Goal: Task Accomplishment & Management: Manage account settings

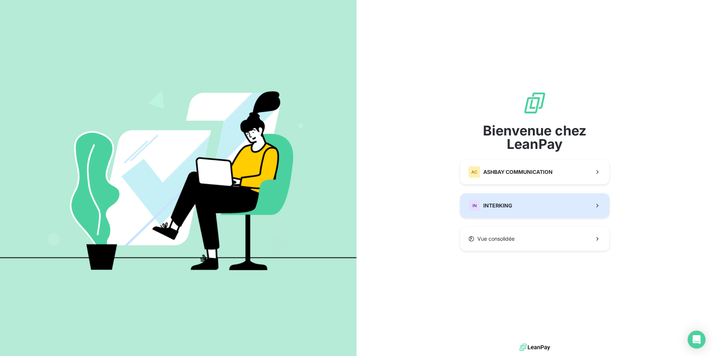
click at [491, 206] on span "INTERKING" at bounding box center [497, 205] width 29 height 7
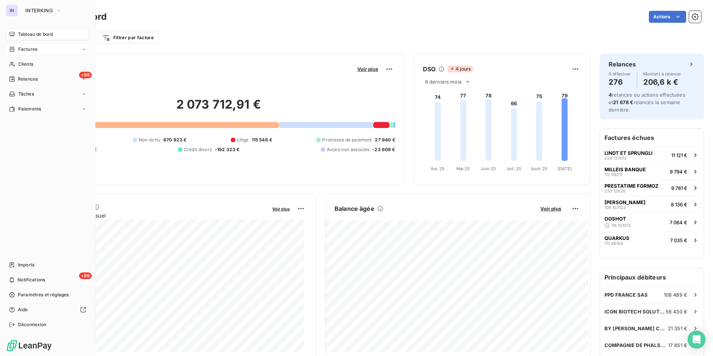
click at [33, 51] on span "Factures" at bounding box center [27, 49] width 19 height 7
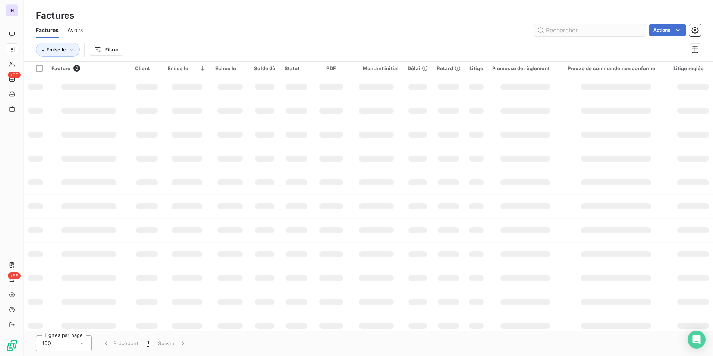
click at [593, 32] on input "text" at bounding box center [590, 30] width 112 height 12
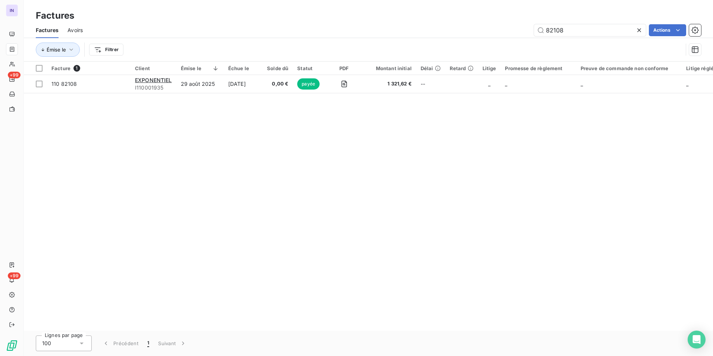
type input "82108"
drag, startPoint x: 200, startPoint y: 90, endPoint x: 196, endPoint y: 96, distance: 7.7
click at [200, 90] on td "29 août 2025" at bounding box center [199, 84] width 47 height 18
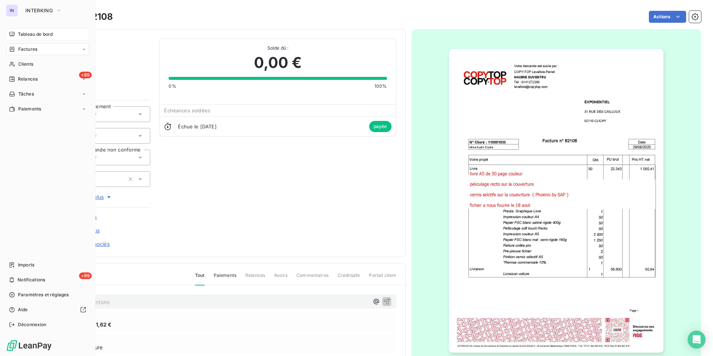
click at [25, 35] on span "Tableau de bord" at bounding box center [35, 34] width 35 height 7
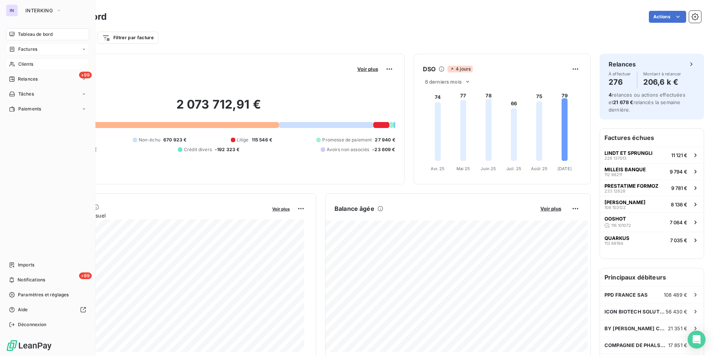
click at [27, 63] on span "Clients" at bounding box center [25, 64] width 15 height 7
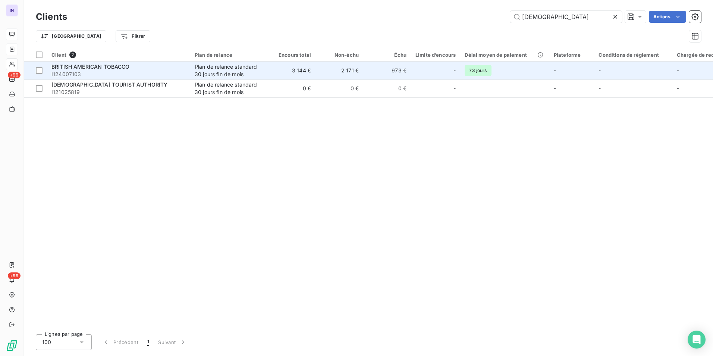
type input "[DEMOGRAPHIC_DATA]"
click at [173, 70] on div "BRITISH AMERICAN TOBACCO" at bounding box center [118, 66] width 134 height 7
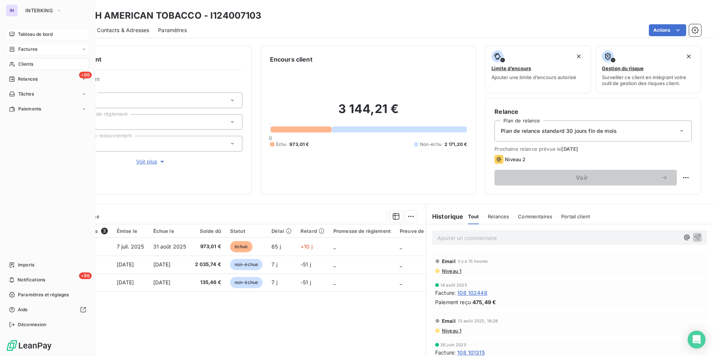
click at [22, 65] on span "Clients" at bounding box center [25, 64] width 15 height 7
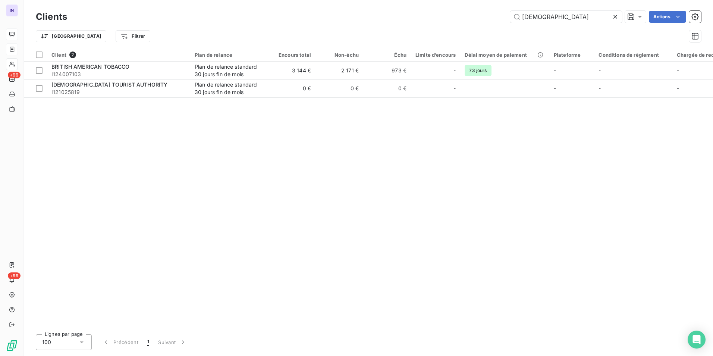
drag, startPoint x: 552, startPoint y: 16, endPoint x: 486, endPoint y: 9, distance: 66.4
click at [486, 9] on div "Clients briti Actions" at bounding box center [368, 17] width 665 height 16
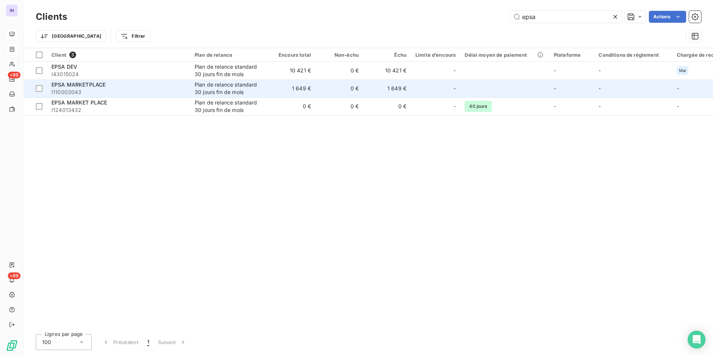
type input "epsa"
click at [129, 84] on div "EPSA MARKETPLACE" at bounding box center [118, 84] width 134 height 7
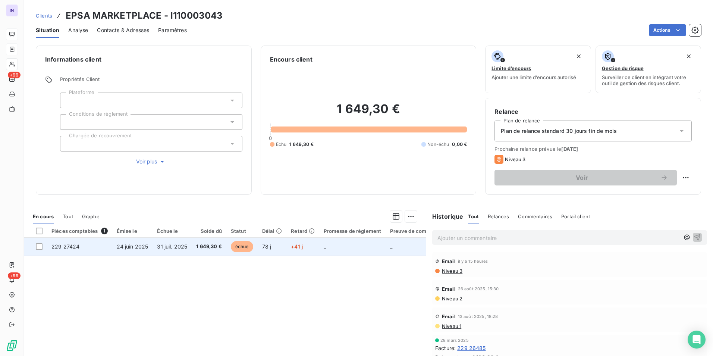
click at [101, 246] on td "229 27424" at bounding box center [79, 247] width 65 height 18
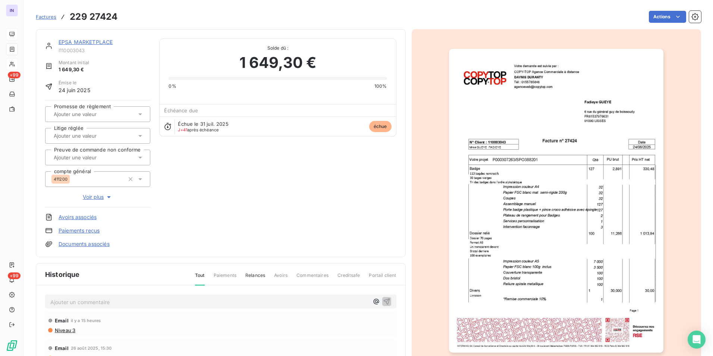
click at [59, 303] on p "Ajouter un commentaire ﻿" at bounding box center [209, 301] width 319 height 9
click at [144, 300] on p "[DATE] ST - Mail reçu de" at bounding box center [209, 301] width 319 height 9
click at [97, 306] on p "[DATE] ST - Mail reçu de AP FR Epsa MarketPlace <[DOMAIN_NAME][EMAIL_ADDRESS][D…" at bounding box center [209, 301] width 319 height 9
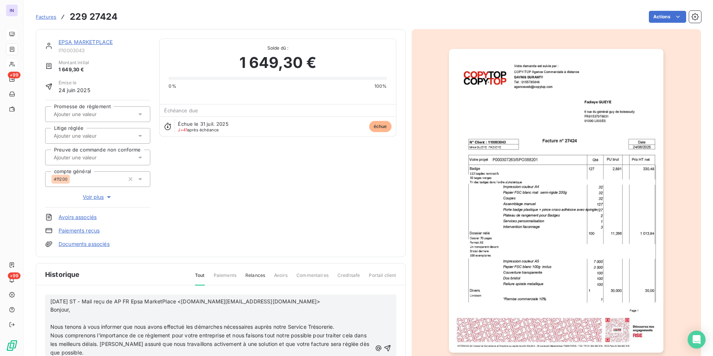
click at [53, 317] on p "﻿" at bounding box center [211, 318] width 322 height 9
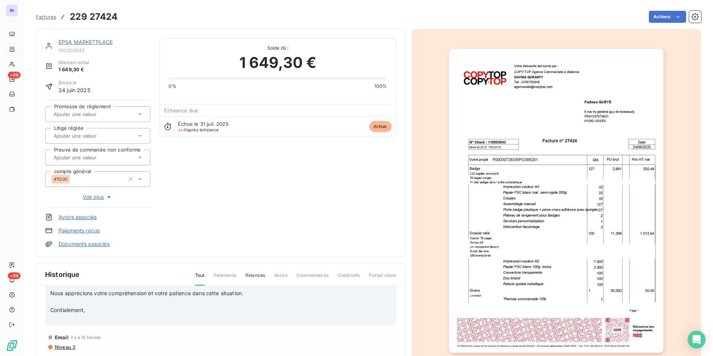
scroll to position [56, 0]
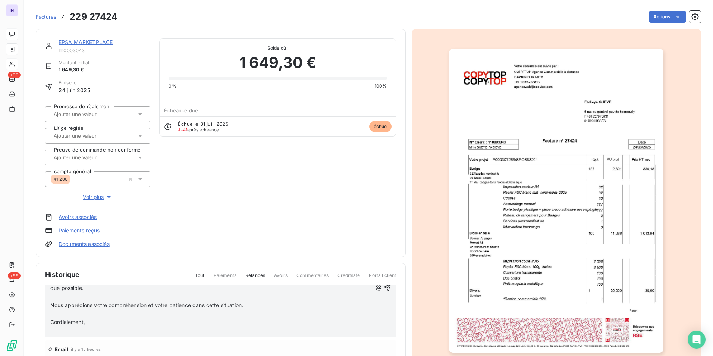
click at [56, 312] on p "﻿" at bounding box center [211, 314] width 322 height 9
click at [52, 322] on p "﻿" at bounding box center [211, 322] width 322 height 9
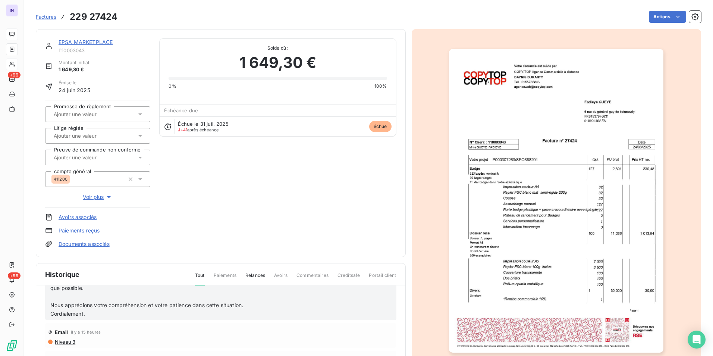
click at [56, 296] on p at bounding box center [211, 296] width 322 height 9
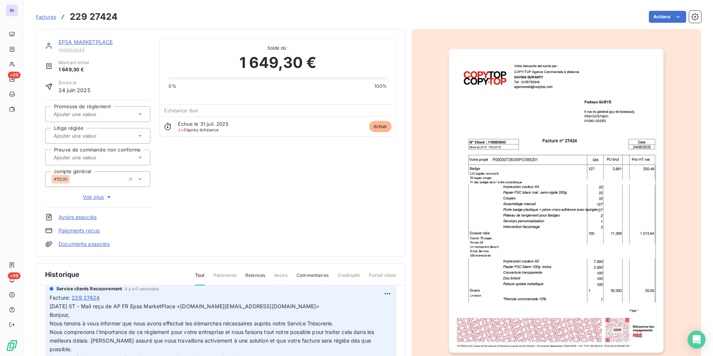
scroll to position [0, 0]
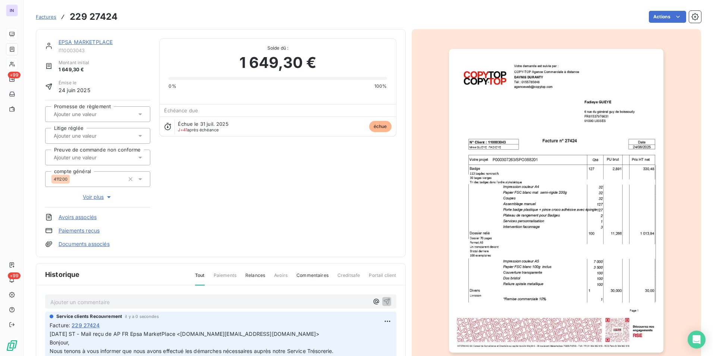
click at [103, 41] on link "EPSA MARKETPLACE" at bounding box center [86, 42] width 54 height 6
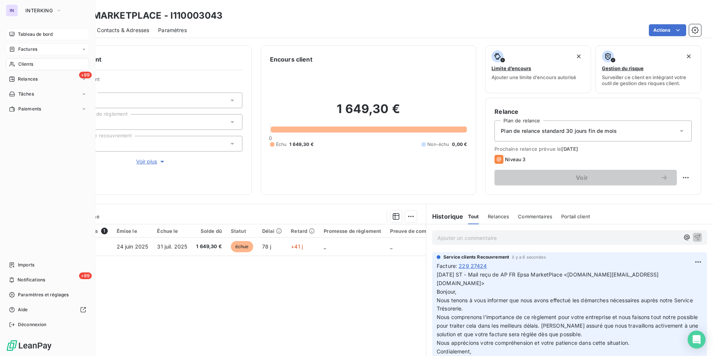
click at [31, 63] on span "Clients" at bounding box center [25, 64] width 15 height 7
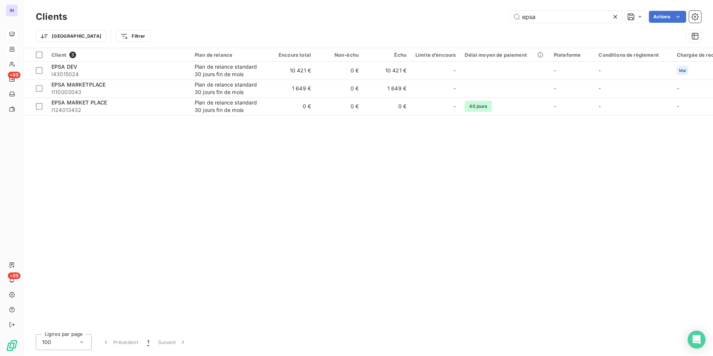
drag, startPoint x: 548, startPoint y: 16, endPoint x: 487, endPoint y: 15, distance: 61.5
click at [487, 15] on div "epsa Actions" at bounding box center [388, 17] width 625 height 12
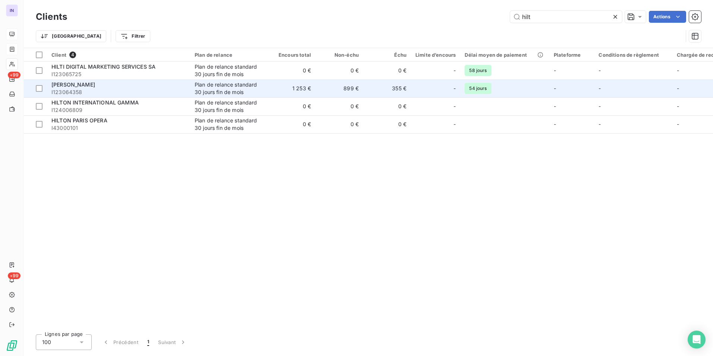
type input "hilt"
click at [181, 97] on td "HILTI FRANCE I123064358" at bounding box center [118, 88] width 143 height 18
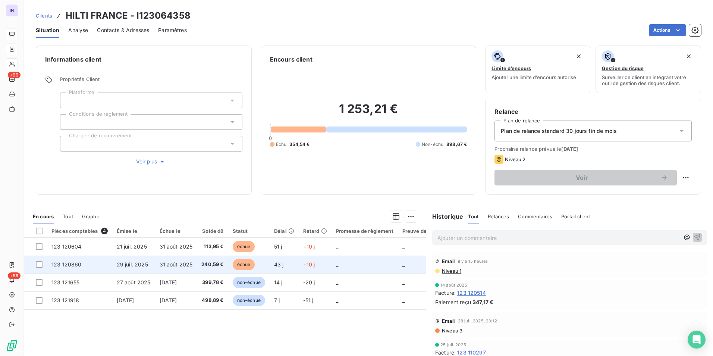
click at [201, 264] on td "240,59 €" at bounding box center [212, 265] width 31 height 18
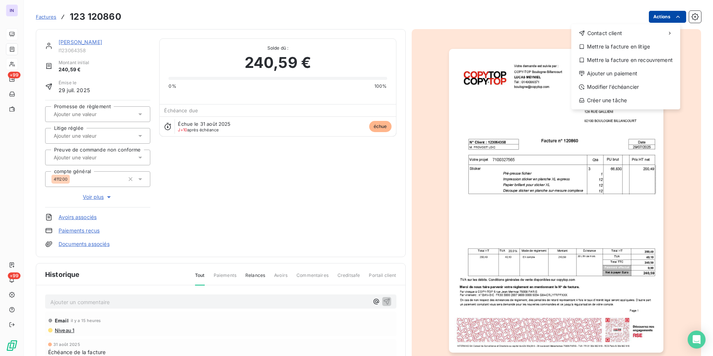
click at [658, 16] on html "IN +99 +99 Factures [PHONE_NUMBER] Actions Contact client Mettre la facture en …" at bounding box center [356, 178] width 713 height 356
click at [599, 75] on div "Ajouter un paiement" at bounding box center [625, 74] width 103 height 12
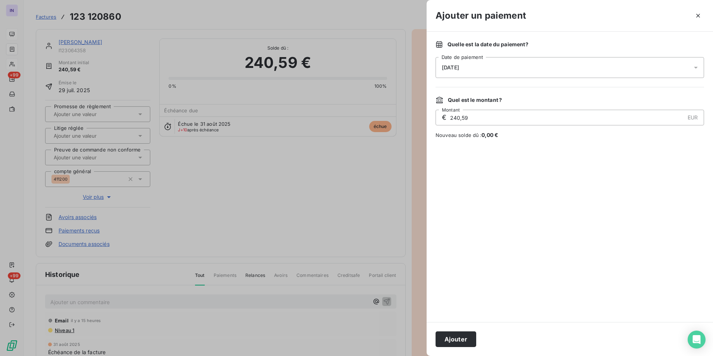
click at [505, 65] on div "[DATE]" at bounding box center [570, 67] width 269 height 21
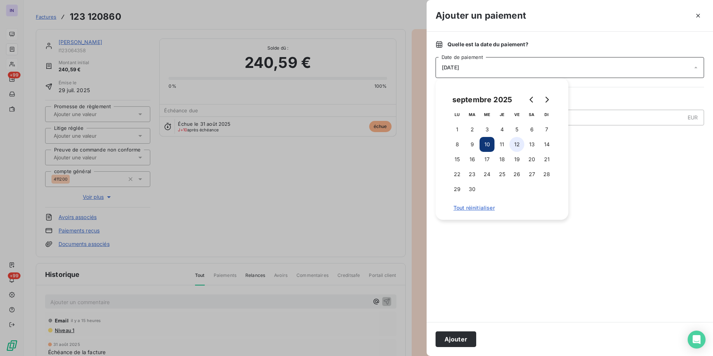
click at [517, 145] on button "12" at bounding box center [517, 144] width 15 height 15
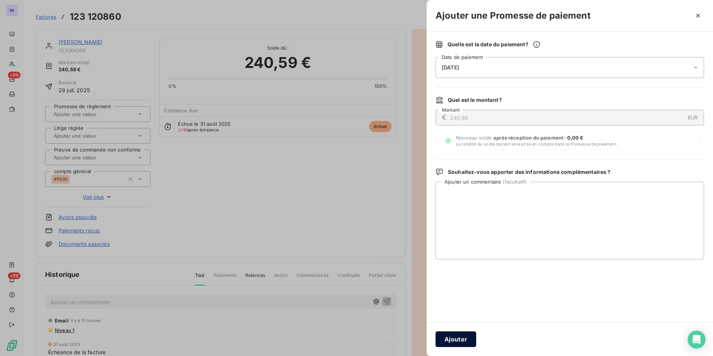
click at [468, 335] on button "Ajouter" at bounding box center [456, 339] width 41 height 16
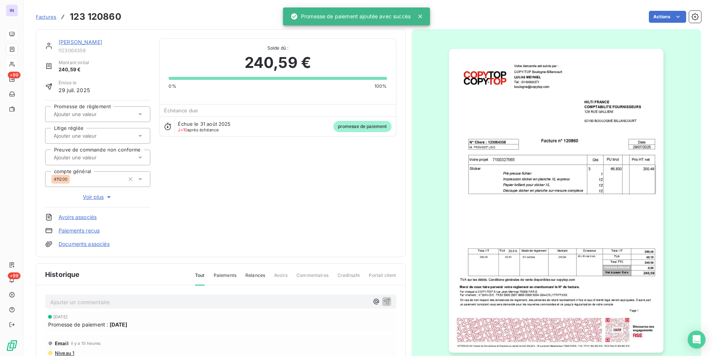
click at [90, 116] on input "text" at bounding box center [90, 114] width 75 height 7
click at [90, 135] on div "Oui" at bounding box center [102, 134] width 84 height 12
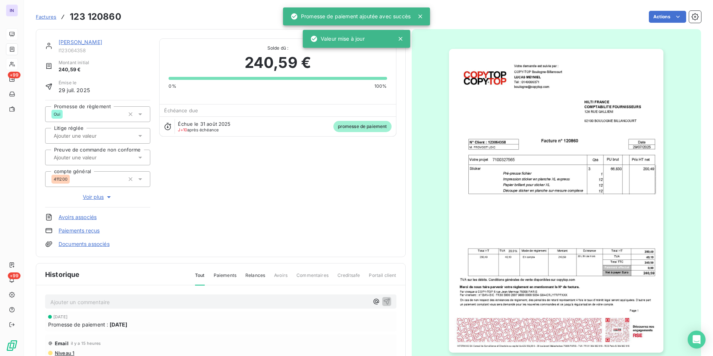
click at [82, 43] on link "[PERSON_NAME]" at bounding box center [81, 42] width 44 height 6
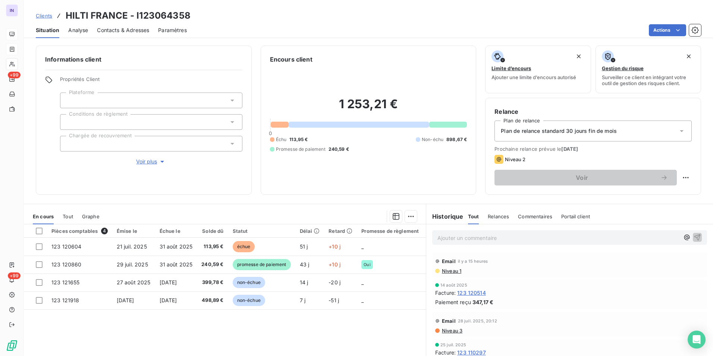
click at [470, 237] on p "Ajouter un commentaire ﻿" at bounding box center [559, 237] width 242 height 9
click at [513, 238] on p "[DATE] ST - Mail reçu de" at bounding box center [559, 237] width 242 height 9
click at [449, 242] on p "[DATE] ST - Mail reçu de E2 Team SSC AP <[EMAIL_ADDRESS][DOMAIN_NAME]>" at bounding box center [559, 237] width 242 height 9
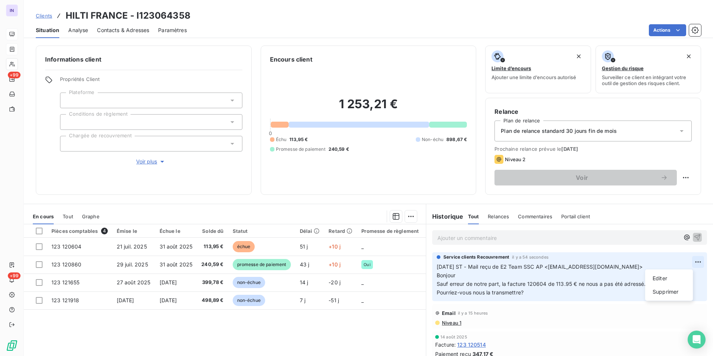
click at [687, 262] on html "IN +99 +99 Clients HILTI [GEOGRAPHIC_DATA] - I123064358 Situation Analyse Conta…" at bounding box center [356, 178] width 713 height 356
click at [671, 279] on div "Editer" at bounding box center [669, 278] width 42 height 12
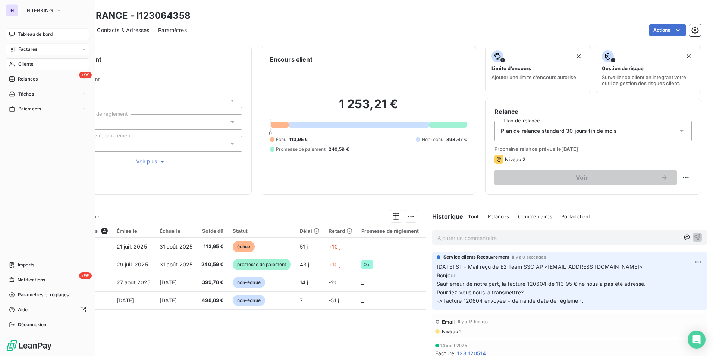
click at [32, 66] on span "Clients" at bounding box center [25, 64] width 15 height 7
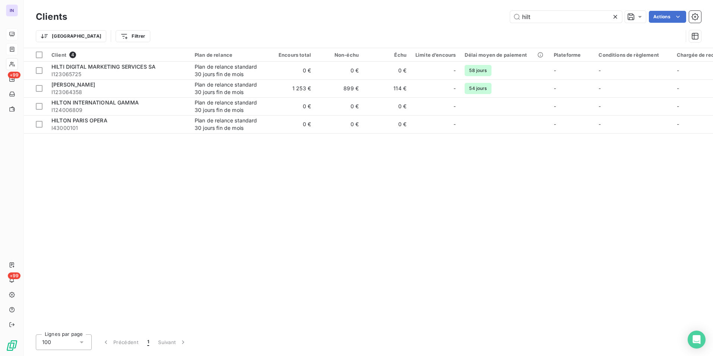
drag, startPoint x: 554, startPoint y: 16, endPoint x: 451, endPoint y: 12, distance: 102.6
click at [454, 13] on div "hilt Actions" at bounding box center [388, 17] width 625 height 12
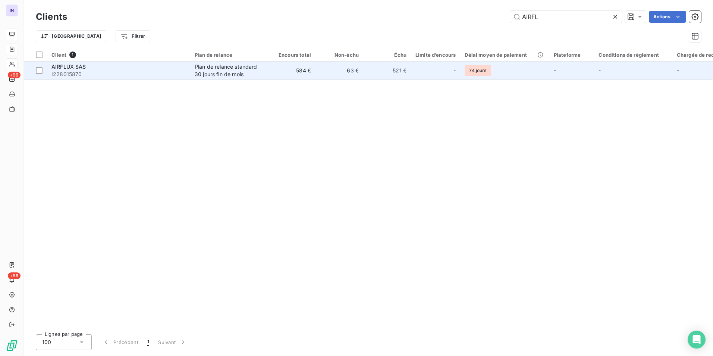
type input "AIRFL"
click at [172, 67] on div "AIRFLUX SAS" at bounding box center [118, 66] width 134 height 7
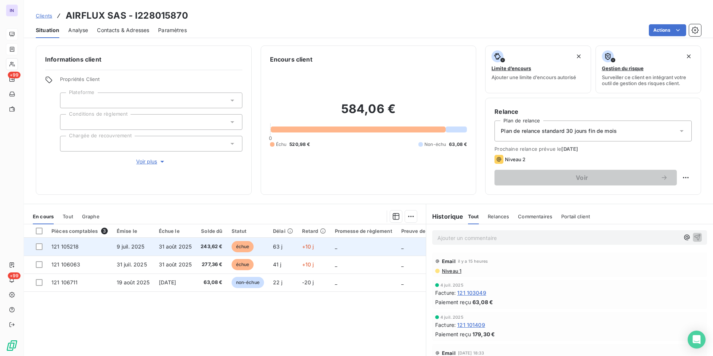
drag, startPoint x: 177, startPoint y: 246, endPoint x: 189, endPoint y: 243, distance: 12.4
click at [179, 246] on span "31 août 2025" at bounding box center [175, 246] width 33 height 6
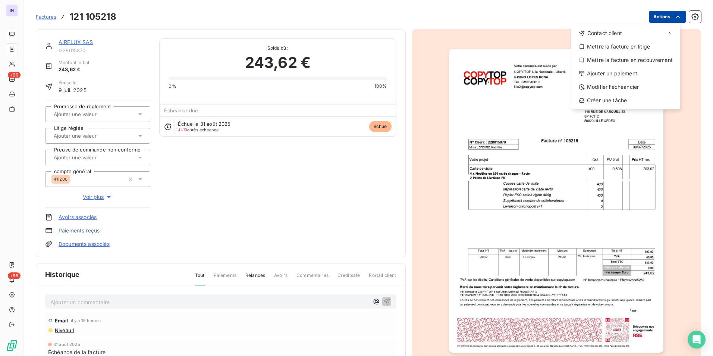
click at [654, 20] on html "IN +99 +99 Factures [PHONE_NUMBER] Actions Contact client Mettre la facture en …" at bounding box center [356, 178] width 713 height 356
click at [614, 70] on div "Ajouter un paiement" at bounding box center [625, 74] width 103 height 12
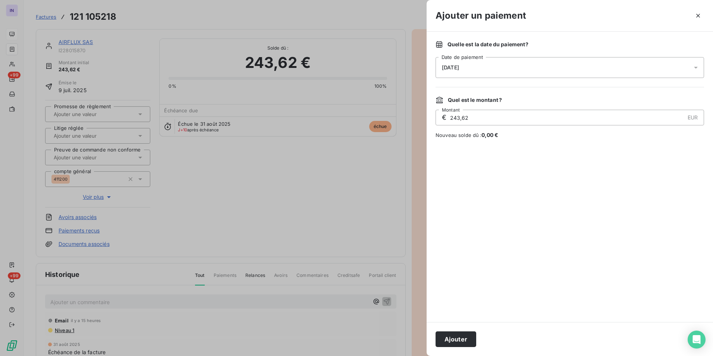
click at [508, 66] on div "[DATE]" at bounding box center [570, 67] width 269 height 21
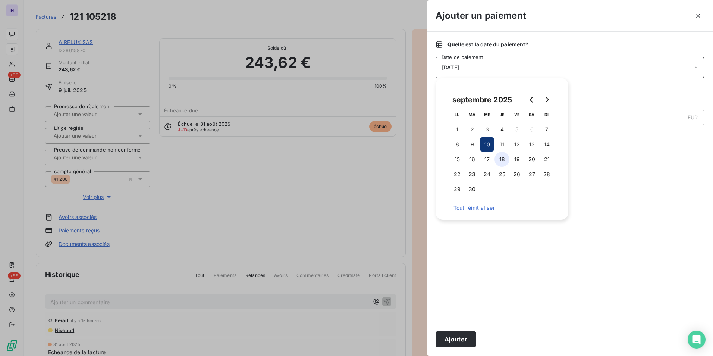
click at [500, 160] on button "18" at bounding box center [502, 159] width 15 height 15
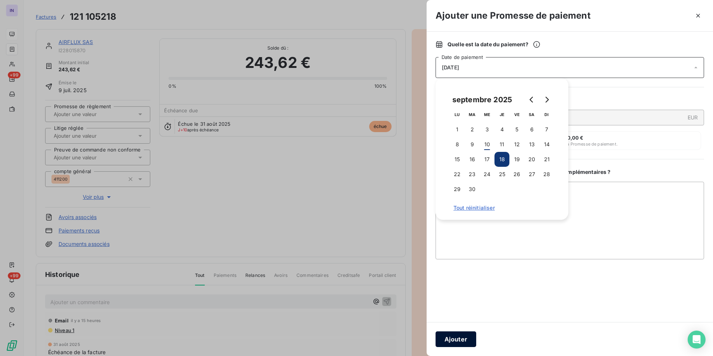
click at [460, 338] on button "Ajouter" at bounding box center [456, 339] width 41 height 16
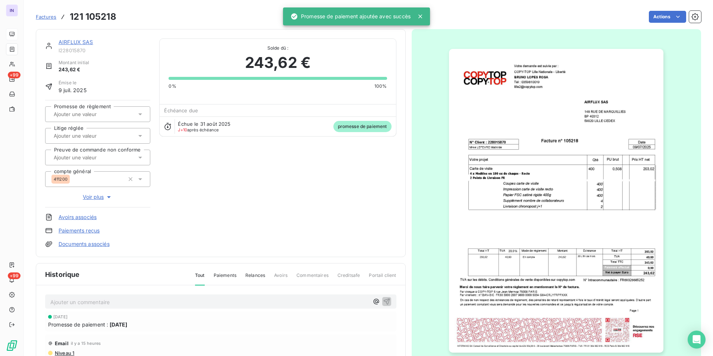
click at [116, 119] on div at bounding box center [93, 114] width 85 height 10
click at [119, 136] on div "Oui" at bounding box center [102, 134] width 84 height 12
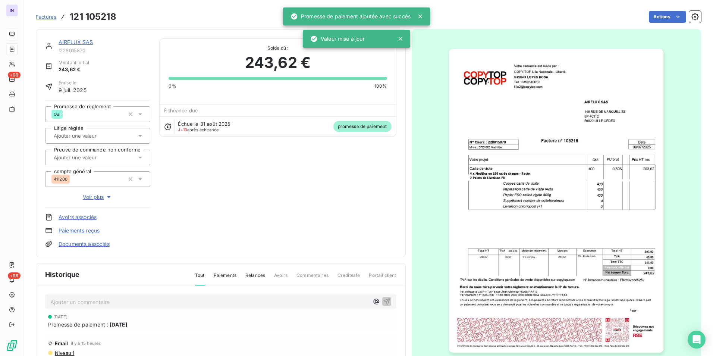
click at [77, 42] on link "AIRFLUX SAS" at bounding box center [76, 42] width 35 height 6
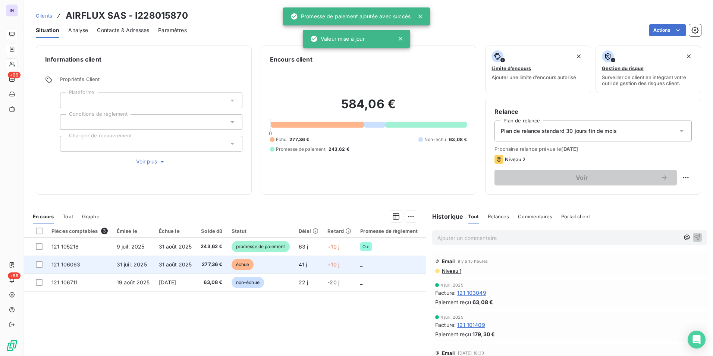
click at [176, 264] on span "31 août 2025" at bounding box center [175, 264] width 33 height 6
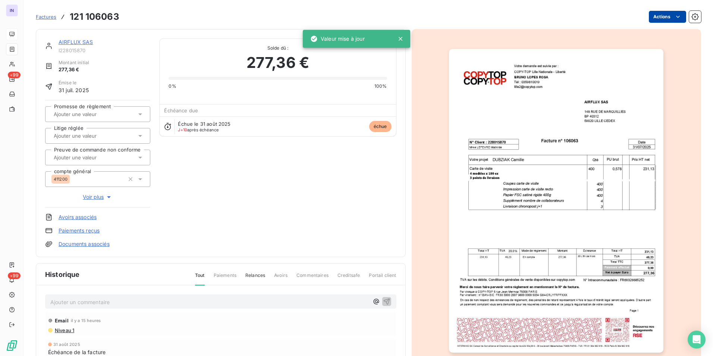
click at [655, 16] on html "IN +99 +99 Factures 121 106063 Actions AIRFLUX SAS I228015870 Montant initial 2…" at bounding box center [356, 178] width 713 height 356
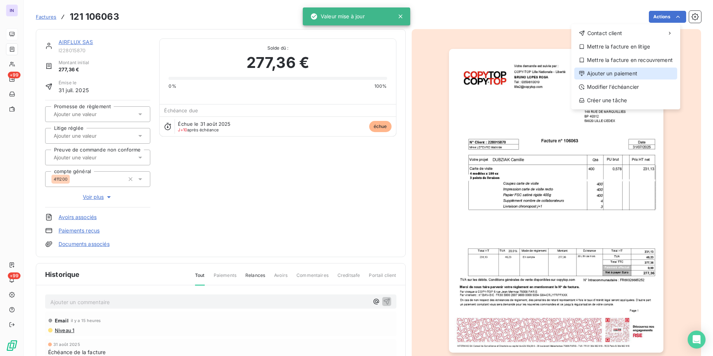
click at [622, 73] on div "Ajouter un paiement" at bounding box center [625, 74] width 103 height 12
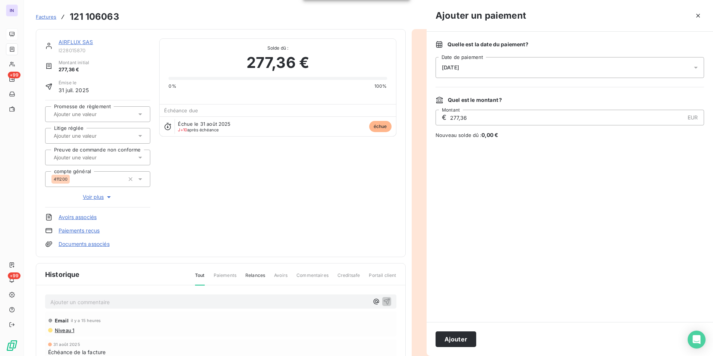
click at [567, 67] on div "[DATE]" at bounding box center [570, 67] width 269 height 21
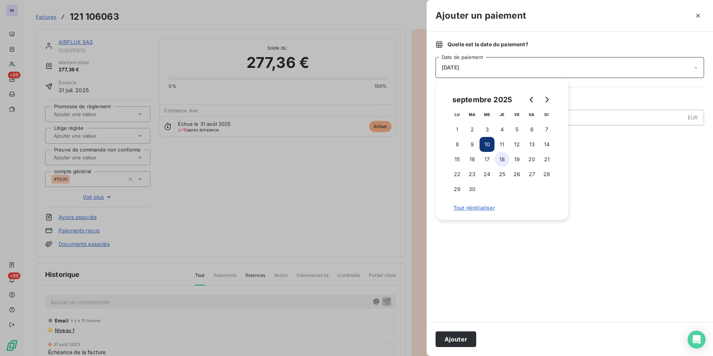
click at [500, 158] on button "18" at bounding box center [502, 159] width 15 height 15
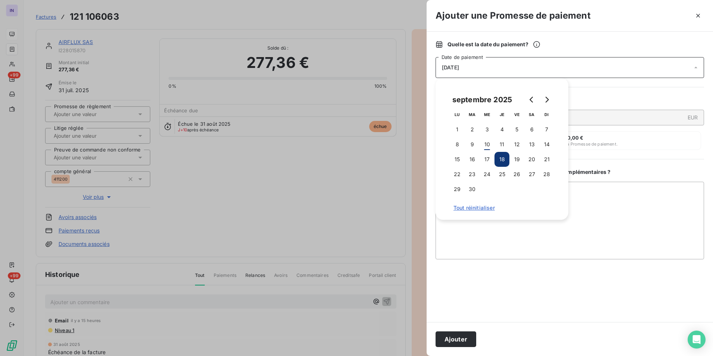
click at [458, 338] on button "Ajouter" at bounding box center [456, 339] width 41 height 16
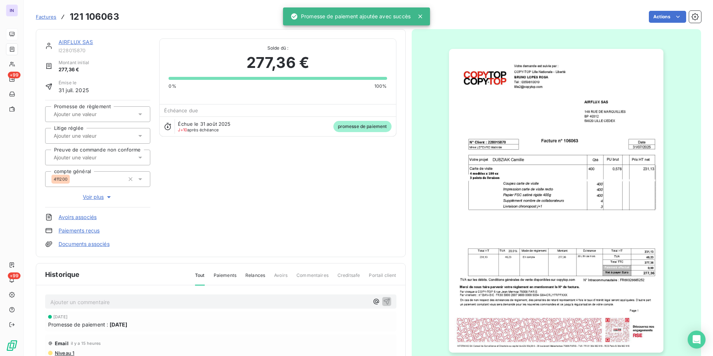
click at [118, 117] on div at bounding box center [93, 114] width 85 height 10
click at [118, 137] on div "Oui" at bounding box center [102, 134] width 84 height 12
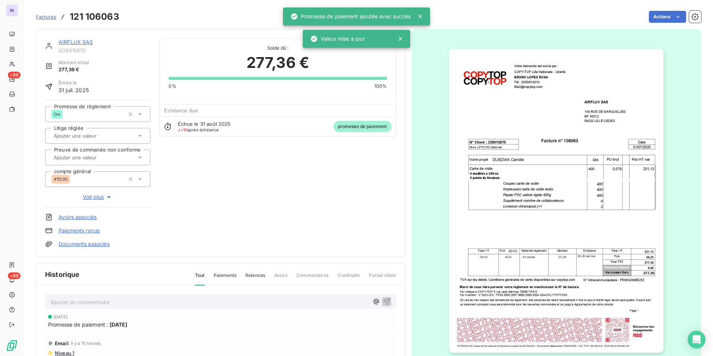
click at [73, 43] on link "AIRFLUX SAS" at bounding box center [76, 42] width 35 height 6
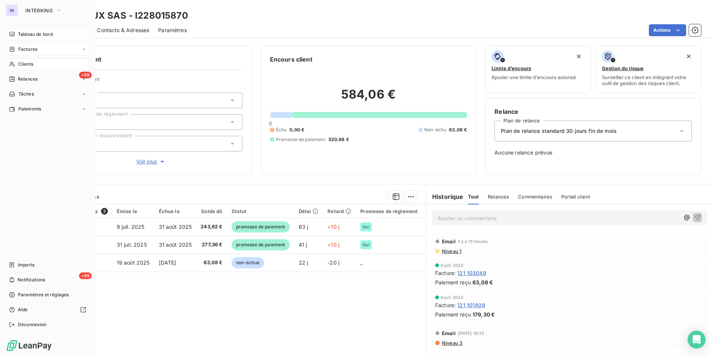
click at [31, 61] on span "Clients" at bounding box center [25, 64] width 15 height 7
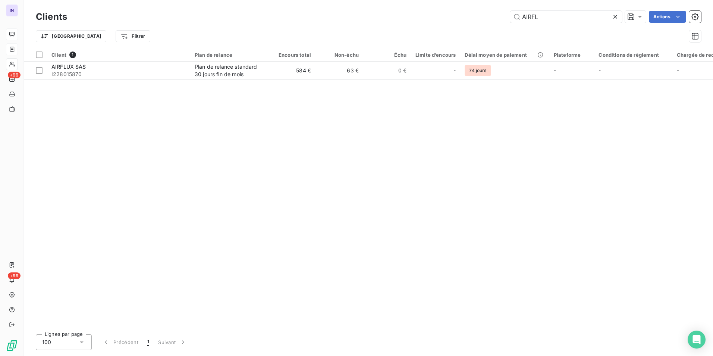
drag, startPoint x: 512, startPoint y: 20, endPoint x: 480, endPoint y: 21, distance: 31.7
click at [481, 22] on div "AIRFL Actions" at bounding box center [388, 17] width 625 height 12
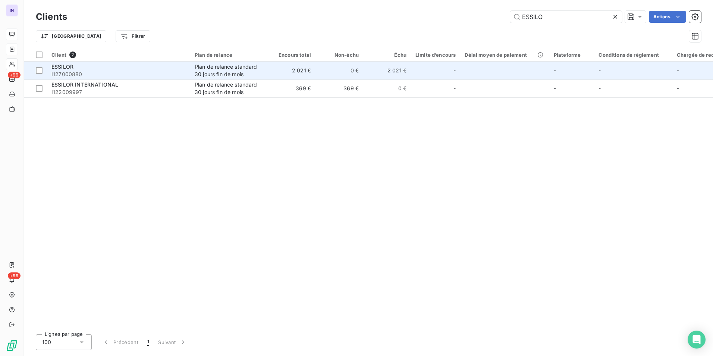
type input "ESSILO"
click at [101, 69] on div "ESSILOR" at bounding box center [118, 66] width 134 height 7
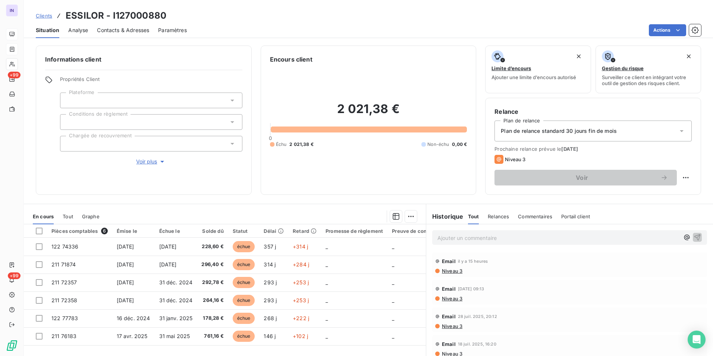
click at [130, 29] on span "Contacts & Adresses" at bounding box center [123, 29] width 52 height 7
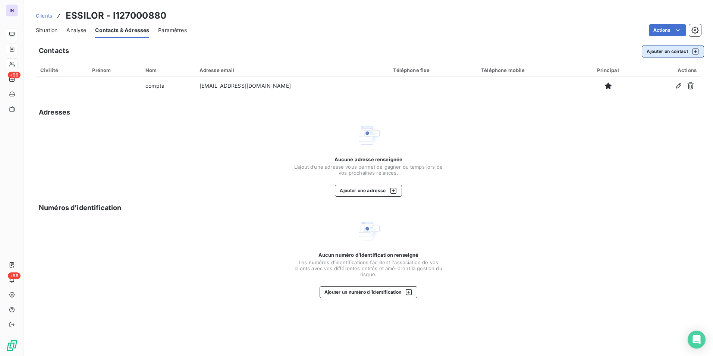
click at [672, 51] on button "Ajouter un contact" at bounding box center [673, 52] width 62 height 12
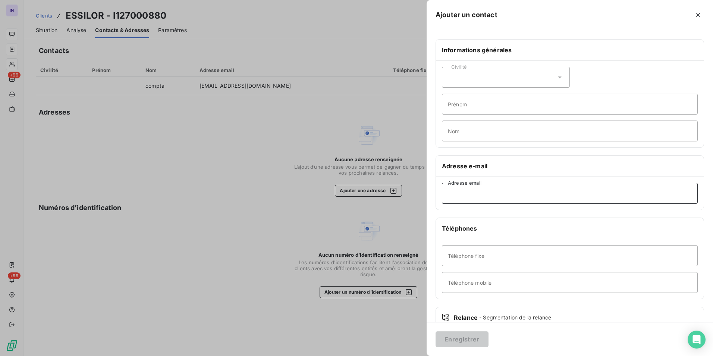
click at [486, 195] on input "Adresse email" at bounding box center [570, 193] width 256 height 21
paste input "[EMAIL_ADDRESS][DOMAIN_NAME]>"
type input "[EMAIL_ADDRESS][DOMAIN_NAME]"
click at [467, 338] on button "Enregistrer" at bounding box center [462, 339] width 53 height 16
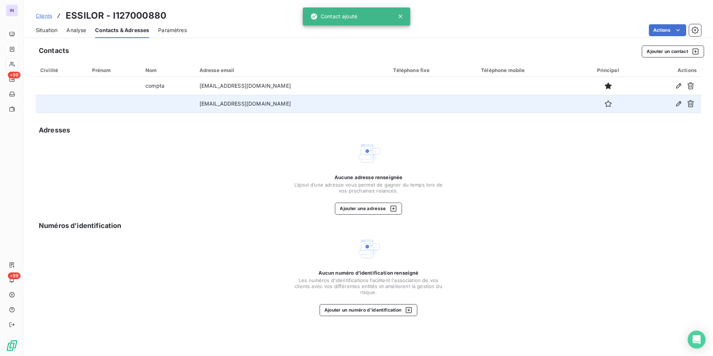
drag, startPoint x: 606, startPoint y: 104, endPoint x: 424, endPoint y: 97, distance: 181.8
click at [605, 104] on icon "button" at bounding box center [608, 103] width 7 height 7
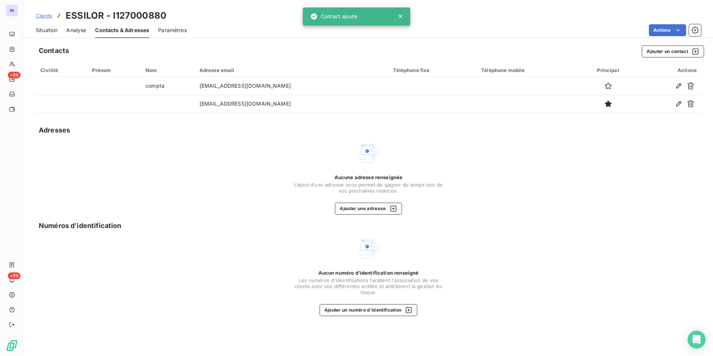
click at [53, 29] on span "Situation" at bounding box center [47, 29] width 22 height 7
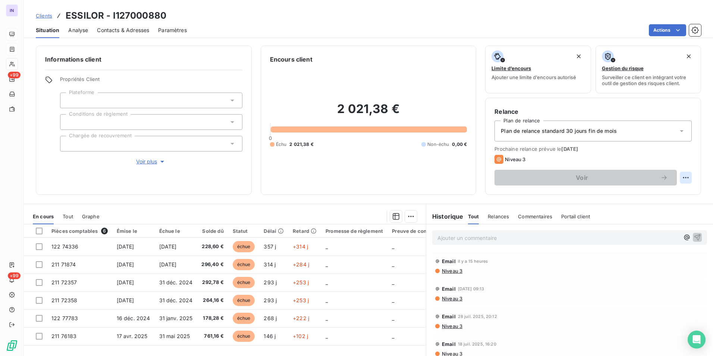
click at [678, 179] on html "IN +99 +99 Clients ESSILOR - I127000880 Situation Analyse Contacts & Adresses P…" at bounding box center [356, 178] width 713 height 356
click at [637, 195] on div "Replanifier cette action" at bounding box center [649, 194] width 67 height 12
select select "8"
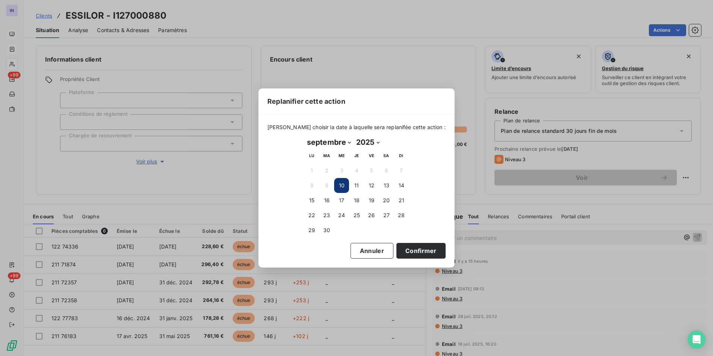
click at [340, 185] on button "10" at bounding box center [341, 185] width 15 height 15
click at [343, 185] on button "10" at bounding box center [341, 185] width 15 height 15
click at [419, 251] on button "Confirmer" at bounding box center [421, 251] width 49 height 16
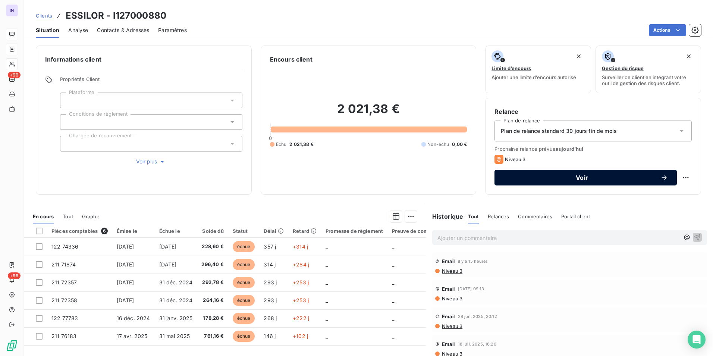
click at [580, 176] on span "Voir" at bounding box center [582, 178] width 157 height 6
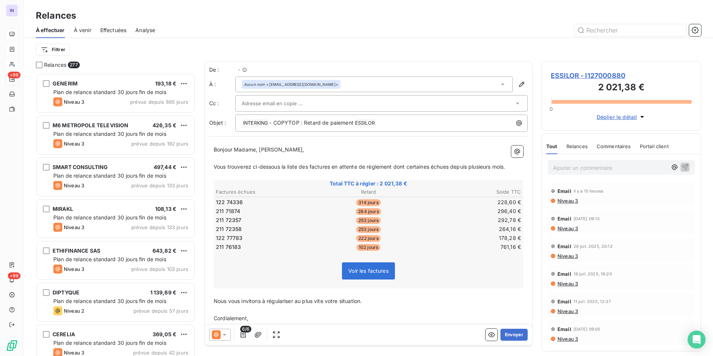
scroll to position [277, 154]
click at [513, 333] on button "Envoyer" at bounding box center [514, 335] width 27 height 12
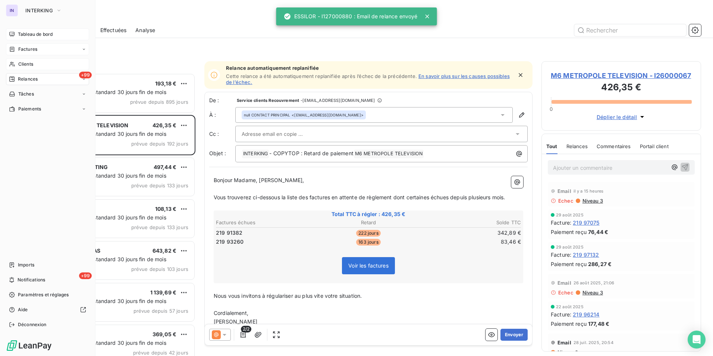
click at [29, 65] on span "Clients" at bounding box center [25, 64] width 15 height 7
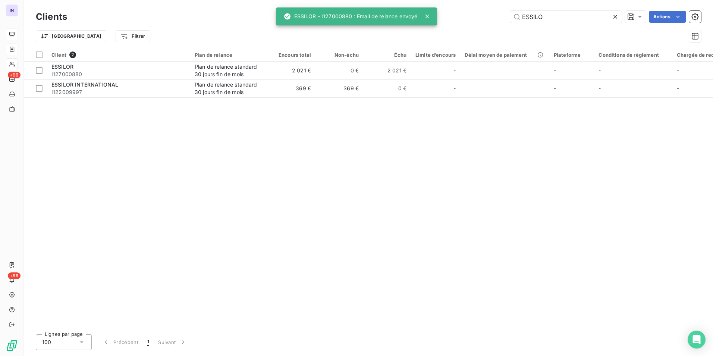
drag, startPoint x: 552, startPoint y: 16, endPoint x: 452, endPoint y: 9, distance: 101.0
click at [452, 9] on div "Clients ESSILO Actions" at bounding box center [368, 17] width 665 height 16
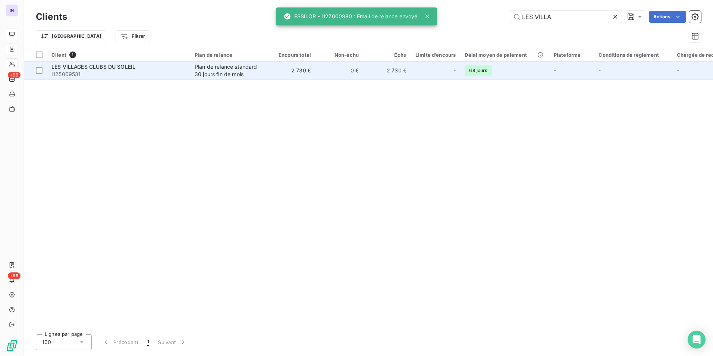
type input "LES VILLA"
click at [166, 68] on div "LES VILLAGES CLUBS DU SOLEIL" at bounding box center [118, 66] width 134 height 7
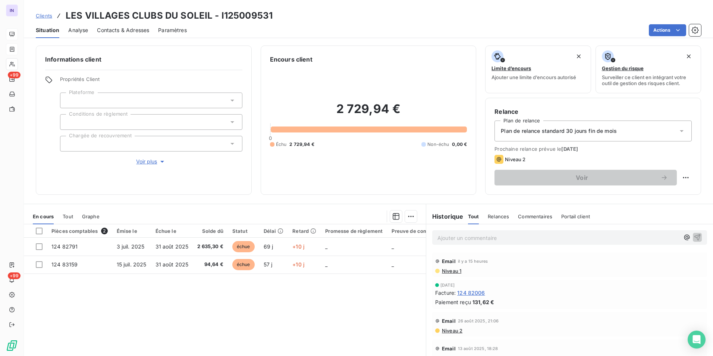
click at [462, 238] on p "Ajouter un commentaire ﻿" at bounding box center [559, 237] width 242 height 9
click at [516, 238] on p "[DATE] ST - Mail reçu de" at bounding box center [559, 237] width 242 height 9
click at [439, 242] on p "[DATE] ST - Mail reçu de Comptabilité Fournisseurs <[EMAIL_ADDRESS][DOMAIN_NAME…" at bounding box center [559, 237] width 242 height 9
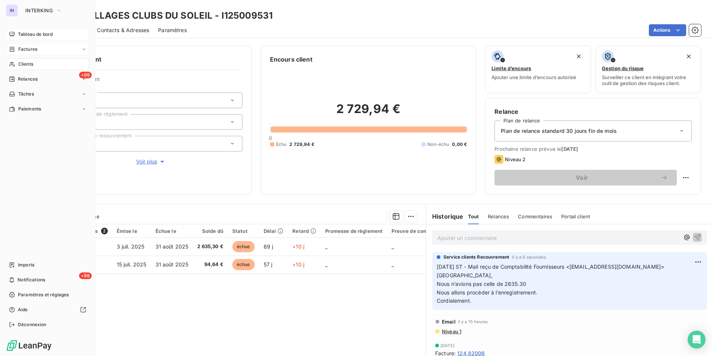
drag, startPoint x: 29, startPoint y: 63, endPoint x: 76, endPoint y: 65, distance: 47.0
click at [29, 63] on span "Clients" at bounding box center [25, 64] width 15 height 7
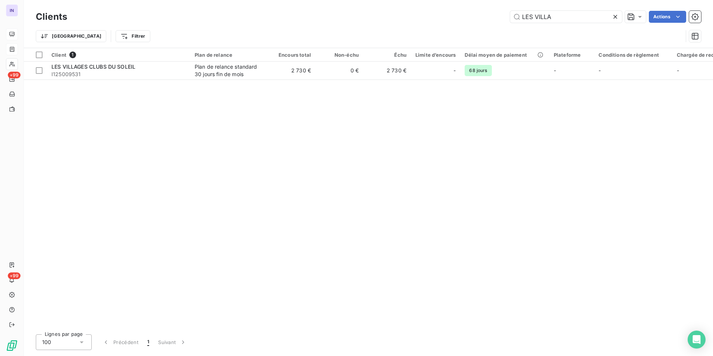
drag, startPoint x: 471, startPoint y: 15, endPoint x: 430, endPoint y: 16, distance: 40.7
click at [431, 15] on div "LES VILLA Actions" at bounding box center [388, 17] width 625 height 12
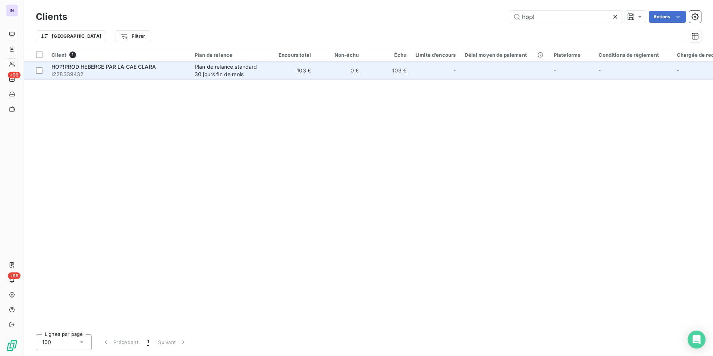
type input "hop!"
click at [140, 71] on span "I228339432" at bounding box center [118, 73] width 134 height 7
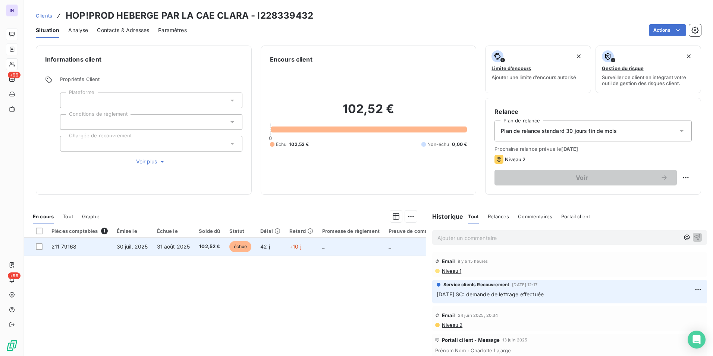
click at [153, 243] on td "31 août 2025" at bounding box center [174, 247] width 42 height 18
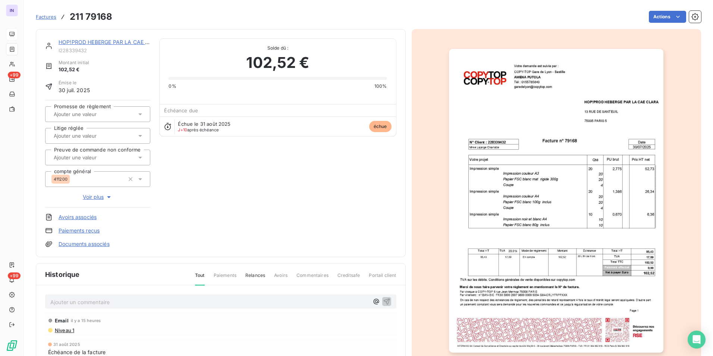
click at [74, 304] on p "Ajouter un commentaire ﻿" at bounding box center [209, 301] width 319 height 9
click at [173, 307] on div "[DATE] ST - Mail reçu de" at bounding box center [220, 301] width 351 height 14
click at [142, 304] on p "[DATE] ST - Mail reçu de" at bounding box center [209, 301] width 319 height 9
click at [90, 306] on p "[DATE] ST - Mail reçu de [PERSON_NAME] <[EMAIL_ADDRESS][DOMAIN_NAME]>" at bounding box center [209, 301] width 319 height 9
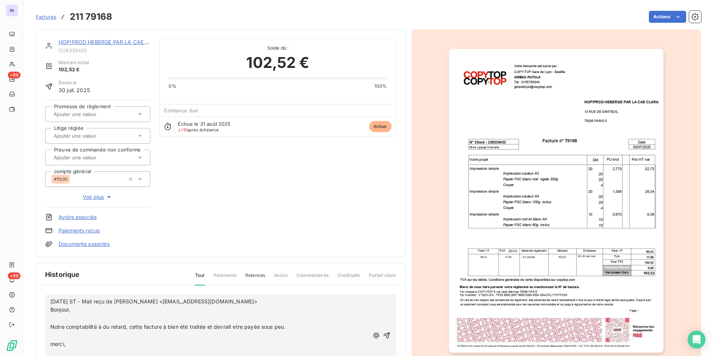
click at [59, 317] on p "﻿" at bounding box center [209, 318] width 319 height 9
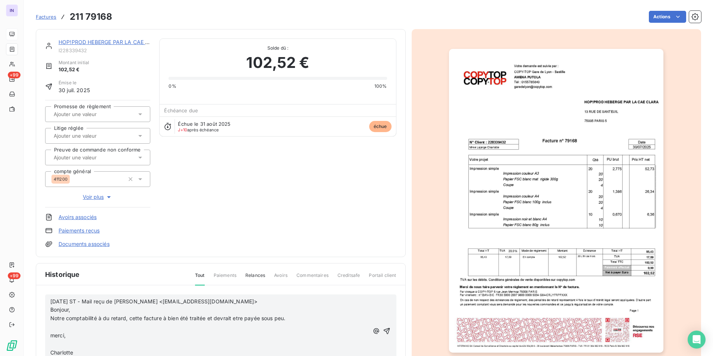
click at [53, 326] on p "﻿" at bounding box center [209, 327] width 319 height 9
click at [54, 335] on p "﻿" at bounding box center [209, 335] width 319 height 9
click at [60, 344] on p "﻿" at bounding box center [209, 344] width 319 height 9
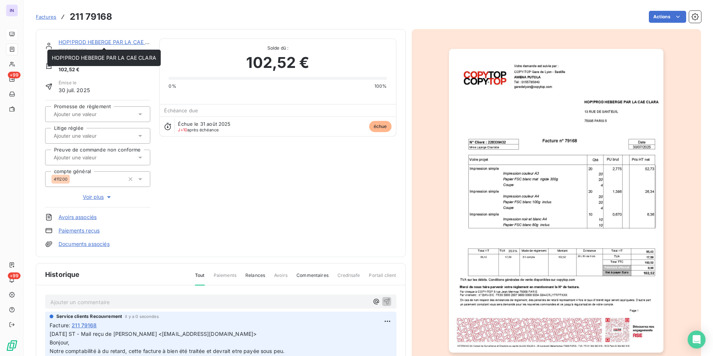
click at [123, 40] on link "HOP!PROD HEBERGE PAR LA CAE CLARA" at bounding box center [111, 42] width 104 height 6
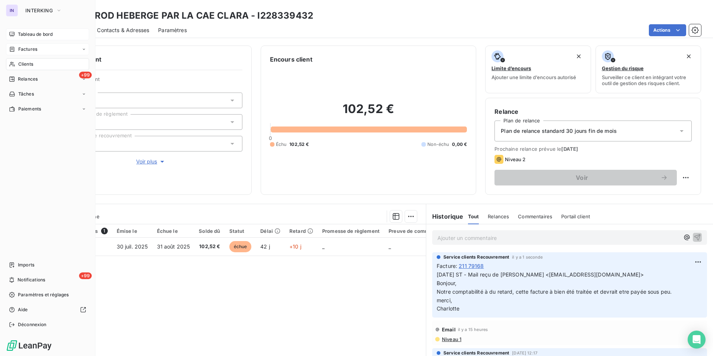
click at [29, 60] on div "Clients" at bounding box center [47, 64] width 83 height 12
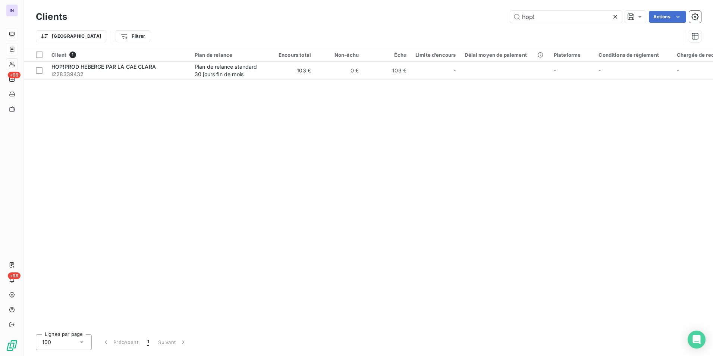
drag, startPoint x: 475, startPoint y: 18, endPoint x: 460, endPoint y: 18, distance: 14.9
click at [462, 18] on div "hop! Actions" at bounding box center [388, 17] width 625 height 12
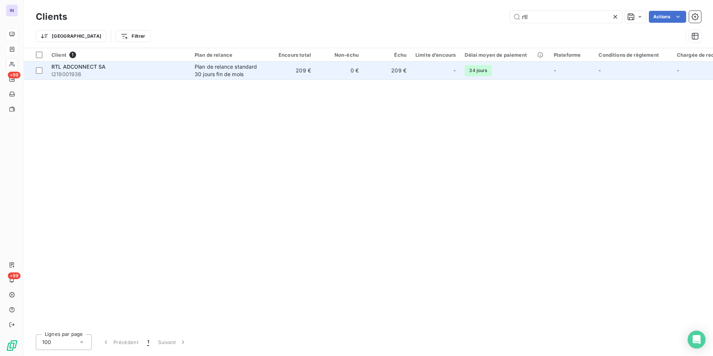
type input "rtl"
click at [101, 66] on span "RTL ADCONNECT SA" at bounding box center [78, 66] width 54 height 6
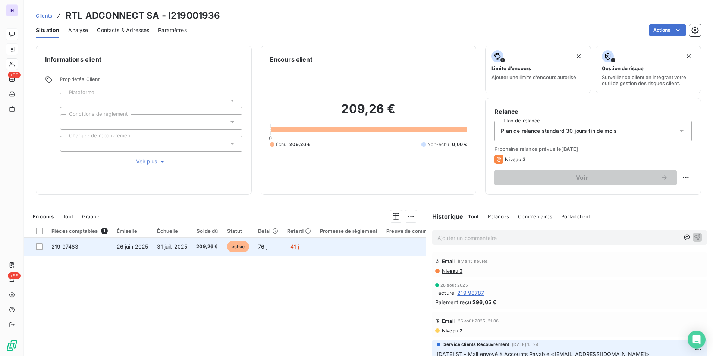
click at [164, 246] on span "31 juil. 2025" at bounding box center [172, 246] width 30 height 6
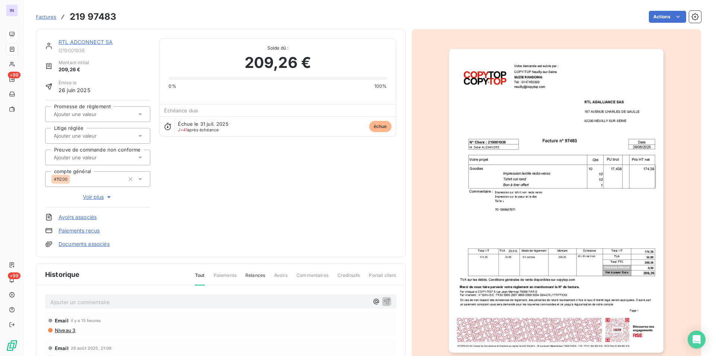
click at [121, 302] on p "Ajouter un commentaire ﻿" at bounding box center [209, 301] width 319 height 9
click at [134, 301] on p "[DATE] ST - Mail reçu de" at bounding box center [209, 301] width 319 height 9
click at [57, 306] on p "[DATE] ST - Mail reçu de Accounts Payable <[EMAIL_ADDRESS][DOMAIN_NAME]>" at bounding box center [209, 301] width 319 height 9
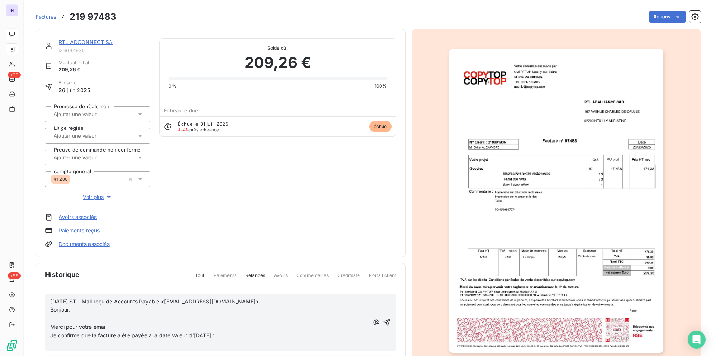
click at [58, 319] on p "﻿" at bounding box center [209, 318] width 319 height 9
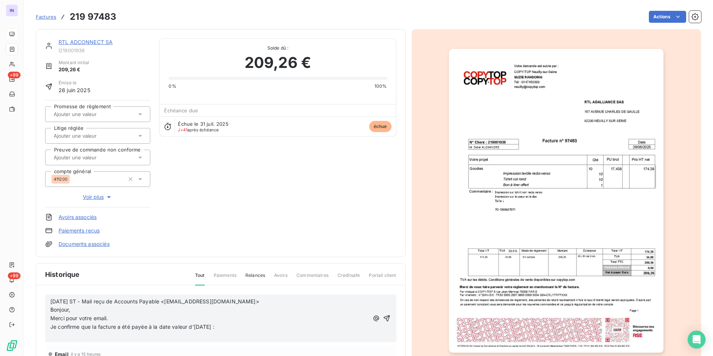
click at [58, 338] on p "﻿" at bounding box center [209, 335] width 319 height 9
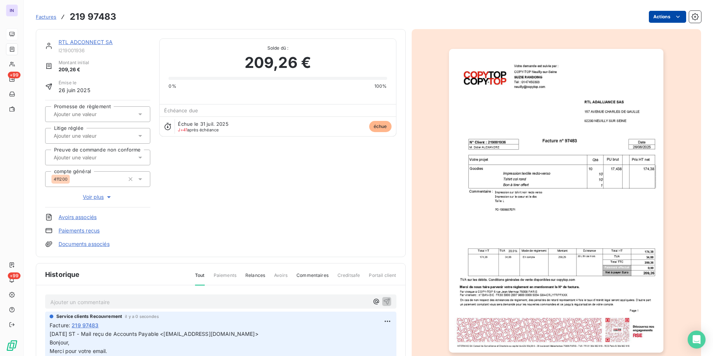
click at [667, 16] on html "IN +99 +99 Factures 219 97483 Actions RTL ADCONNECT SA I219001936 Montant initi…" at bounding box center [356, 178] width 713 height 356
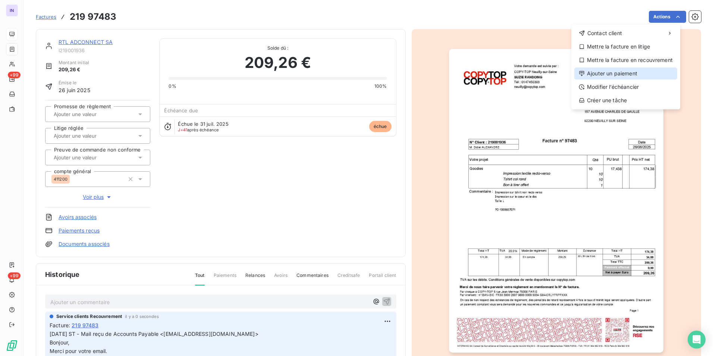
click at [615, 71] on div "Ajouter un paiement" at bounding box center [625, 74] width 103 height 12
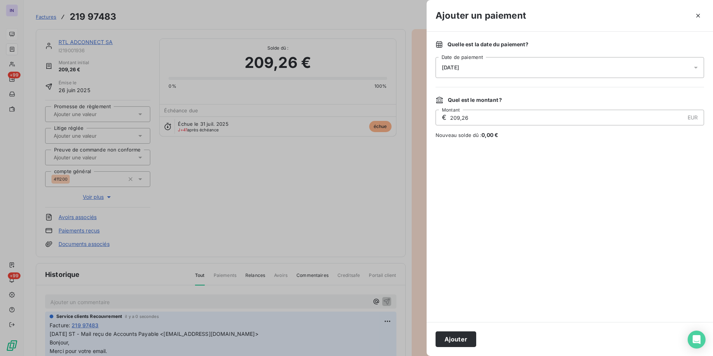
click at [543, 65] on div "[DATE]" at bounding box center [570, 67] width 269 height 21
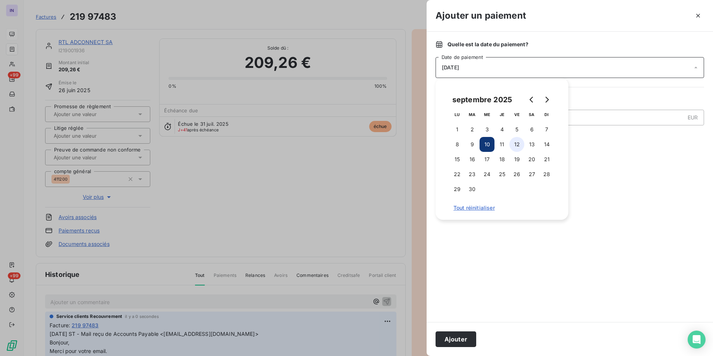
click at [522, 144] on button "12" at bounding box center [517, 144] width 15 height 15
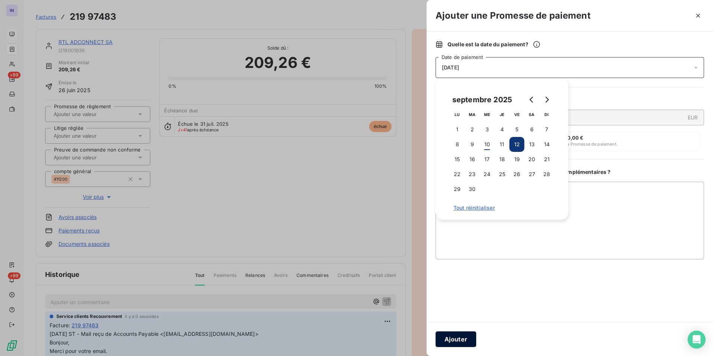
click at [452, 341] on button "Ajouter" at bounding box center [456, 339] width 41 height 16
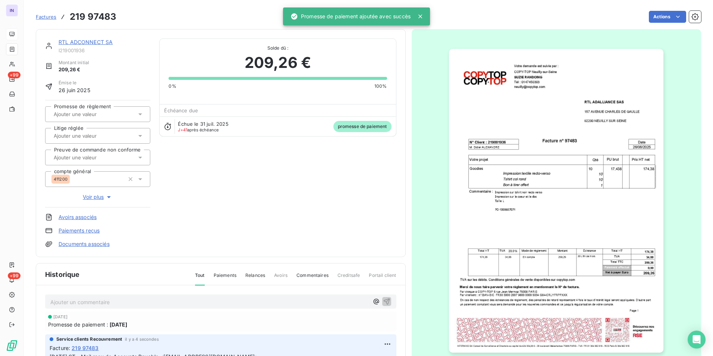
click at [97, 116] on input "text" at bounding box center [90, 114] width 75 height 7
click at [91, 129] on div "Oui" at bounding box center [102, 134] width 84 height 12
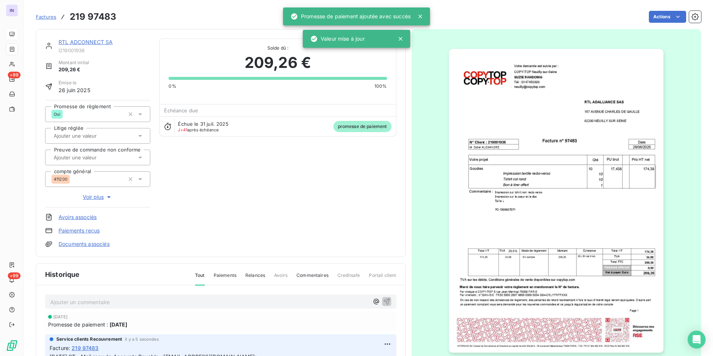
click at [98, 39] on link "RTL ADCONNECT SA" at bounding box center [86, 42] width 54 height 6
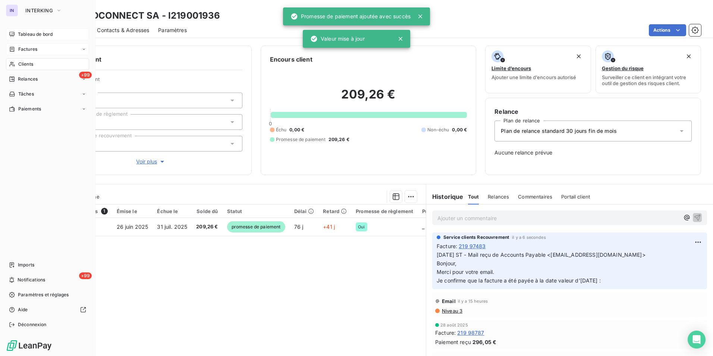
drag, startPoint x: 26, startPoint y: 62, endPoint x: 81, endPoint y: 59, distance: 54.9
click at [26, 62] on span "Clients" at bounding box center [25, 64] width 15 height 7
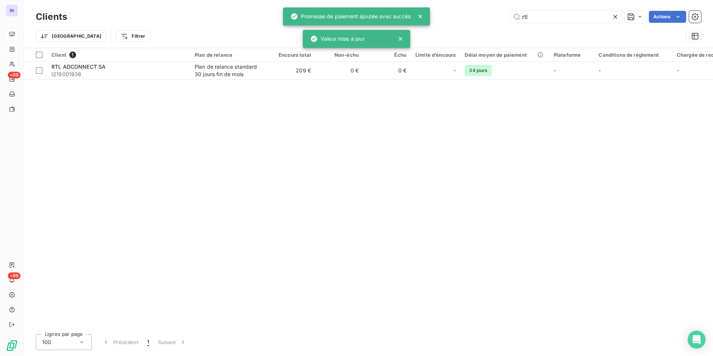
drag, startPoint x: 523, startPoint y: 15, endPoint x: 467, endPoint y: 16, distance: 55.6
click at [468, 16] on div "rtl Actions" at bounding box center [388, 17] width 625 height 12
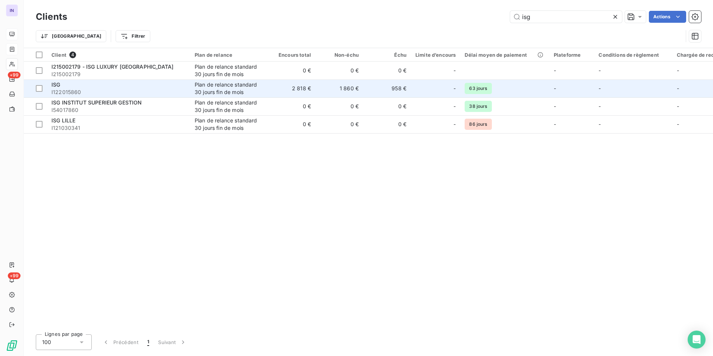
type input "isg"
click at [137, 85] on div "ISG" at bounding box center [118, 84] width 134 height 7
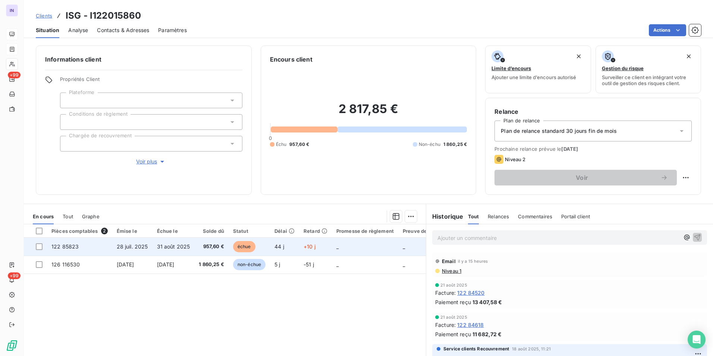
click at [140, 251] on td "28 juil. 2025" at bounding box center [132, 247] width 40 height 18
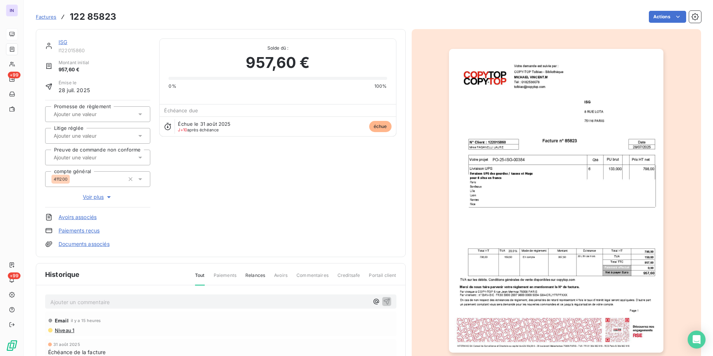
click at [64, 301] on p "Ajouter un commentaire ﻿" at bounding box center [209, 301] width 319 height 9
click at [134, 303] on p "[DATE] ST - Mail reçu de" at bounding box center [209, 301] width 319 height 9
click at [69, 306] on p "[DATE] ST - Mail reçu de [PERSON_NAME] <[EMAIL_ADDRESS][DOMAIN_NAME]>" at bounding box center [209, 301] width 319 height 9
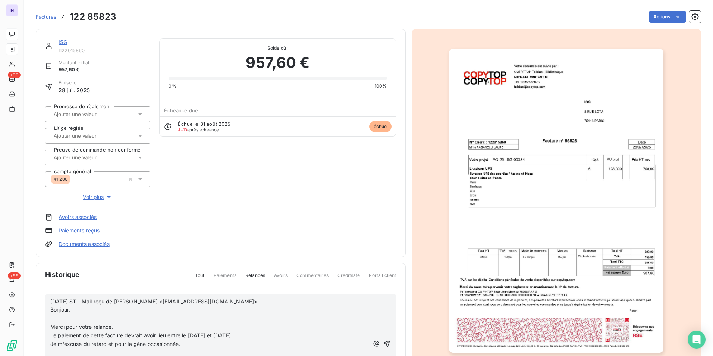
click at [53, 320] on p "﻿" at bounding box center [209, 318] width 319 height 9
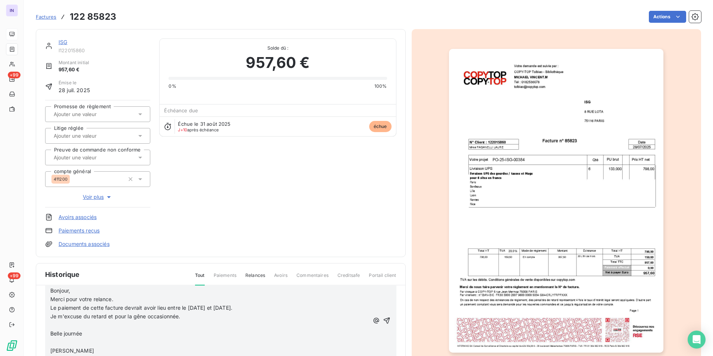
scroll to position [29, 0]
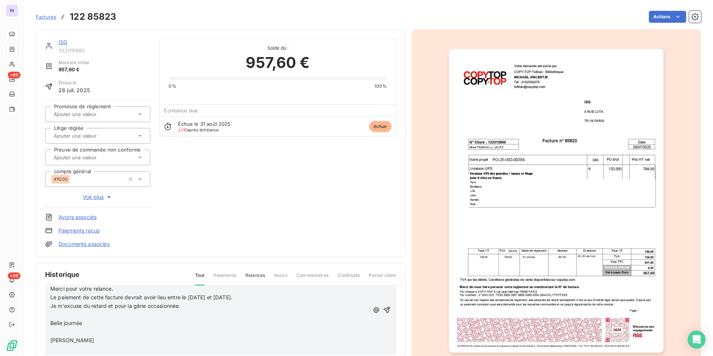
click at [61, 312] on p "﻿" at bounding box center [209, 314] width 319 height 9
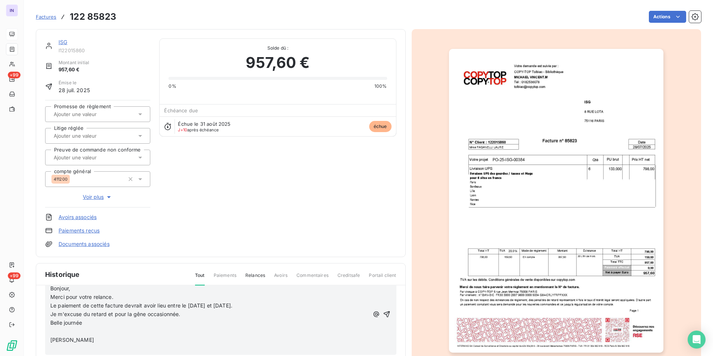
click at [55, 330] on p "﻿" at bounding box center [209, 331] width 319 height 9
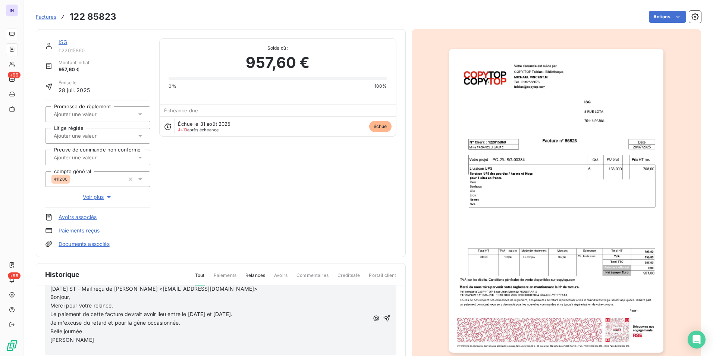
click at [58, 348] on p "﻿" at bounding box center [209, 348] width 319 height 9
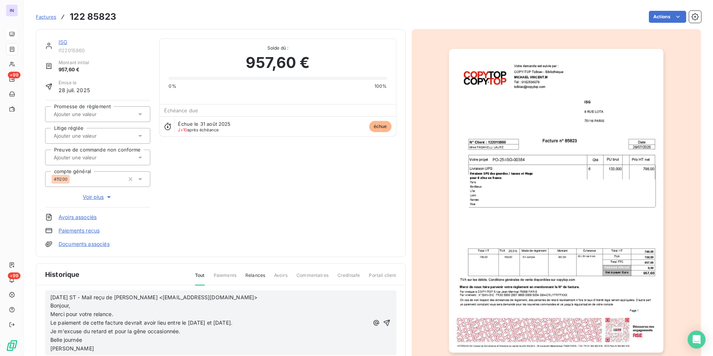
scroll to position [0, 0]
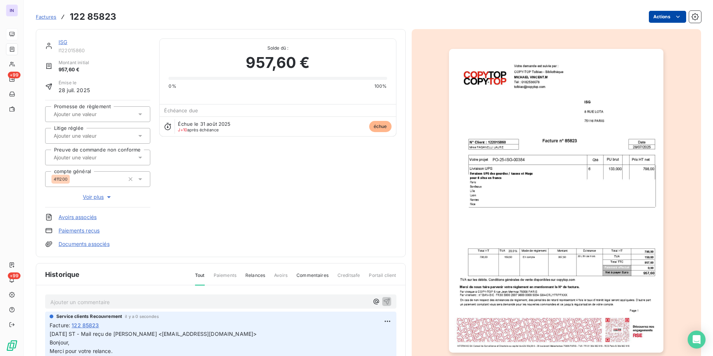
click at [656, 19] on html "IN +99 +99 Factures 122 85823 Actions ISG I122015860 Montant initial 957,60 € É…" at bounding box center [356, 178] width 713 height 356
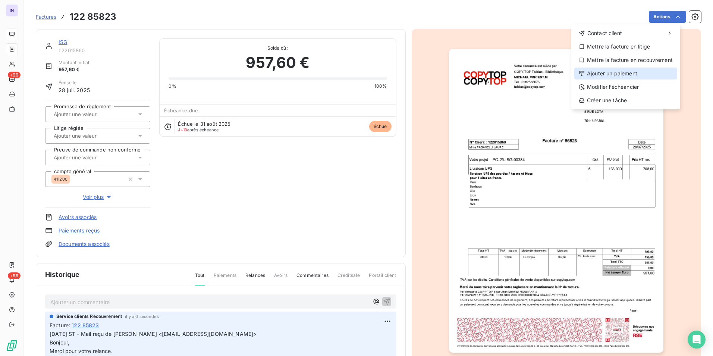
click at [613, 73] on div "Ajouter un paiement" at bounding box center [625, 74] width 103 height 12
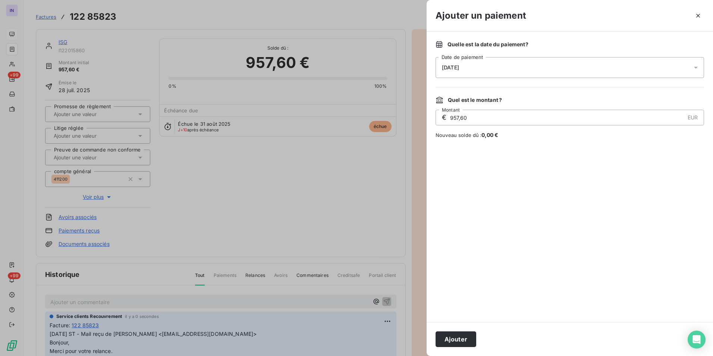
click at [569, 68] on div "[DATE]" at bounding box center [570, 67] width 269 height 21
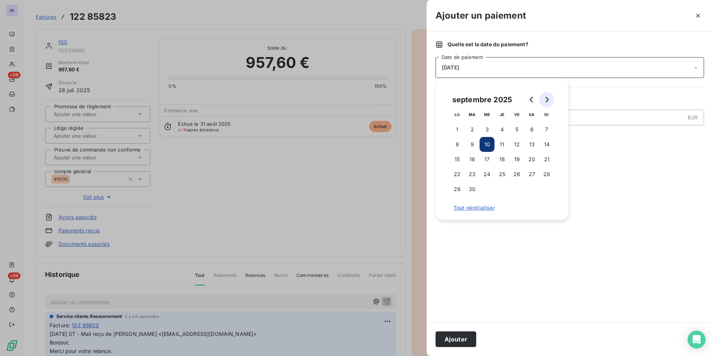
drag, startPoint x: 547, startPoint y: 97, endPoint x: 545, endPoint y: 101, distance: 4.8
click at [547, 97] on icon "Go to next month" at bounding box center [547, 100] width 6 height 6
click at [459, 160] on button "13" at bounding box center [457, 159] width 15 height 15
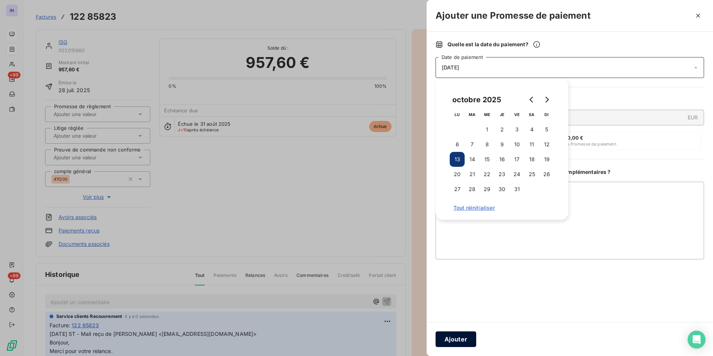
click at [466, 334] on button "Ajouter" at bounding box center [456, 339] width 41 height 16
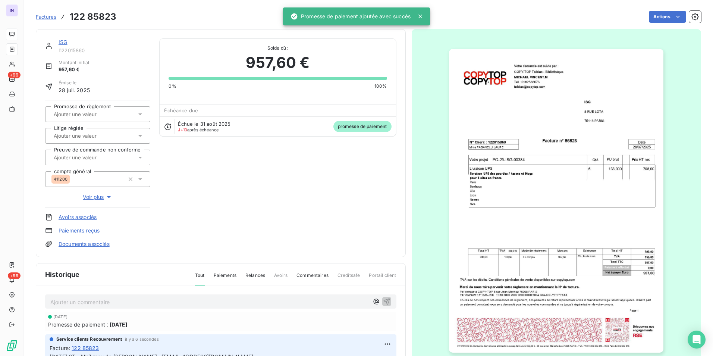
click at [108, 114] on input "text" at bounding box center [90, 114] width 75 height 7
drag, startPoint x: 104, startPoint y: 135, endPoint x: 95, endPoint y: 125, distance: 13.7
click at [105, 135] on div "Oui" at bounding box center [102, 134] width 84 height 12
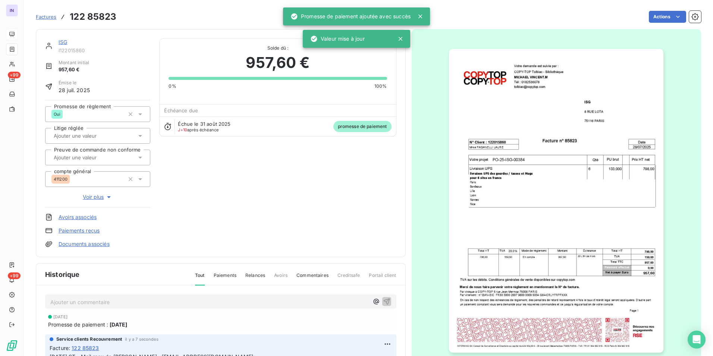
click at [63, 42] on link "ISG" at bounding box center [63, 42] width 9 height 6
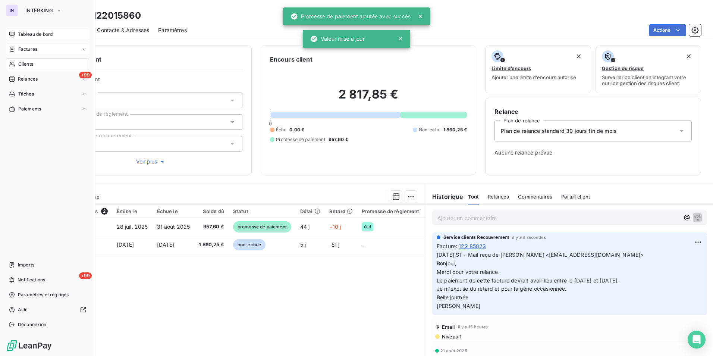
drag, startPoint x: 31, startPoint y: 63, endPoint x: 90, endPoint y: 67, distance: 58.7
click at [31, 63] on span "Clients" at bounding box center [25, 64] width 15 height 7
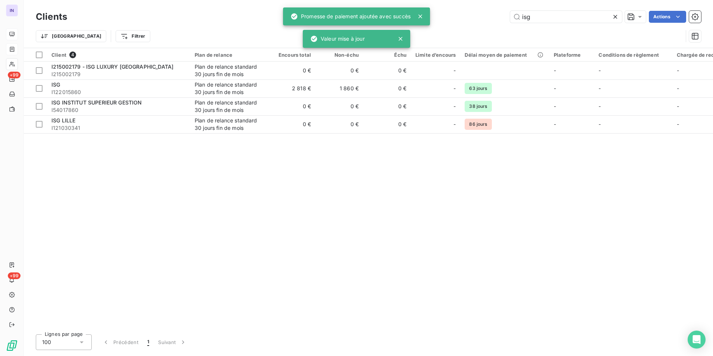
drag, startPoint x: 507, startPoint y: 17, endPoint x: 451, endPoint y: 16, distance: 56.0
click at [452, 16] on div "isg Actions" at bounding box center [388, 17] width 625 height 12
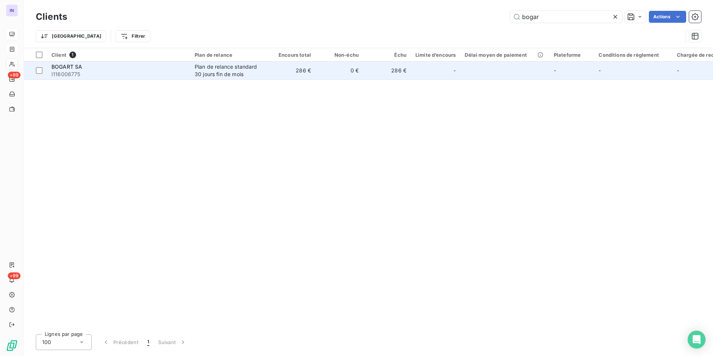
type input "bogar"
click at [184, 73] on span "I116006775" at bounding box center [118, 73] width 134 height 7
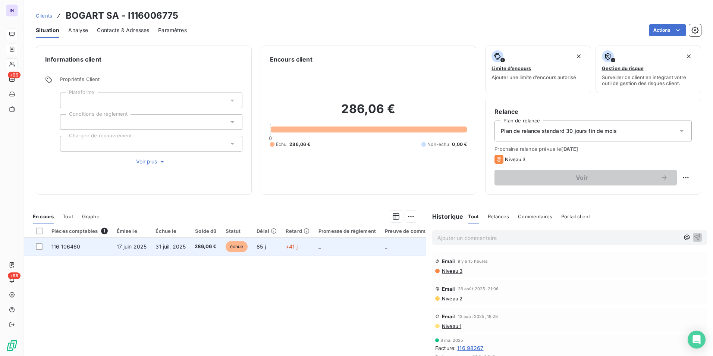
click at [119, 248] on span "17 juin 2025" at bounding box center [132, 246] width 30 height 6
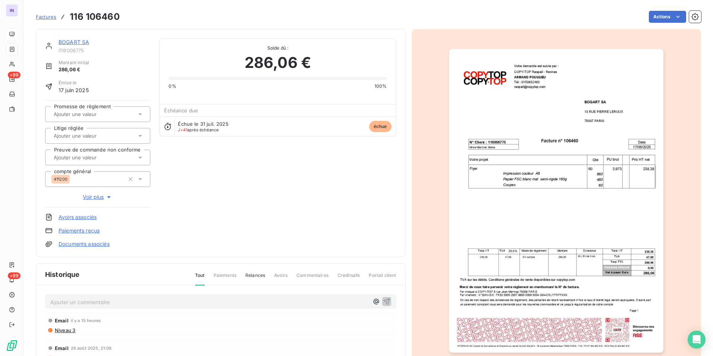
click at [94, 301] on p "Ajouter un commentaire ﻿" at bounding box center [209, 301] width 319 height 9
click at [138, 302] on p "[DATE] ST - Mail reçu de" at bounding box center [209, 301] width 319 height 9
click at [51, 306] on p "[DATE] ST - Mail reçu [PERSON_NAME] <[EMAIL_ADDRESS][DOMAIN_NAME]>" at bounding box center [209, 301] width 319 height 9
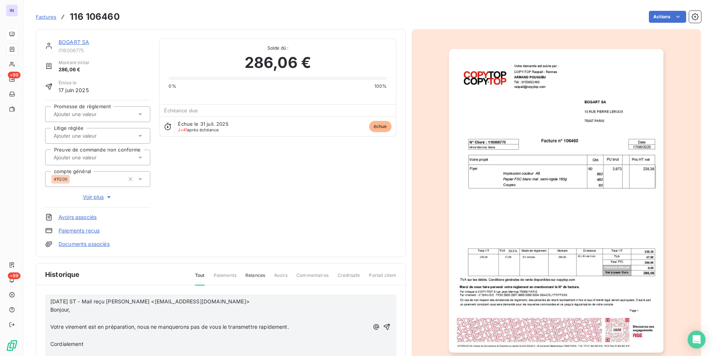
click at [56, 318] on p "﻿" at bounding box center [209, 318] width 319 height 9
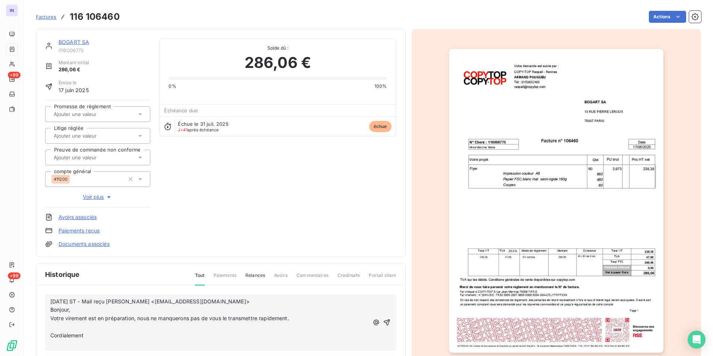
click at [54, 325] on p "﻿" at bounding box center [209, 327] width 319 height 9
click at [56, 335] on p "﻿" at bounding box center [209, 335] width 319 height 9
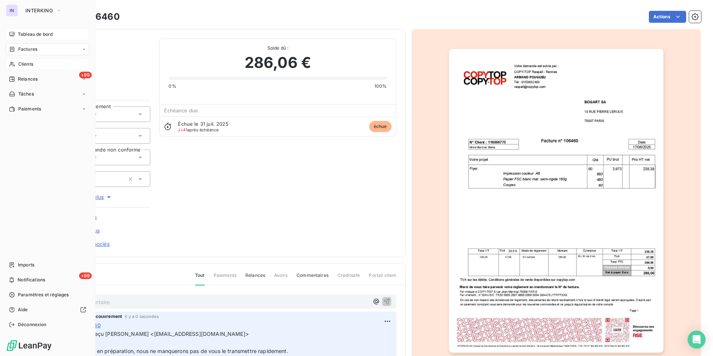
click at [22, 63] on span "Clients" at bounding box center [25, 64] width 15 height 7
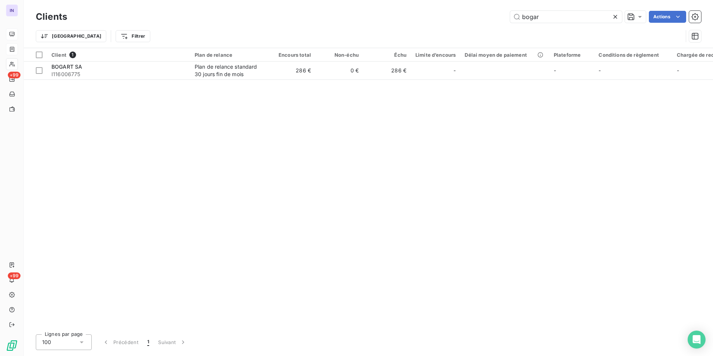
drag, startPoint x: 543, startPoint y: 16, endPoint x: 427, endPoint y: 17, distance: 116.8
click at [431, 18] on div "bogar Actions" at bounding box center [388, 17] width 625 height 12
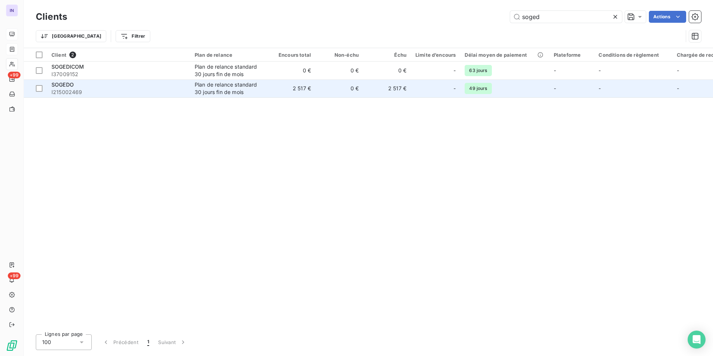
type input "soged"
click at [141, 94] on span "I215002469" at bounding box center [118, 91] width 134 height 7
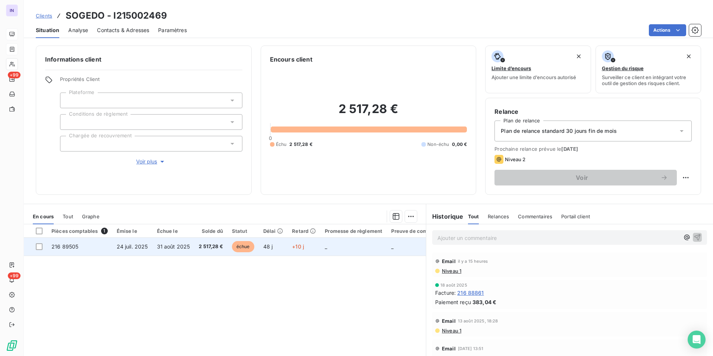
click at [132, 249] on span "24 juil. 2025" at bounding box center [132, 246] width 31 height 6
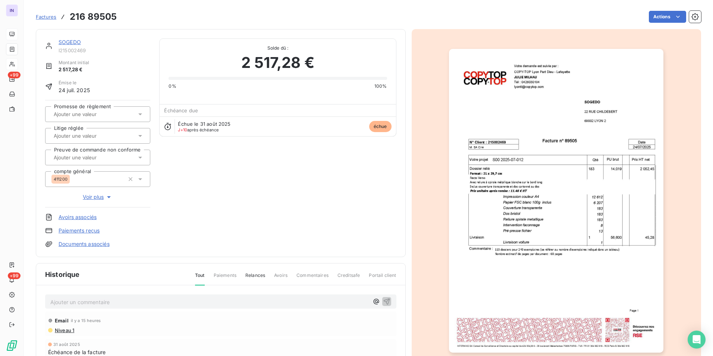
click at [107, 300] on p "Ajouter un commentaire ﻿" at bounding box center [209, 301] width 319 height 9
click at [140, 300] on p "[DATE] ST - Mail reçu de" at bounding box center [209, 301] width 319 height 9
click at [88, 306] on p "[DATE] ST - Mail reçu de SOGEDO Reglement fournisseur <[EMAIL_ADDRESS][DOMAIN_N…" at bounding box center [209, 301] width 319 height 9
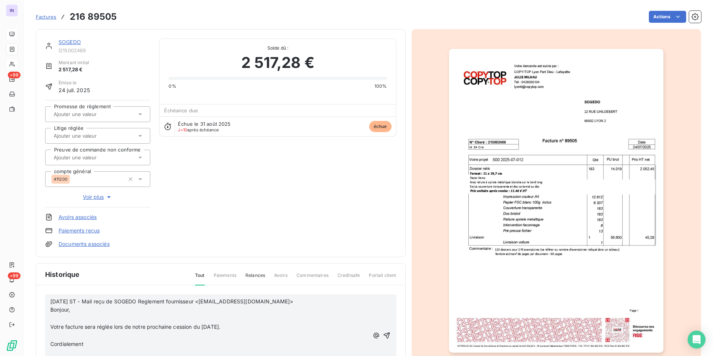
click at [62, 317] on p "﻿" at bounding box center [209, 318] width 319 height 9
click at [59, 329] on p "﻿" at bounding box center [209, 327] width 319 height 9
click at [56, 336] on p "﻿" at bounding box center [209, 335] width 319 height 9
click at [56, 347] on p "﻿" at bounding box center [209, 344] width 319 height 9
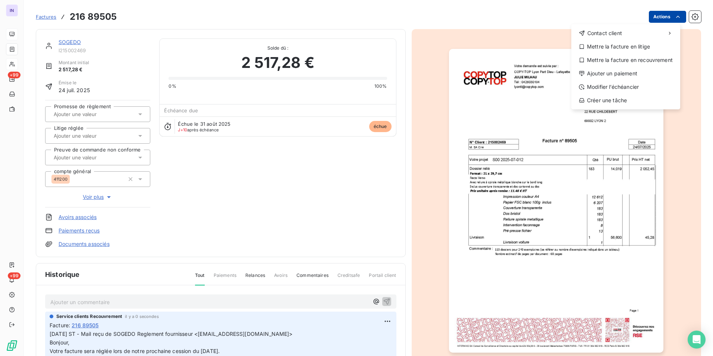
click at [665, 21] on html "IN +99 +99 Factures [PHONE_NUMBER] Actions Contact client Mettre la facture en …" at bounding box center [356, 178] width 713 height 356
click at [617, 72] on div "Ajouter un paiement" at bounding box center [625, 74] width 103 height 12
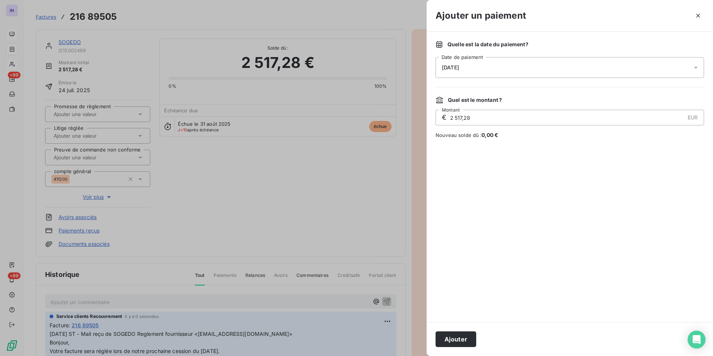
click at [500, 73] on div "[DATE]" at bounding box center [570, 67] width 269 height 21
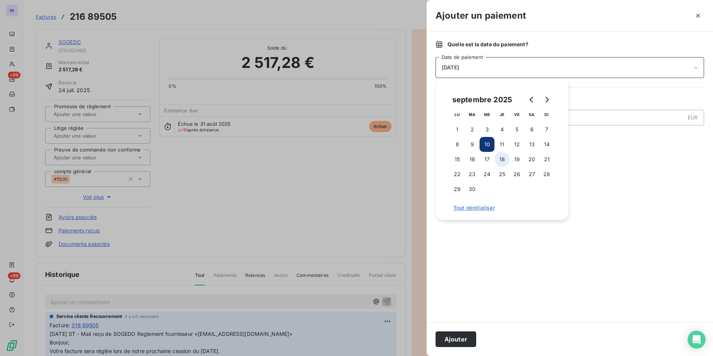
click at [495, 160] on button "18" at bounding box center [502, 159] width 15 height 15
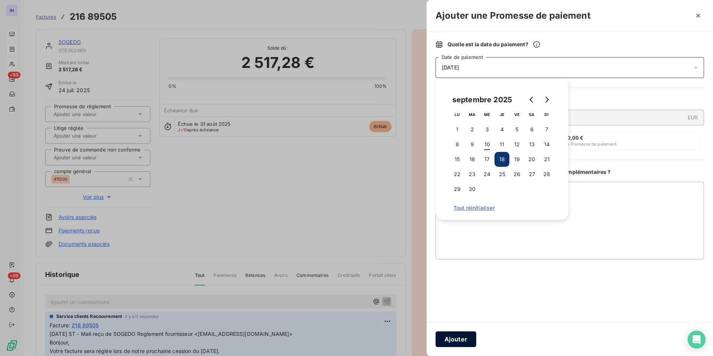
click at [468, 340] on button "Ajouter" at bounding box center [456, 339] width 41 height 16
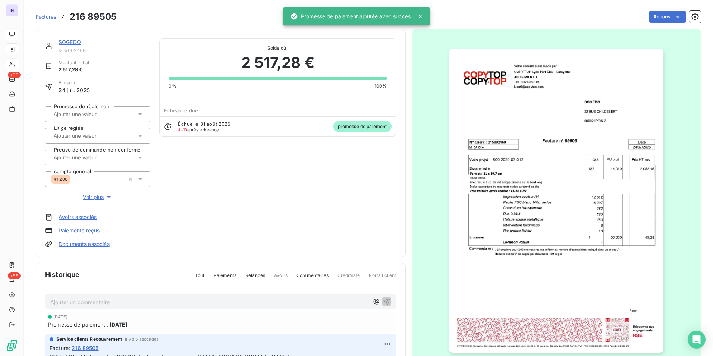
click at [98, 114] on input "text" at bounding box center [90, 114] width 75 height 7
click at [93, 135] on div "Oui" at bounding box center [102, 134] width 84 height 12
click at [73, 42] on link "SOGEDO" at bounding box center [70, 42] width 22 height 6
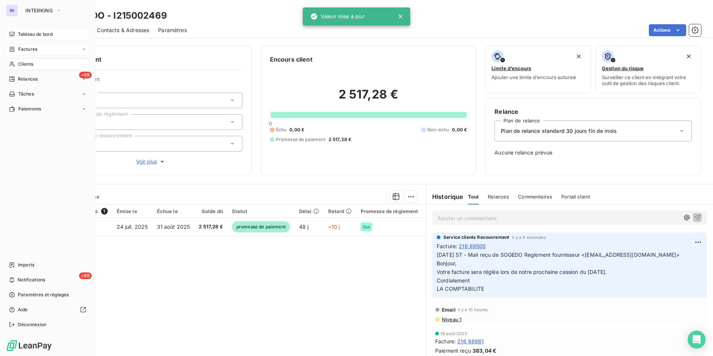
drag, startPoint x: 32, startPoint y: 34, endPoint x: 71, endPoint y: 40, distance: 39.5
click at [31, 34] on span "Tableau de bord" at bounding box center [35, 34] width 35 height 7
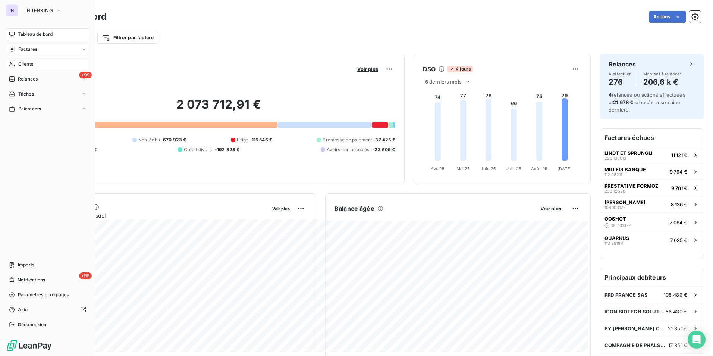
click at [28, 63] on span "Clients" at bounding box center [25, 64] width 15 height 7
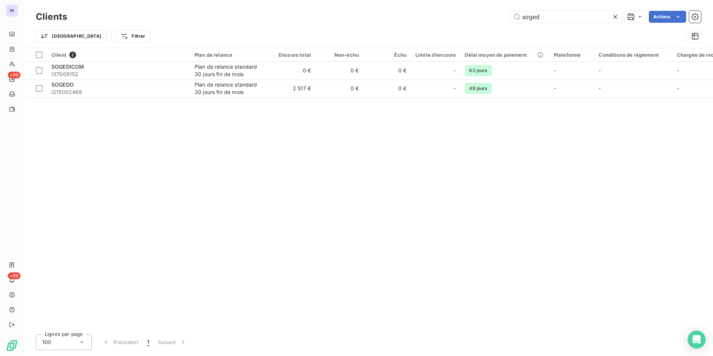
drag, startPoint x: 544, startPoint y: 19, endPoint x: 462, endPoint y: 15, distance: 81.8
click at [462, 15] on div "soged Actions" at bounding box center [388, 17] width 625 height 12
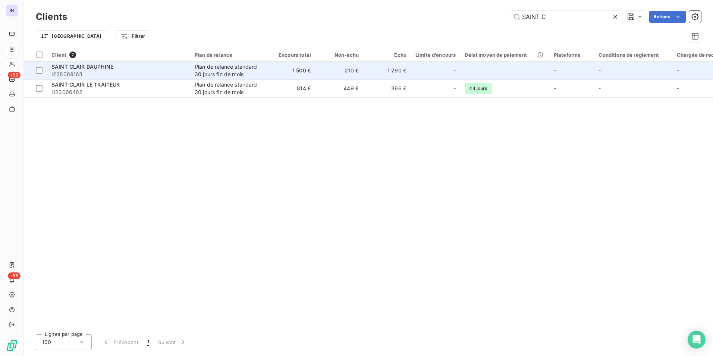
type input "SAINT C"
click at [111, 70] on div "SAINT CLAIR DAUPHINE" at bounding box center [118, 66] width 134 height 7
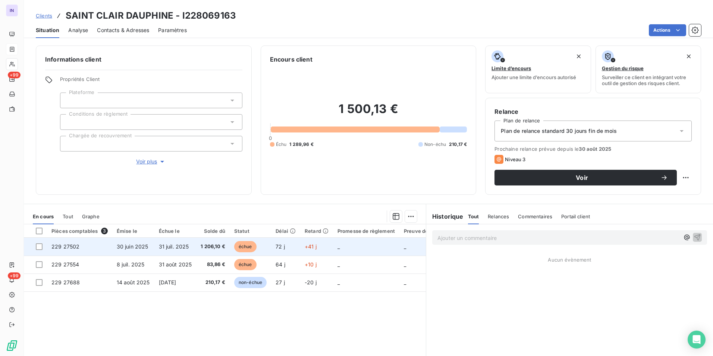
click at [150, 251] on td "30 juin 2025" at bounding box center [133, 247] width 42 height 18
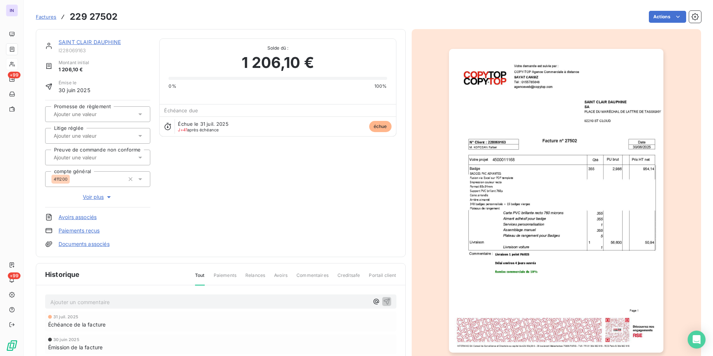
click at [652, 16] on html "IN +99 +99 Factures 229 27502 Actions [GEOGRAPHIC_DATA] I228069163 Montant init…" at bounding box center [356, 178] width 713 height 356
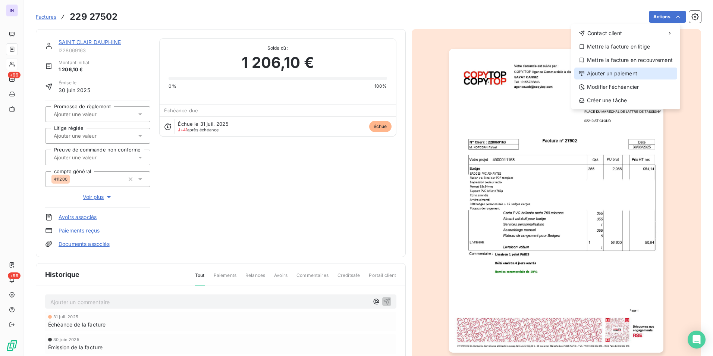
click at [605, 73] on div "Ajouter un paiement" at bounding box center [625, 74] width 103 height 12
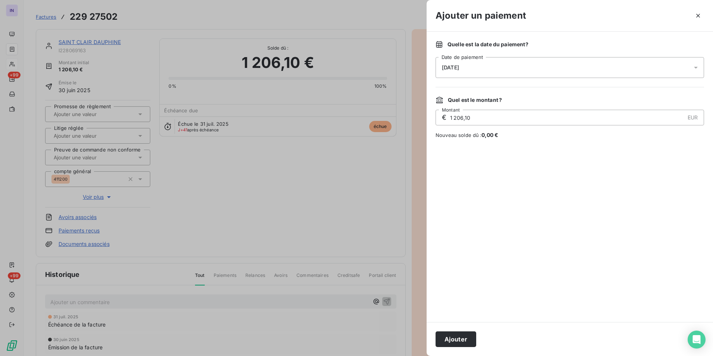
click at [508, 62] on div "[DATE]" at bounding box center [570, 67] width 269 height 21
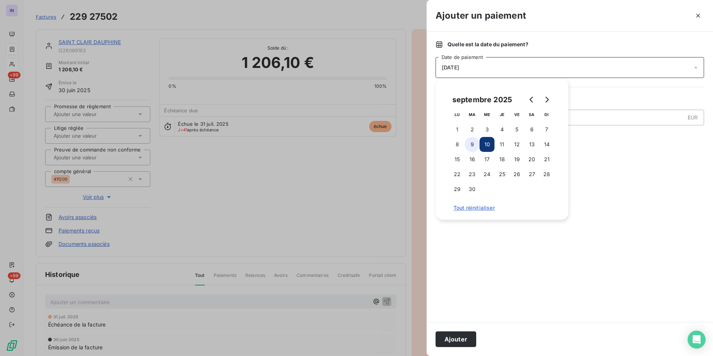
click at [471, 145] on button "9" at bounding box center [472, 144] width 15 height 15
click at [455, 338] on button "Ajouter" at bounding box center [456, 339] width 41 height 16
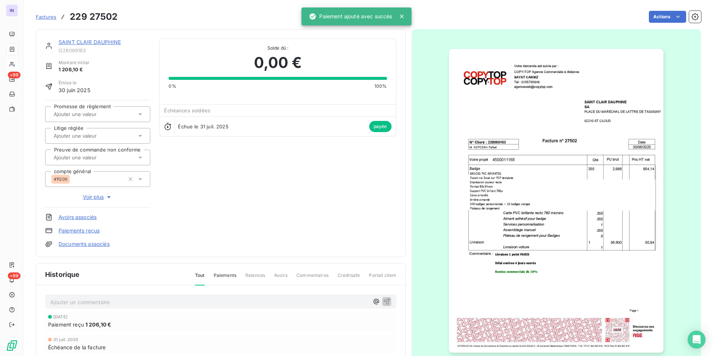
click at [112, 41] on link "SAINT CLAIR DAUPHINE" at bounding box center [90, 42] width 62 height 6
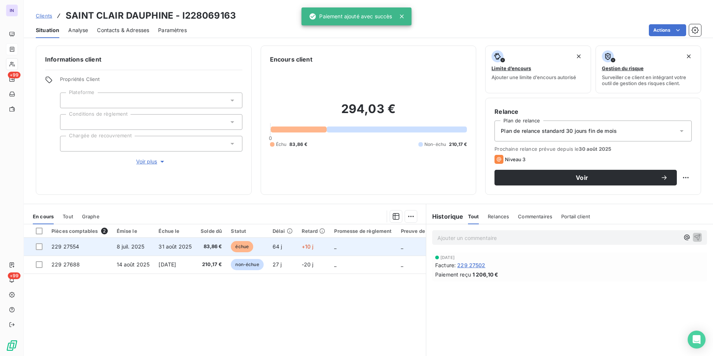
click at [177, 247] on span "31 août 2025" at bounding box center [175, 246] width 33 height 6
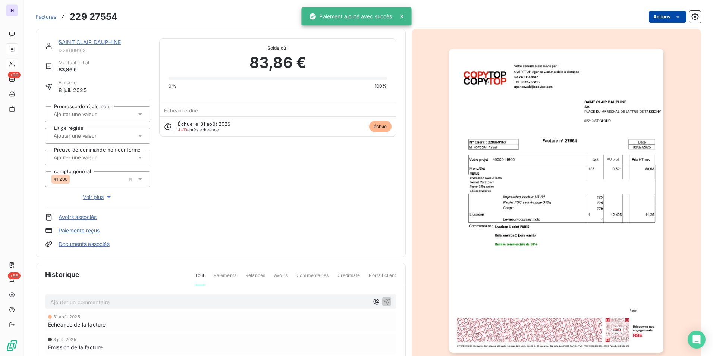
click at [656, 20] on html "IN +99 +99 Factures 229 27554 Actions [GEOGRAPHIC_DATA] I228069163 Montant init…" at bounding box center [356, 178] width 713 height 356
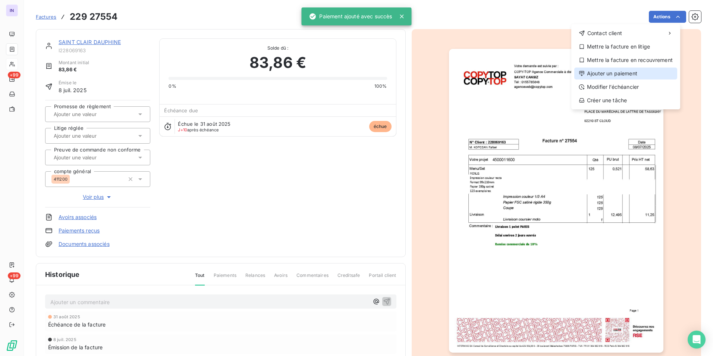
click at [617, 72] on div "Ajouter un paiement" at bounding box center [625, 74] width 103 height 12
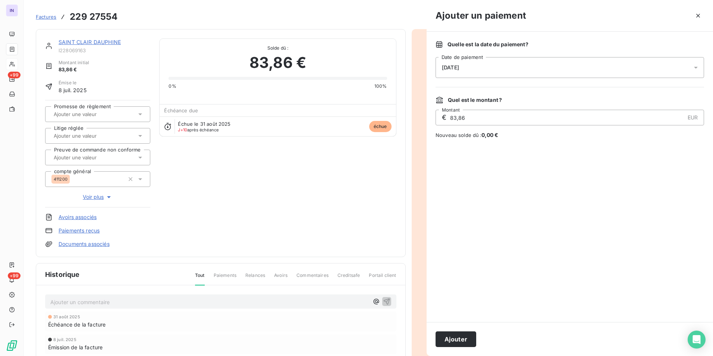
click at [559, 67] on div "[DATE]" at bounding box center [570, 67] width 269 height 21
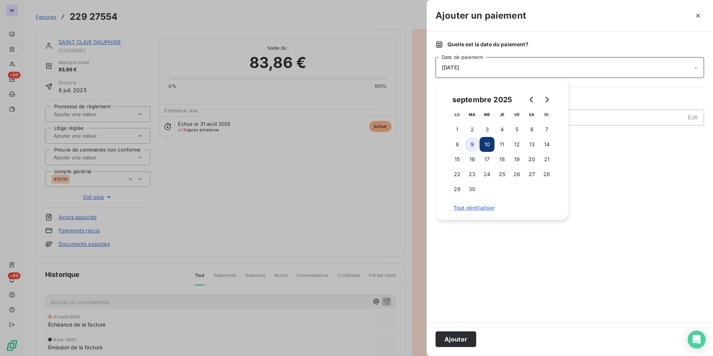
click at [477, 145] on button "9" at bounding box center [472, 144] width 15 height 15
click at [451, 341] on button "Ajouter" at bounding box center [456, 339] width 41 height 16
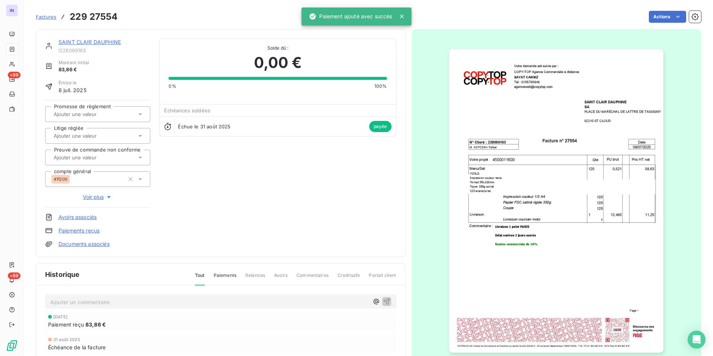
click at [109, 39] on link "SAINT CLAIR DAUPHINE" at bounding box center [90, 42] width 62 height 6
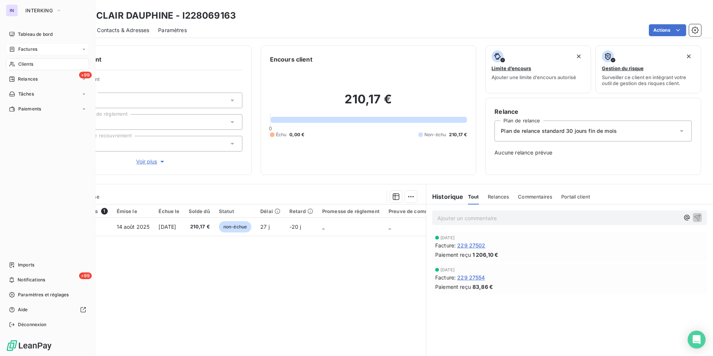
click at [26, 50] on span "Factures" at bounding box center [27, 49] width 19 height 7
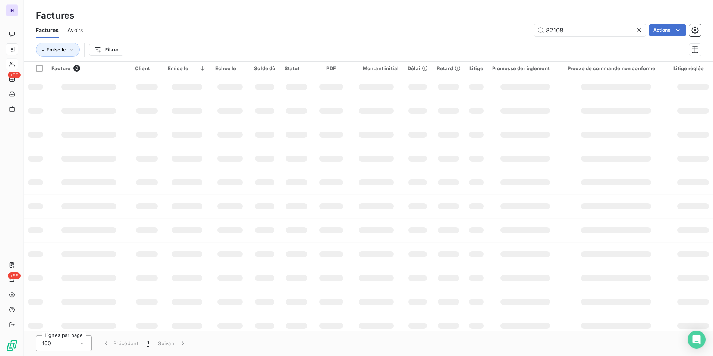
click at [515, 29] on div "82108 Actions" at bounding box center [396, 30] width 609 height 12
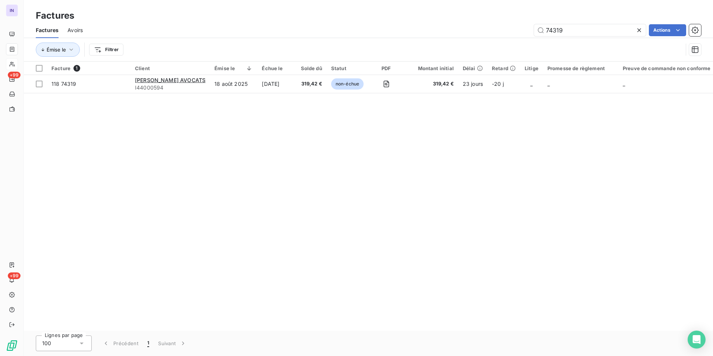
type input "74319"
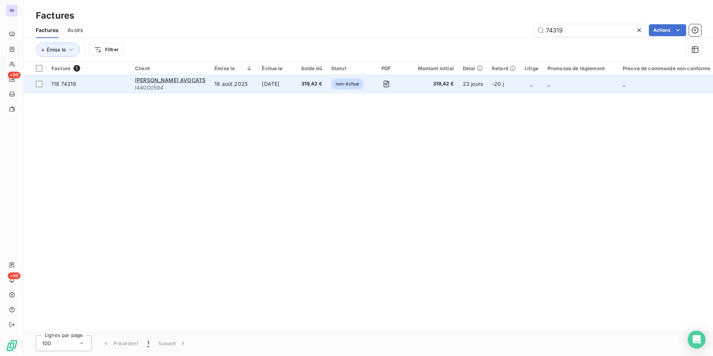
click at [257, 82] on td "18 août 2025" at bounding box center [233, 84] width 47 height 18
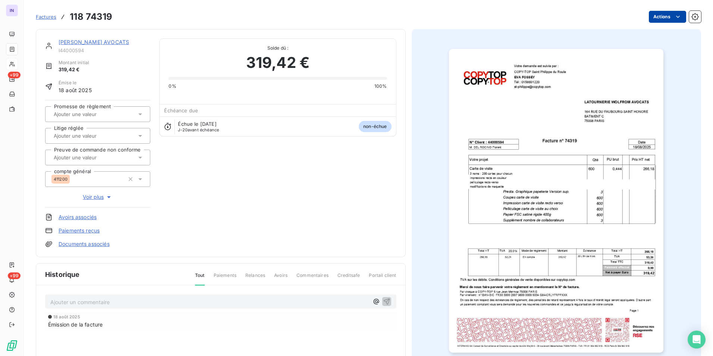
click at [667, 17] on html "IN +99 +99 Factures 118 74319 Actions [PERSON_NAME] AVOCATS I44000594 Montant i…" at bounding box center [356, 178] width 713 height 356
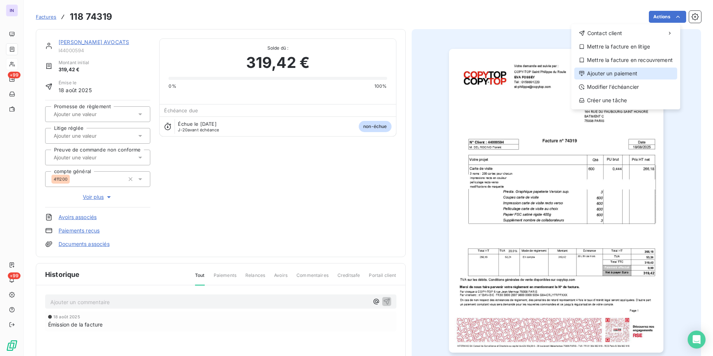
click at [620, 69] on div "Ajouter un paiement" at bounding box center [625, 74] width 103 height 12
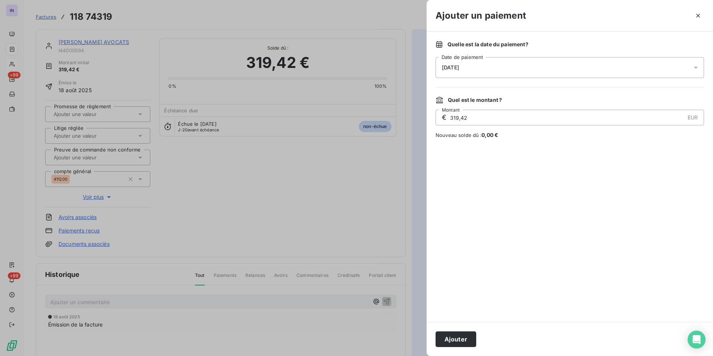
click at [486, 69] on div "[DATE]" at bounding box center [570, 67] width 269 height 21
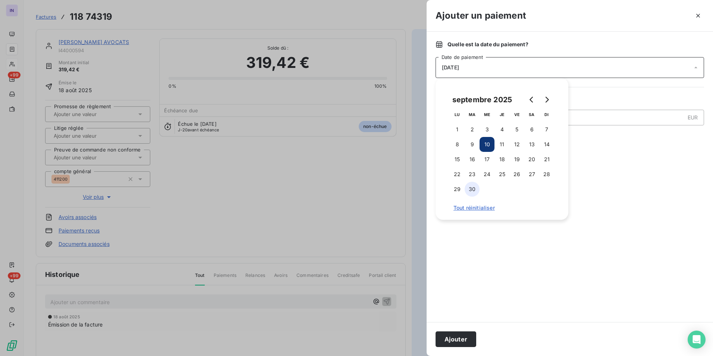
drag, startPoint x: 470, startPoint y: 142, endPoint x: 471, endPoint y: 194, distance: 51.5
click at [470, 143] on button "9" at bounding box center [472, 144] width 15 height 15
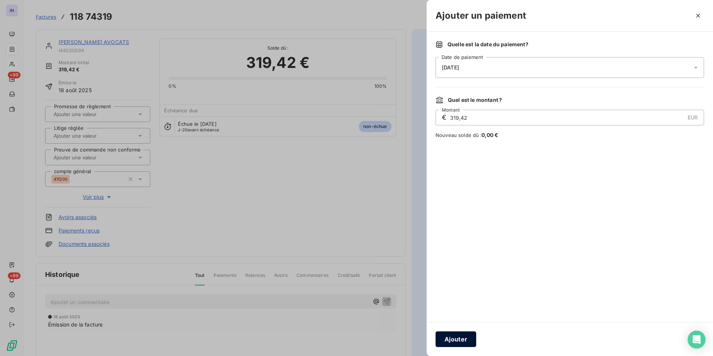
click at [462, 335] on button "Ajouter" at bounding box center [456, 339] width 41 height 16
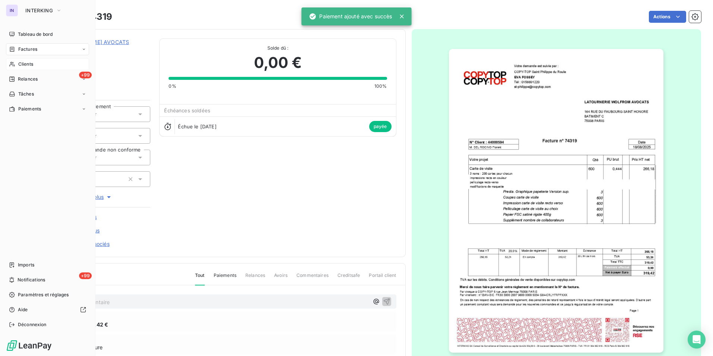
click at [25, 64] on span "Clients" at bounding box center [25, 64] width 15 height 7
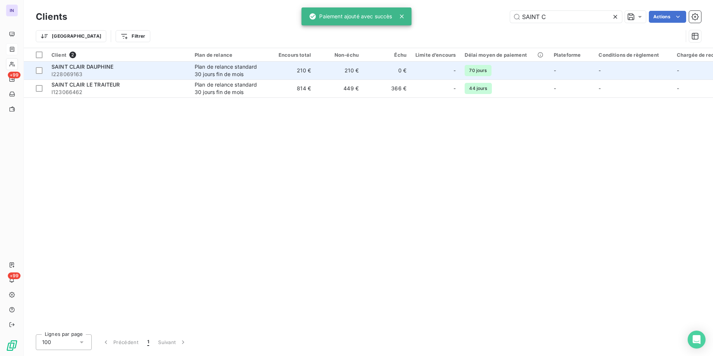
click at [239, 71] on div "Plan de relance standard 30 jours fin de mois" at bounding box center [229, 70] width 69 height 15
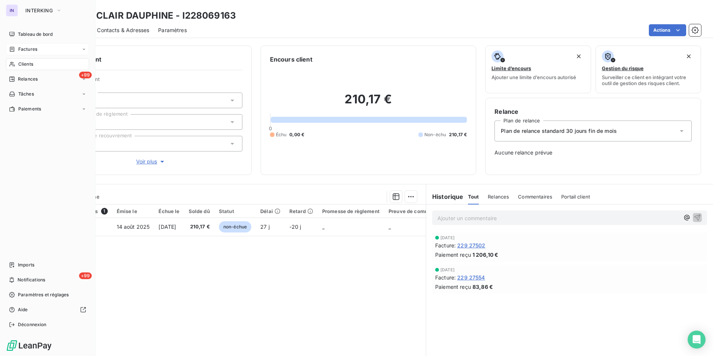
click at [27, 46] on div "Factures" at bounding box center [47, 49] width 83 height 12
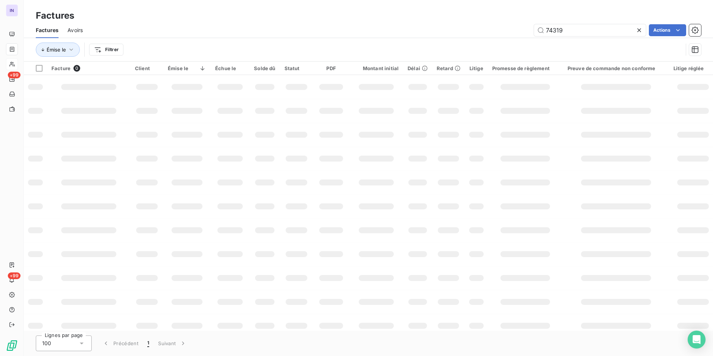
drag, startPoint x: 529, startPoint y: 29, endPoint x: 508, endPoint y: 28, distance: 20.5
click at [510, 28] on div "74319 Actions" at bounding box center [396, 30] width 609 height 12
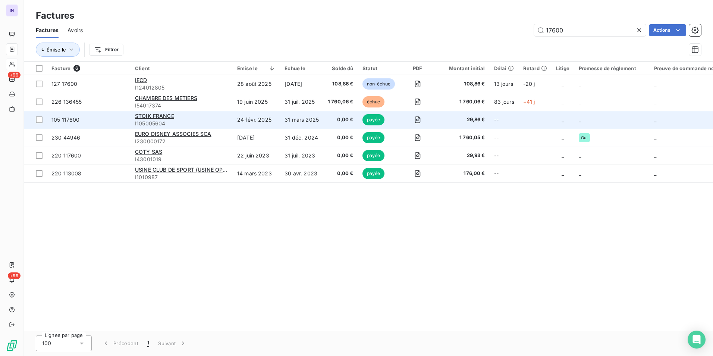
type input "17600"
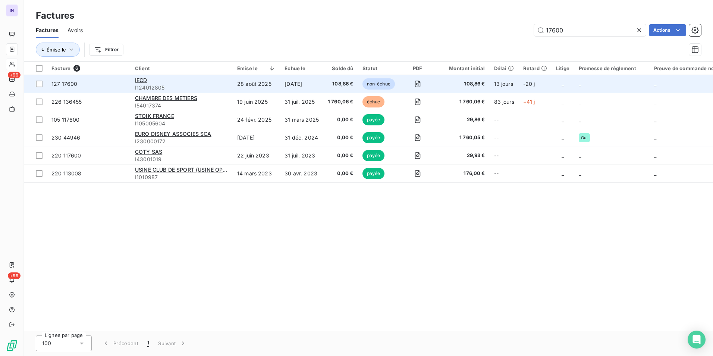
click at [293, 83] on td "[DATE]" at bounding box center [301, 84] width 43 height 18
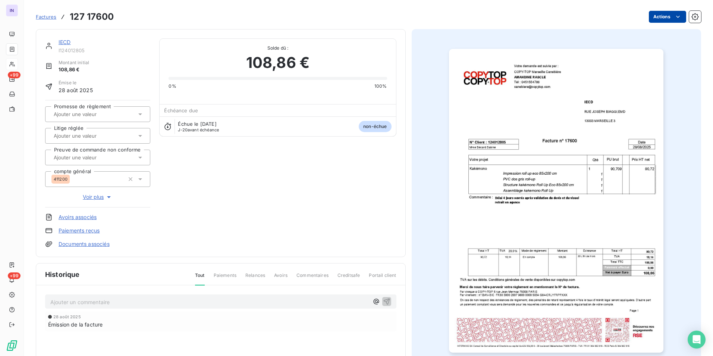
click at [648, 19] on html "IN +99 +99 Factures 127 17600 Actions IECD I124012805 Montant initial 108,86 € …" at bounding box center [356, 178] width 713 height 356
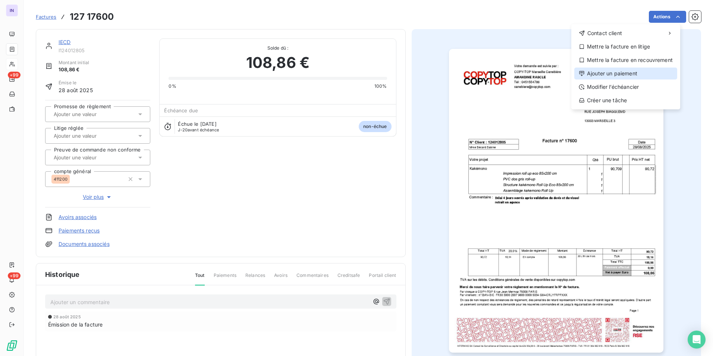
click at [609, 75] on div "Ajouter un paiement" at bounding box center [625, 74] width 103 height 12
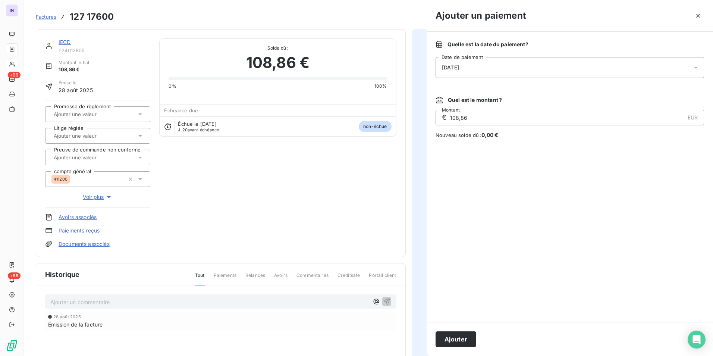
click at [552, 73] on div "[DATE]" at bounding box center [570, 67] width 269 height 21
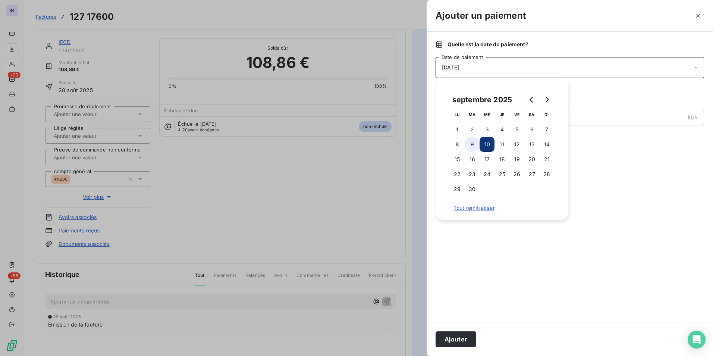
click at [470, 147] on button "9" at bounding box center [472, 144] width 15 height 15
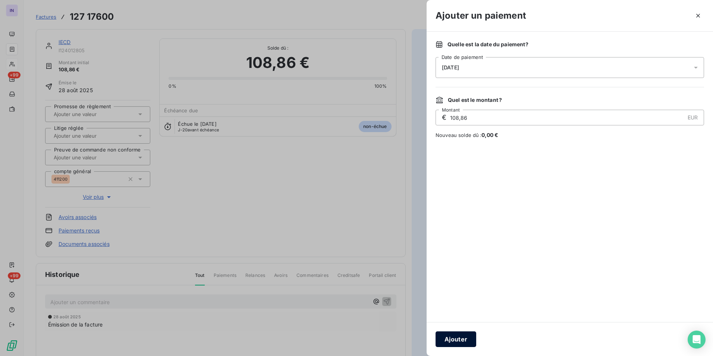
click at [466, 335] on button "Ajouter" at bounding box center [456, 339] width 41 height 16
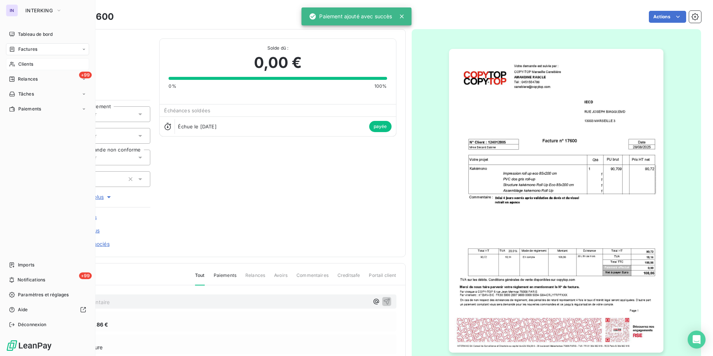
click at [23, 65] on span "Clients" at bounding box center [25, 64] width 15 height 7
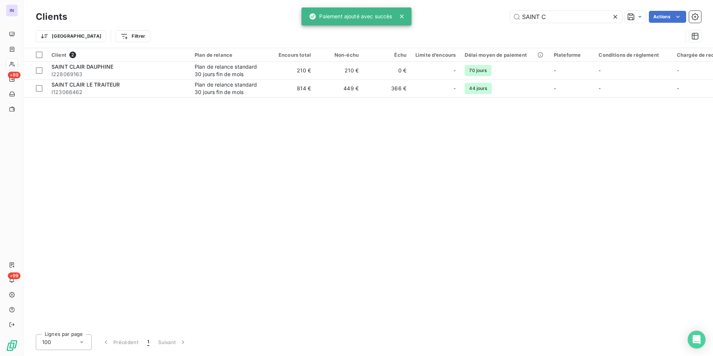
drag, startPoint x: 562, startPoint y: 20, endPoint x: 483, endPoint y: 14, distance: 79.3
click at [483, 14] on div "SAINT C Actions" at bounding box center [388, 17] width 625 height 12
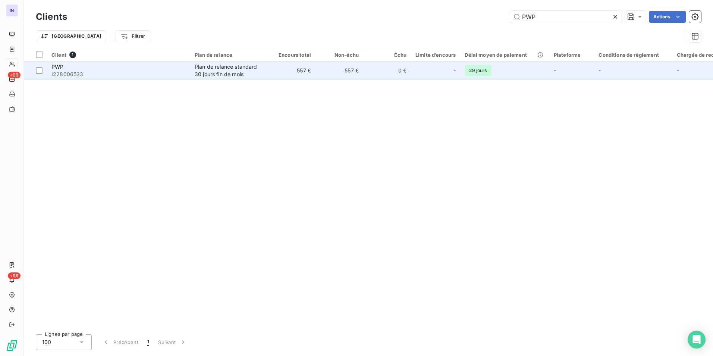
type input "PWP"
click at [197, 70] on div "Plan de relance standard 30 jours fin de mois" at bounding box center [229, 70] width 69 height 15
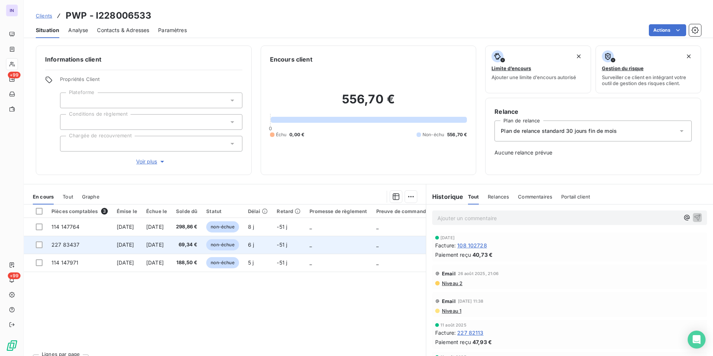
click at [158, 244] on span "[DATE]" at bounding box center [155, 244] width 18 height 6
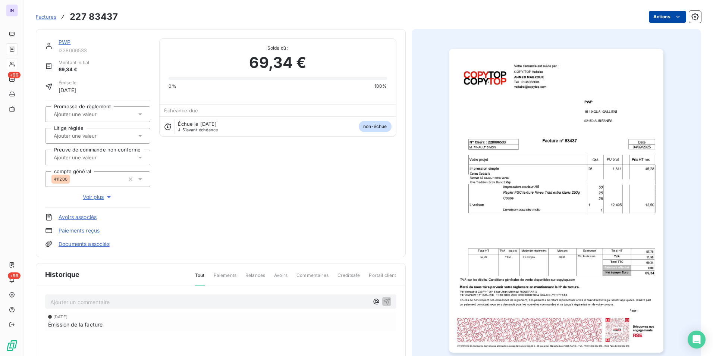
click at [654, 18] on html "IN +99 +99 Factures 227 83437 Actions PWP I228006533 Montant initial 69,34 € Ém…" at bounding box center [356, 178] width 713 height 356
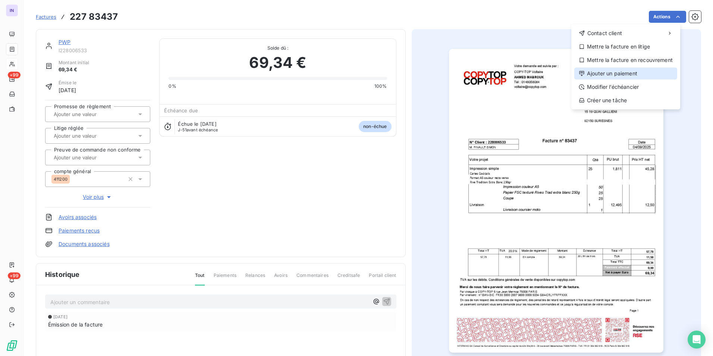
click at [621, 71] on div "Ajouter un paiement" at bounding box center [625, 74] width 103 height 12
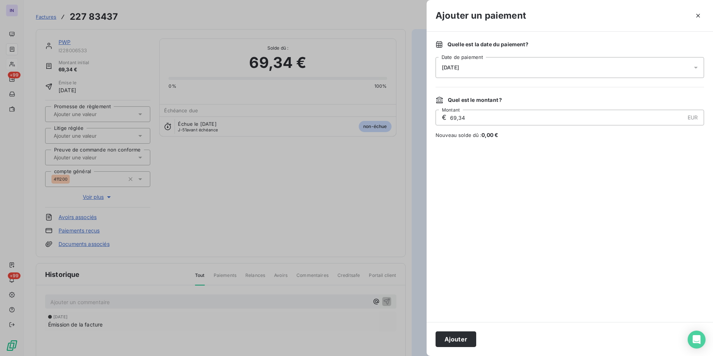
click at [535, 59] on div "[DATE]" at bounding box center [570, 67] width 269 height 21
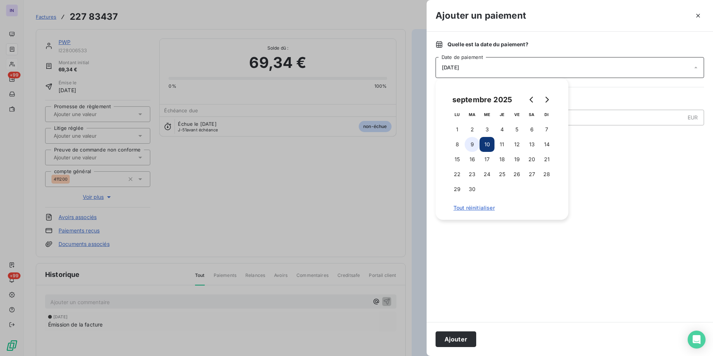
click at [476, 144] on button "9" at bounding box center [472, 144] width 15 height 15
click at [464, 337] on button "Ajouter" at bounding box center [456, 339] width 41 height 16
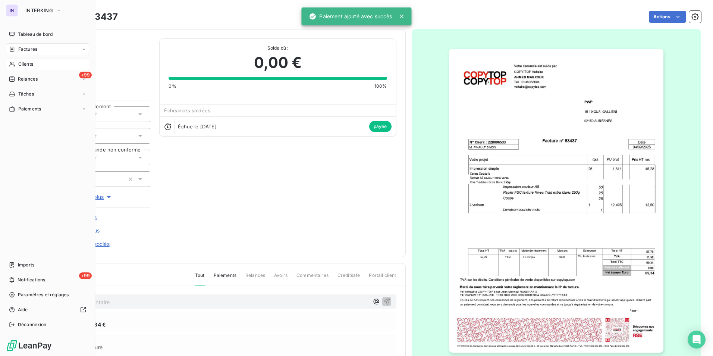
drag, startPoint x: 28, startPoint y: 31, endPoint x: 45, endPoint y: 40, distance: 19.4
click at [28, 31] on div "Tableau de bord" at bounding box center [47, 34] width 83 height 12
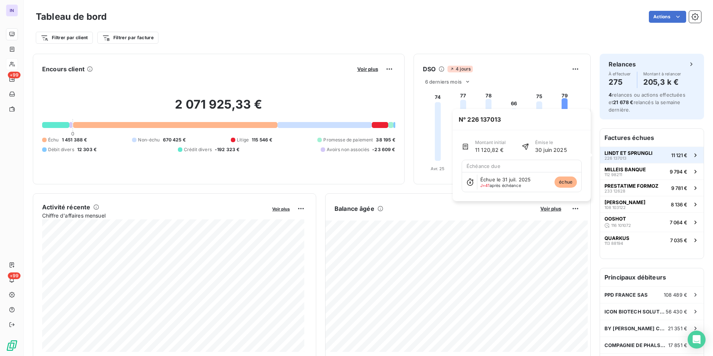
click at [624, 157] on div "LINDT ET SPRUNGLI 226 137013" at bounding box center [629, 155] width 48 height 10
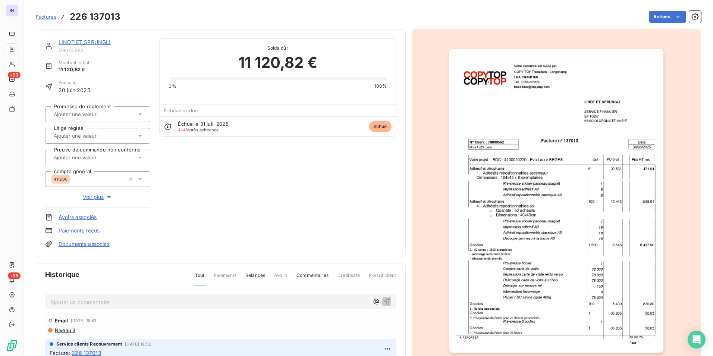
click at [103, 41] on link "LINDT ET SPRUNGLI" at bounding box center [85, 42] width 52 height 6
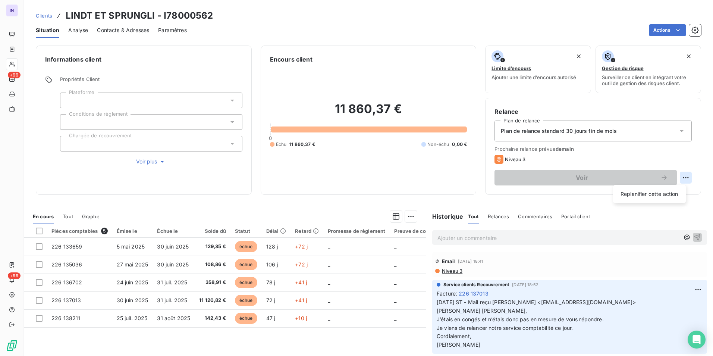
click at [682, 178] on html "IN +99 +99 Clients LINDT ET SPRUNGLI - I78000562 Situation Analyse Contacts & A…" at bounding box center [356, 178] width 713 height 356
click at [669, 195] on div "Replanifier cette action" at bounding box center [649, 194] width 67 height 12
select select "8"
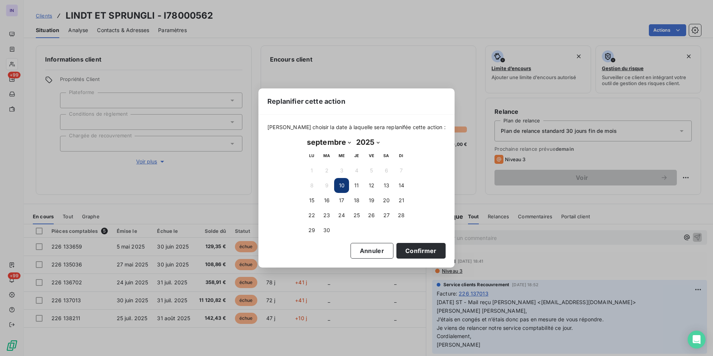
click at [342, 185] on button "10" at bounding box center [341, 185] width 15 height 15
click at [339, 186] on button "10" at bounding box center [341, 185] width 15 height 15
click at [416, 253] on button "Confirmer" at bounding box center [421, 251] width 49 height 16
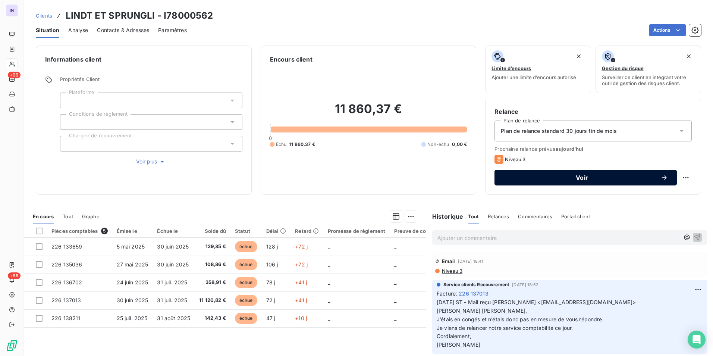
click at [543, 178] on span "Voir" at bounding box center [582, 178] width 157 height 6
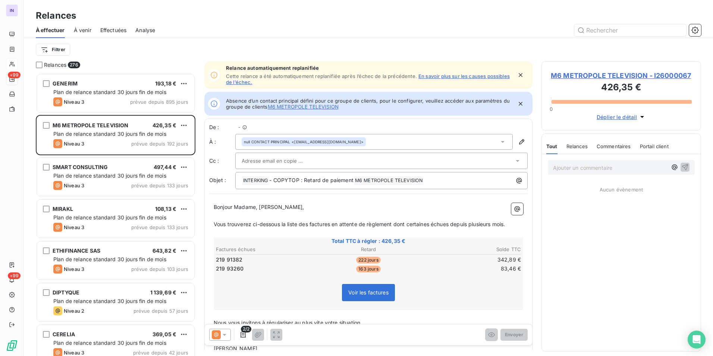
scroll to position [6, 6]
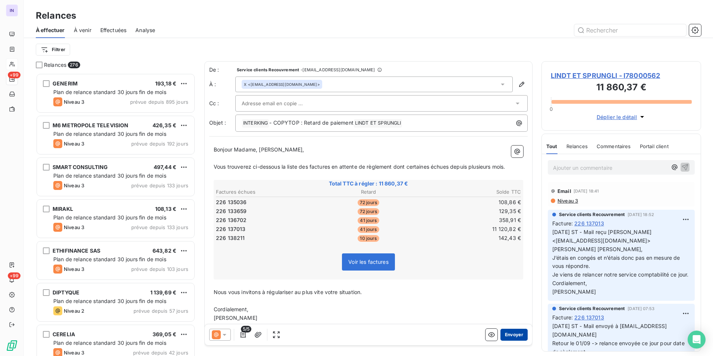
click at [506, 334] on button "Envoyer" at bounding box center [514, 335] width 27 height 12
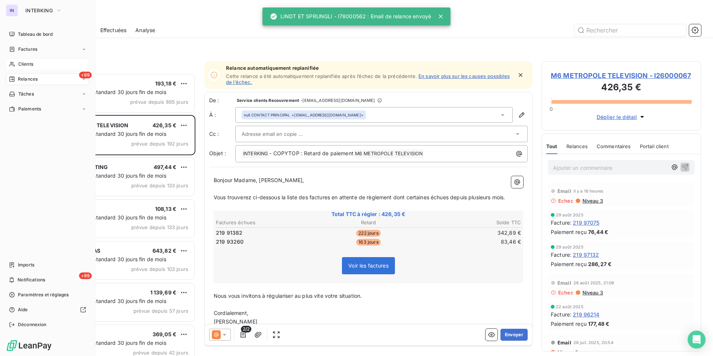
click at [32, 63] on span "Clients" at bounding box center [25, 64] width 15 height 7
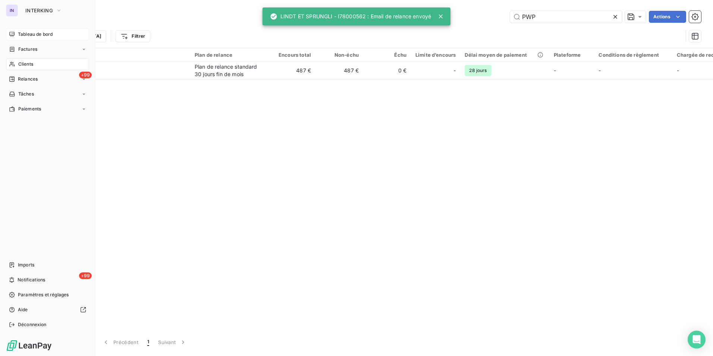
click at [32, 35] on span "Tableau de bord" at bounding box center [35, 34] width 35 height 7
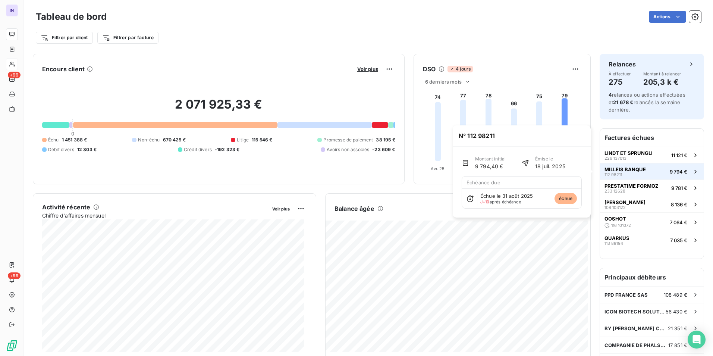
click at [633, 171] on span "MILLEIS BANQUE" at bounding box center [625, 169] width 41 height 6
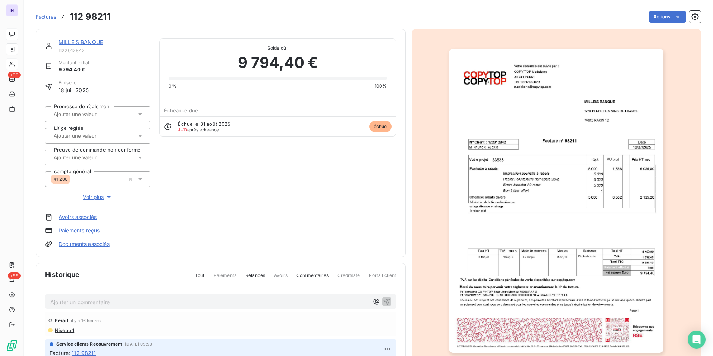
click at [95, 44] on link "MILLEIS BANQUE" at bounding box center [81, 42] width 44 height 6
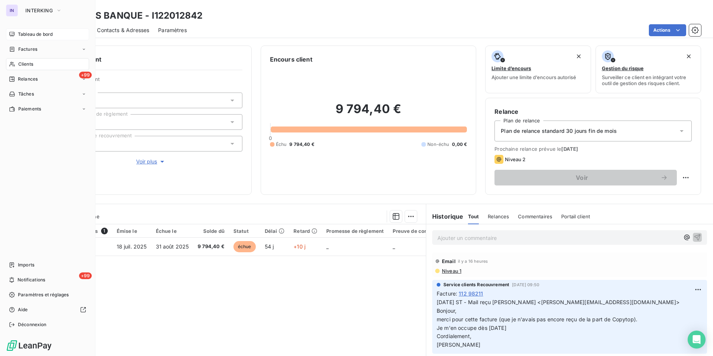
click at [31, 67] on span "Clients" at bounding box center [25, 64] width 15 height 7
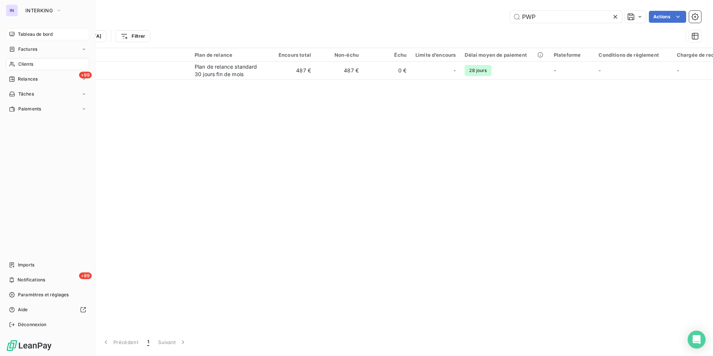
click at [16, 69] on div "Clients" at bounding box center [47, 64] width 83 height 12
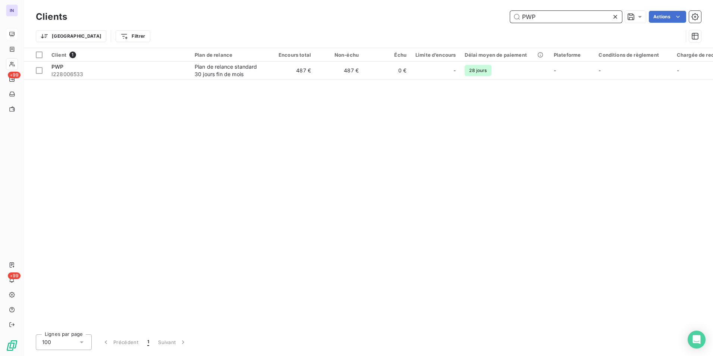
drag, startPoint x: 543, startPoint y: 15, endPoint x: 450, endPoint y: 12, distance: 92.9
click at [450, 12] on div "PWP Actions" at bounding box center [388, 17] width 625 height 12
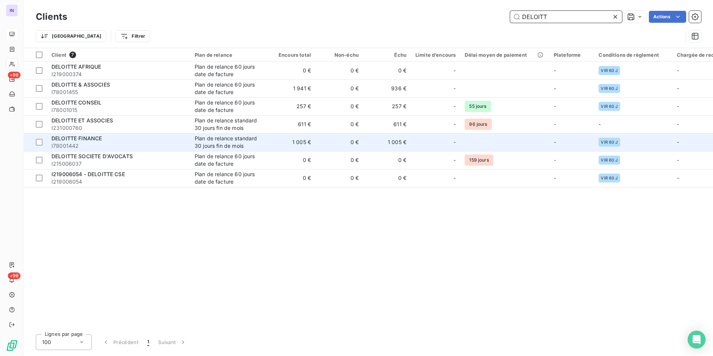
type input "DELOITT"
click at [114, 137] on div "DELOITTE FINANCE" at bounding box center [118, 138] width 134 height 7
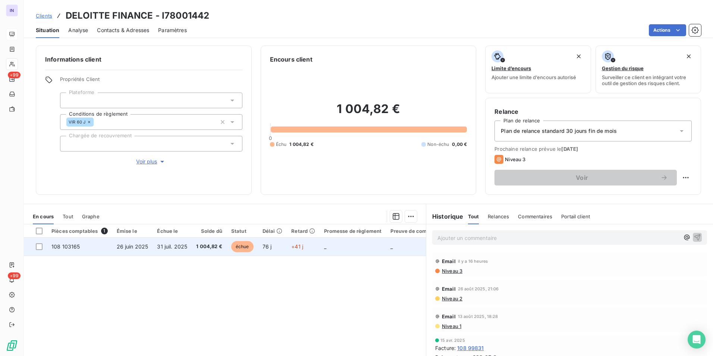
click at [107, 251] on td "108 103165" at bounding box center [79, 247] width 65 height 18
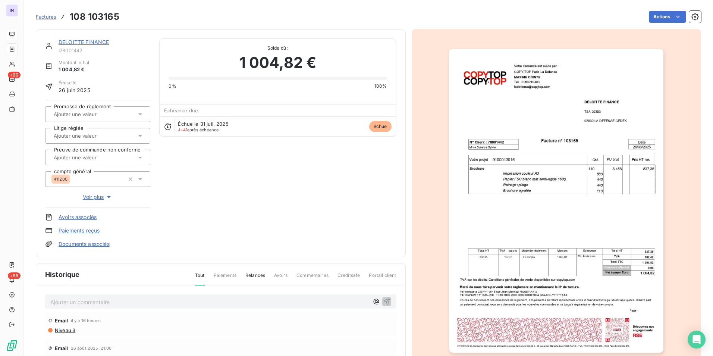
click at [90, 43] on link "DELOITTE FINANCE" at bounding box center [84, 42] width 50 height 6
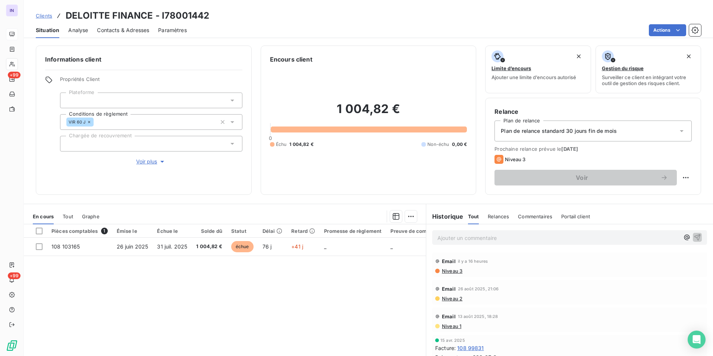
click at [123, 25] on div "Contacts & Adresses" at bounding box center [123, 30] width 52 height 16
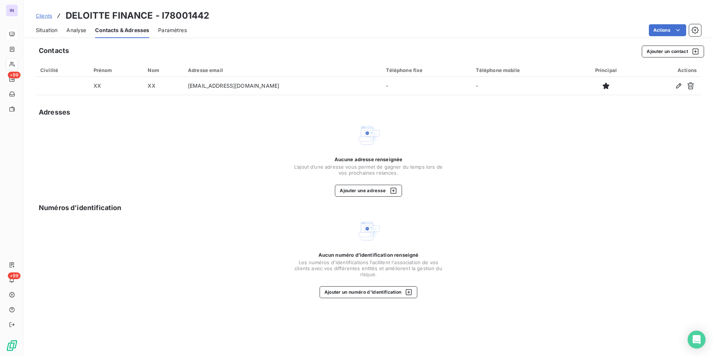
click at [45, 32] on span "Situation" at bounding box center [47, 29] width 22 height 7
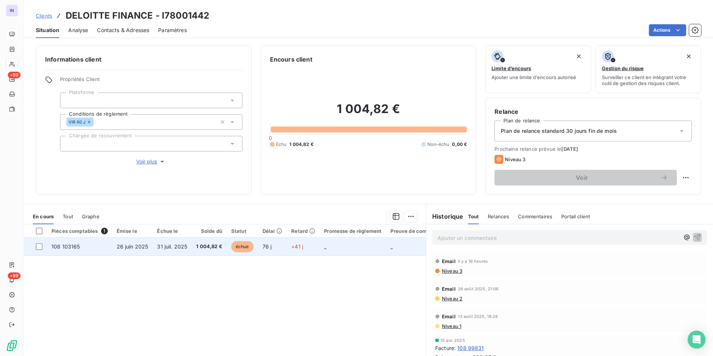
click at [196, 244] on span "1 004,82 €" at bounding box center [209, 246] width 26 height 7
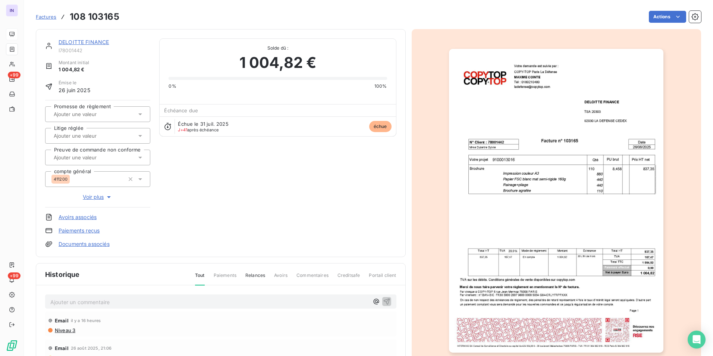
click at [94, 247] on link "Documents associés" at bounding box center [84, 243] width 51 height 7
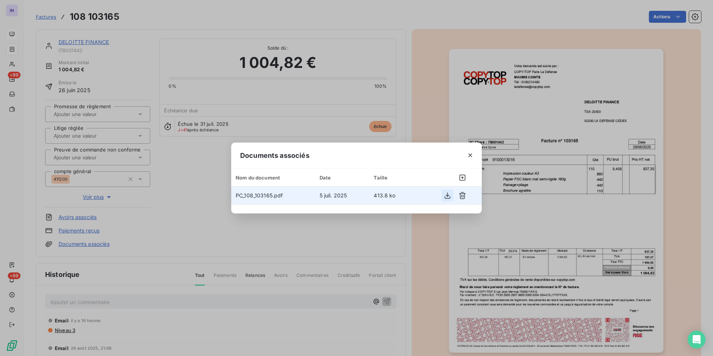
click at [446, 196] on icon "button" at bounding box center [447, 195] width 7 height 7
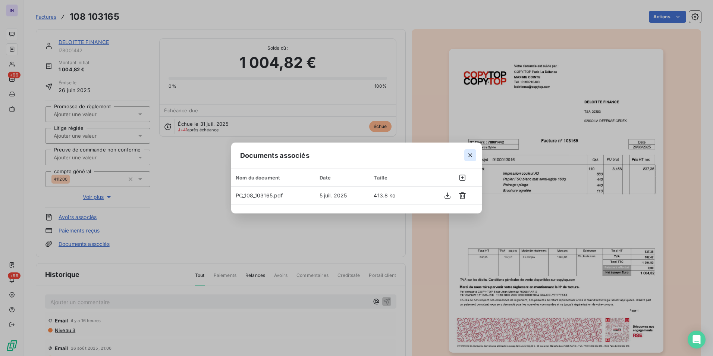
click at [474, 154] on button "button" at bounding box center [470, 155] width 12 height 12
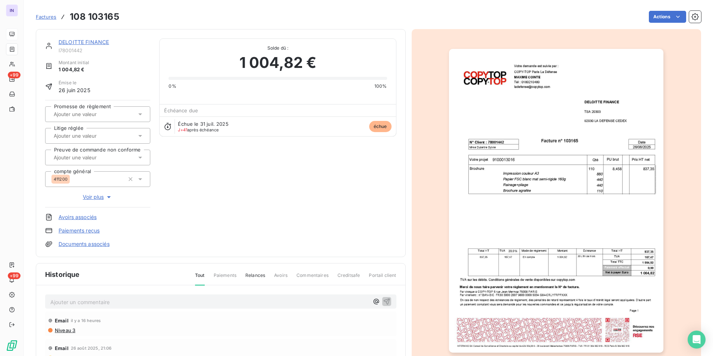
click at [104, 39] on link "DELOITTE FINANCE" at bounding box center [84, 42] width 50 height 6
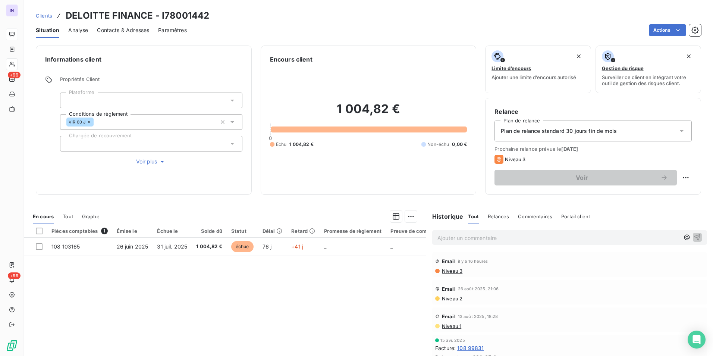
click at [122, 30] on span "Contacts & Adresses" at bounding box center [123, 29] width 52 height 7
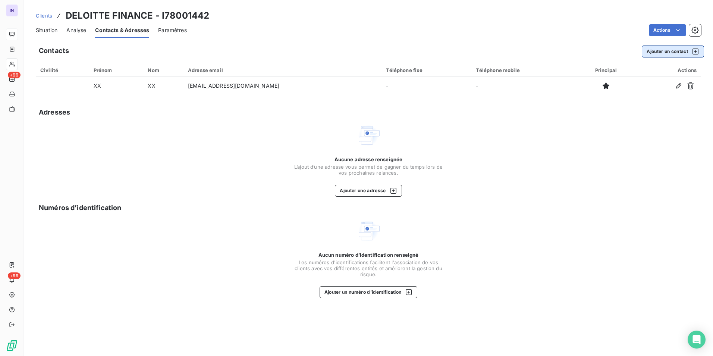
click at [670, 53] on button "Ajouter un contact" at bounding box center [673, 52] width 62 height 12
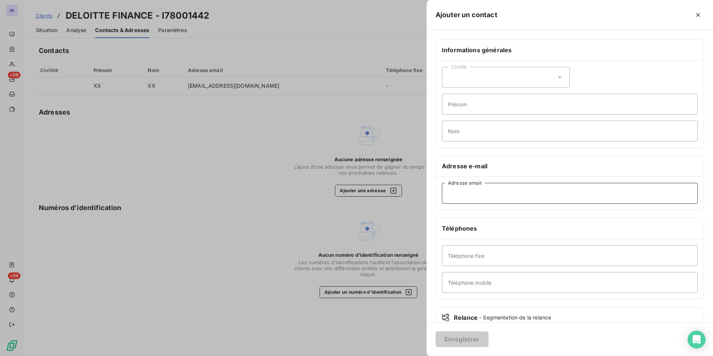
click at [514, 190] on input "Adresse email" at bounding box center [570, 193] width 256 height 21
paste input "[EMAIL_ADDRESS][DOMAIN_NAME]"
type input "[EMAIL_ADDRESS][DOMAIN_NAME]"
click at [470, 341] on button "Enregistrer" at bounding box center [462, 339] width 53 height 16
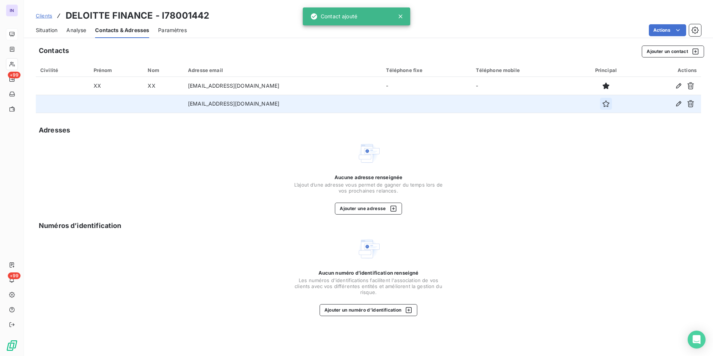
click at [602, 105] on icon "button" at bounding box center [605, 103] width 7 height 7
click at [52, 28] on span "Situation" at bounding box center [47, 29] width 22 height 7
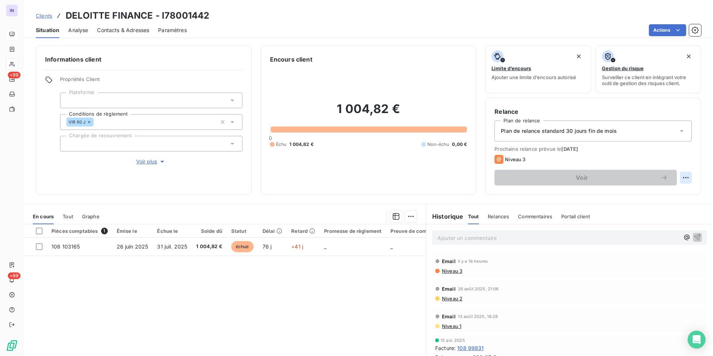
click at [678, 176] on html "IN +99 +99 Clients DELOITTE FINANCE - I78001442 Situation Analyse Contacts & Ad…" at bounding box center [356, 178] width 713 height 356
click at [645, 197] on div "Replanifier cette action" at bounding box center [649, 194] width 67 height 12
select select "8"
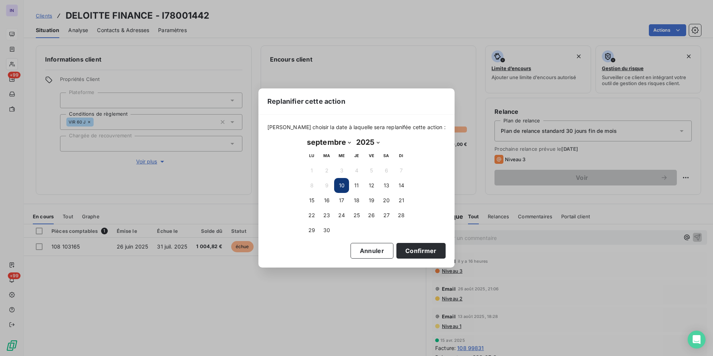
click at [337, 188] on button "10" at bounding box center [341, 185] width 15 height 15
drag, startPoint x: 339, startPoint y: 185, endPoint x: 380, endPoint y: 232, distance: 62.1
click at [339, 185] on button "10" at bounding box center [341, 185] width 15 height 15
click at [408, 254] on button "Confirmer" at bounding box center [421, 251] width 49 height 16
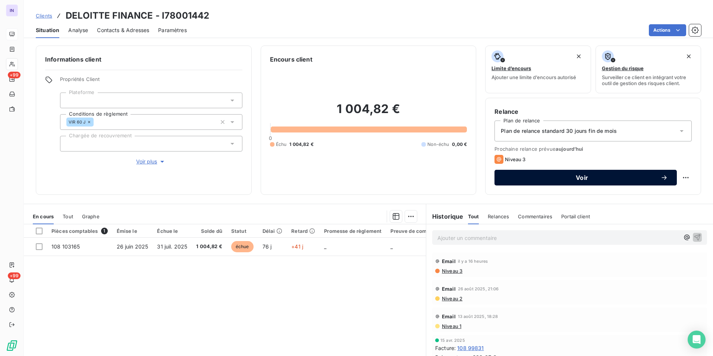
click at [582, 178] on span "Voir" at bounding box center [582, 178] width 157 height 6
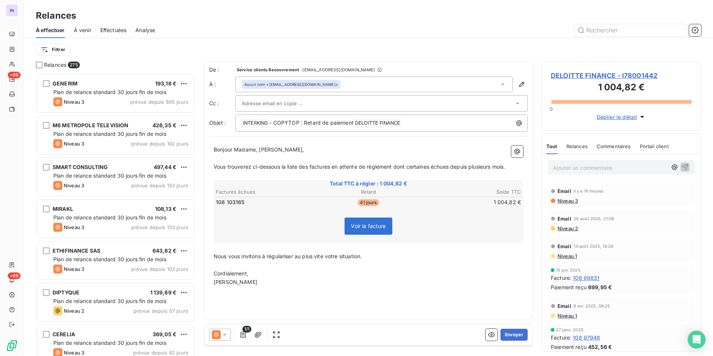
scroll to position [277, 154]
click at [224, 336] on icon at bounding box center [224, 334] width 7 height 7
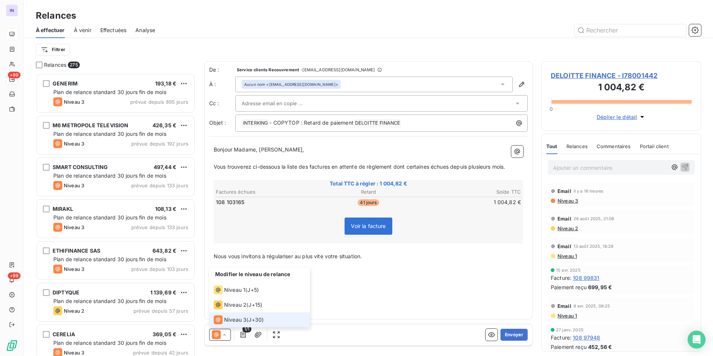
click at [224, 336] on icon at bounding box center [224, 334] width 7 height 7
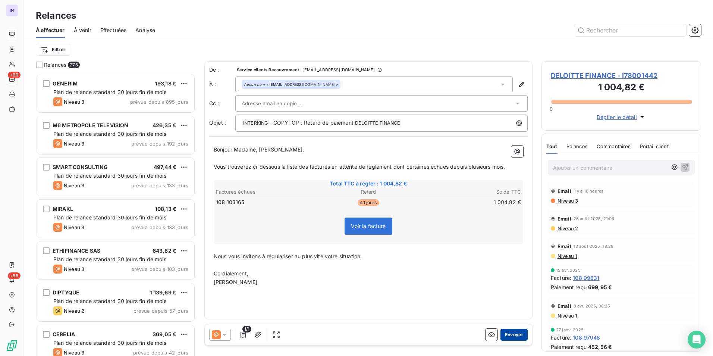
click at [520, 336] on button "Envoyer" at bounding box center [514, 335] width 27 height 12
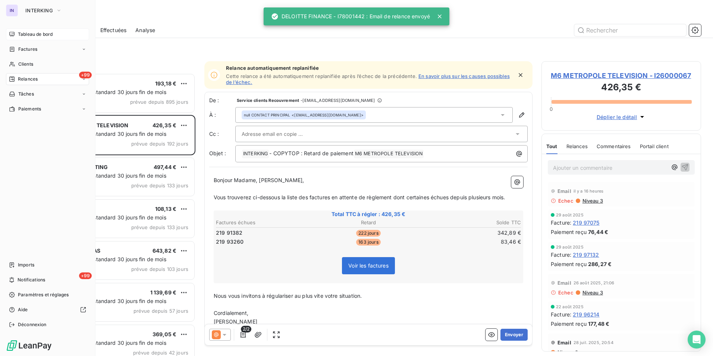
click at [34, 35] on span "Tableau de bord" at bounding box center [35, 34] width 35 height 7
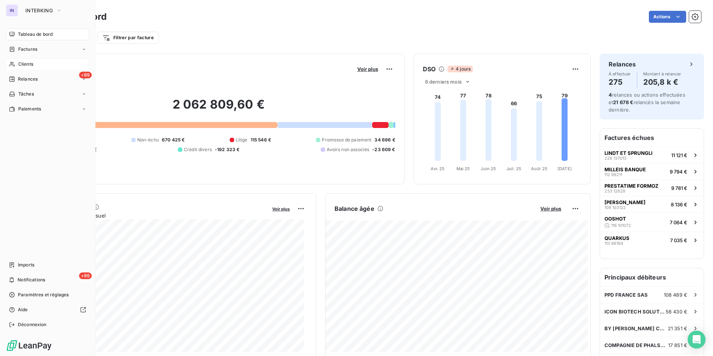
click at [34, 63] on div "Clients" at bounding box center [47, 64] width 83 height 12
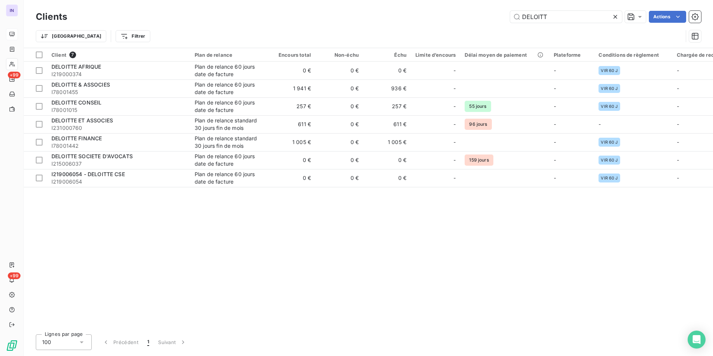
drag, startPoint x: 553, startPoint y: 14, endPoint x: 476, endPoint y: 15, distance: 77.2
click at [476, 15] on div "DELOITT Actions" at bounding box center [388, 17] width 625 height 12
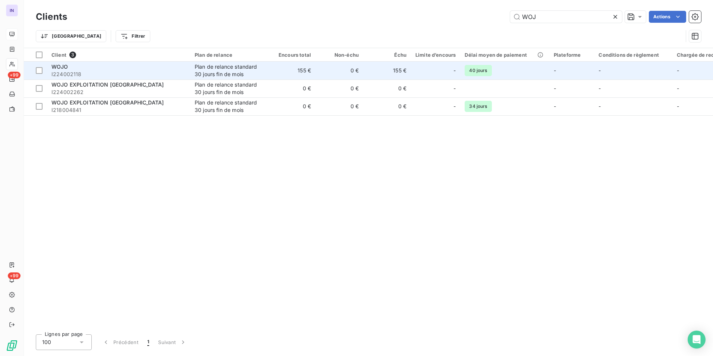
type input "WOJ"
click at [141, 73] on span "I224002118" at bounding box center [118, 73] width 134 height 7
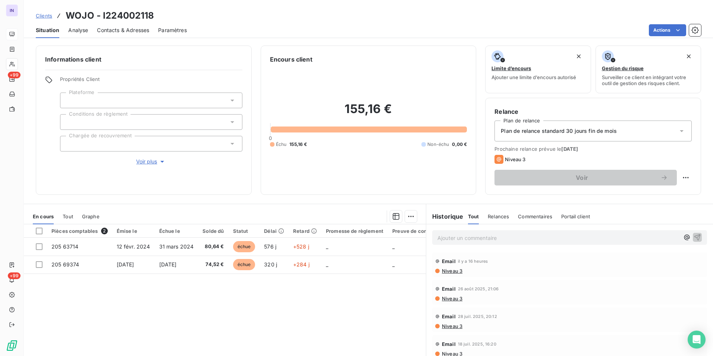
click at [123, 29] on span "Contacts & Adresses" at bounding box center [123, 29] width 52 height 7
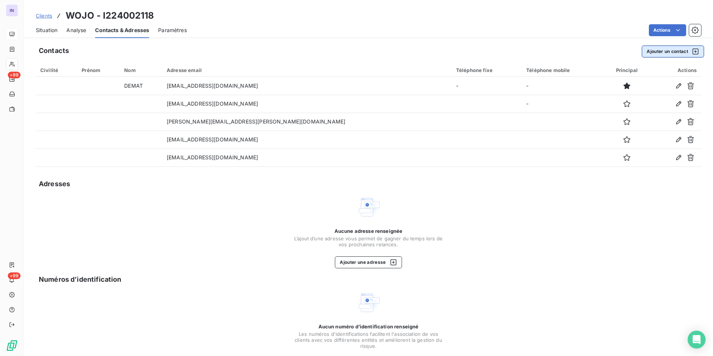
click at [644, 49] on button "Ajouter un contact" at bounding box center [673, 52] width 62 height 12
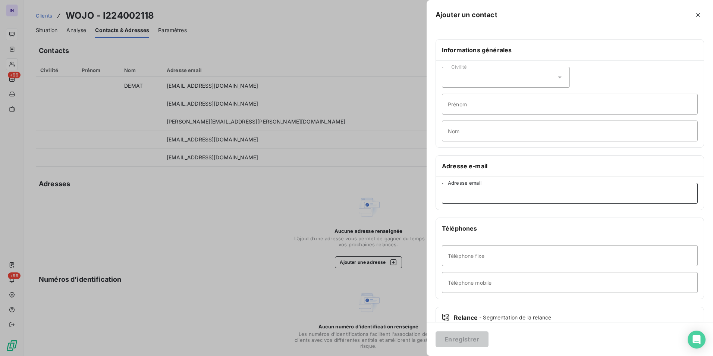
click at [479, 198] on input "Adresse email" at bounding box center [570, 193] width 256 height 21
paste input "[PERSON_NAME][EMAIL_ADDRESS][PERSON_NAME][DOMAIN_NAME],"
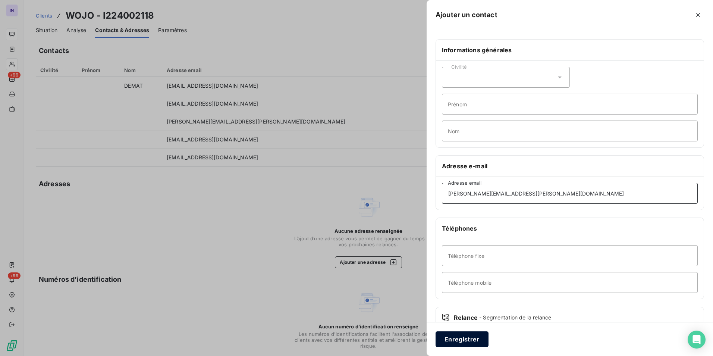
type input "[PERSON_NAME][EMAIL_ADDRESS][PERSON_NAME][DOMAIN_NAME]"
click at [471, 341] on button "Enregistrer" at bounding box center [462, 339] width 53 height 16
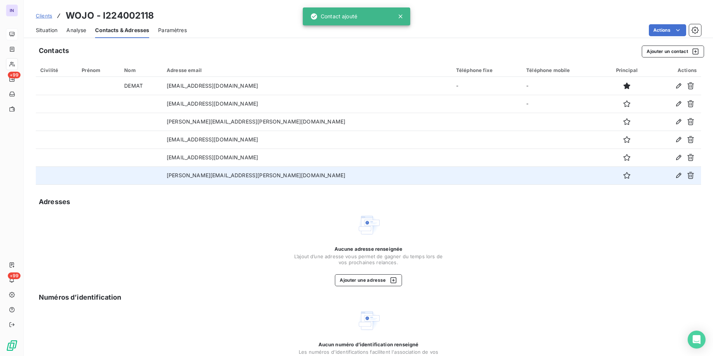
drag, startPoint x: 598, startPoint y: 175, endPoint x: 567, endPoint y: 170, distance: 30.7
click at [623, 175] on icon "button" at bounding box center [626, 175] width 7 height 7
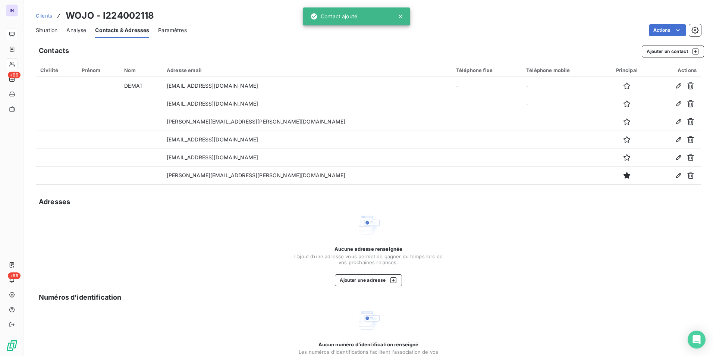
click at [47, 30] on span "Situation" at bounding box center [47, 29] width 22 height 7
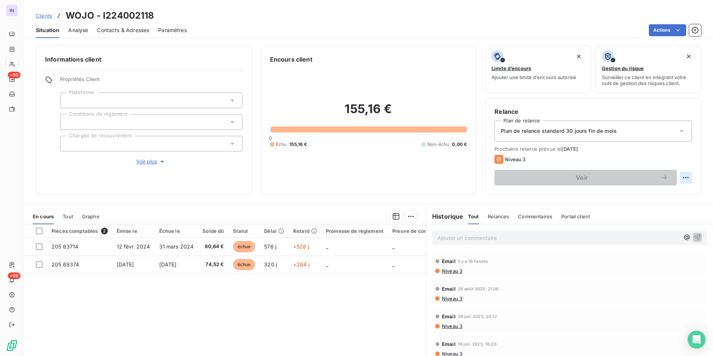
click at [685, 176] on html "IN +99 +99 Clients WOJO - I224002118 Situation Analyse Contacts & Adresses Para…" at bounding box center [356, 178] width 713 height 356
drag, startPoint x: 671, startPoint y: 196, endPoint x: 661, endPoint y: 197, distance: 9.8
click at [670, 196] on div "Replanifier cette action" at bounding box center [649, 194] width 67 height 12
select select "8"
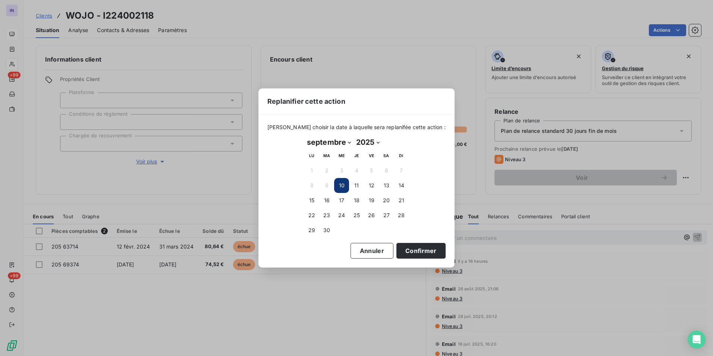
click at [339, 185] on button "10" at bounding box center [341, 185] width 15 height 15
click at [342, 184] on button "10" at bounding box center [341, 185] width 15 height 15
click at [417, 247] on button "Confirmer" at bounding box center [421, 251] width 49 height 16
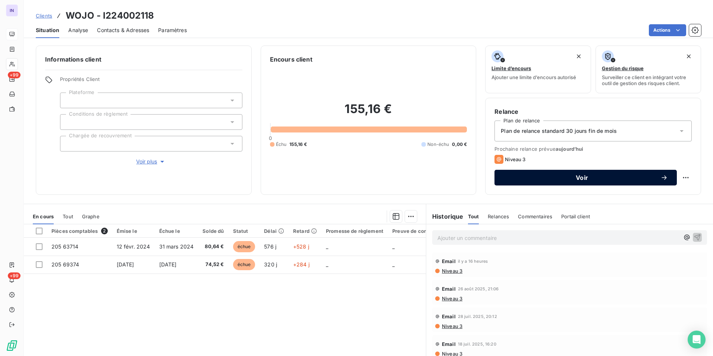
click at [591, 180] on span "Voir" at bounding box center [582, 178] width 157 height 6
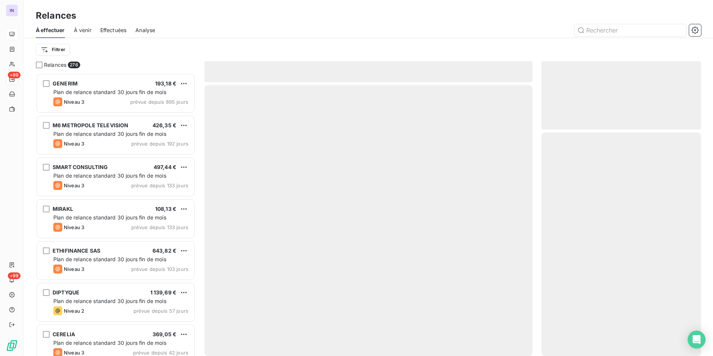
scroll to position [277, 154]
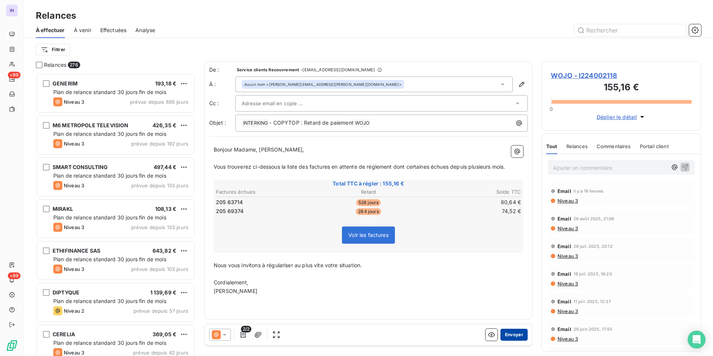
click at [513, 338] on button "Envoyer" at bounding box center [514, 335] width 27 height 12
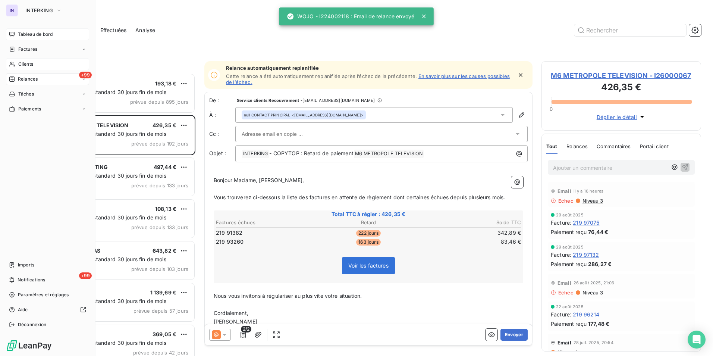
click at [25, 63] on span "Clients" at bounding box center [25, 64] width 15 height 7
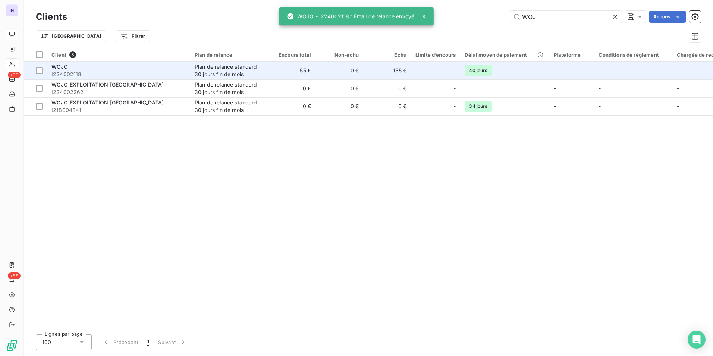
click at [145, 66] on div "WOJO" at bounding box center [118, 66] width 134 height 7
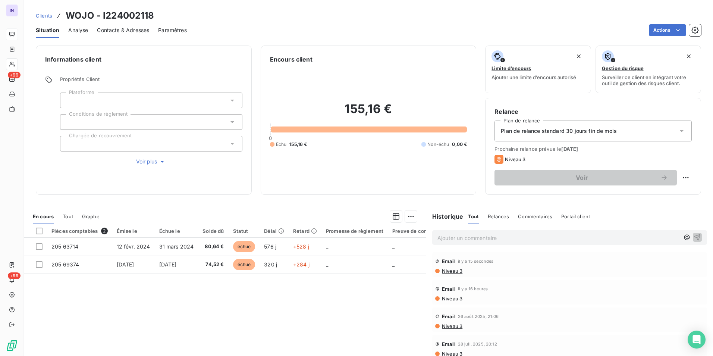
click at [458, 234] on p "Ajouter un commentaire ﻿" at bounding box center [559, 237] width 242 height 9
click at [540, 239] on p "[DATE] ST - Mail reçu de" at bounding box center [559, 237] width 242 height 9
click at [497, 242] on p "[DATE] ST - Mail reçu de Comptabilite <[EMAIL_ADDRESS][DOMAIN_NAME]>" at bounding box center [559, 237] width 242 height 9
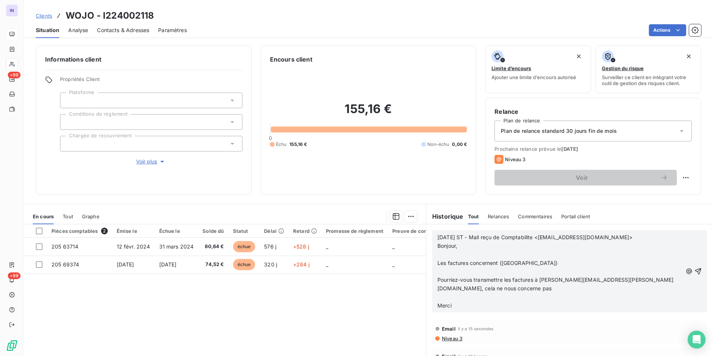
click at [442, 296] on p "﻿" at bounding box center [560, 297] width 245 height 9
click at [447, 272] on p "﻿" at bounding box center [560, 271] width 245 height 9
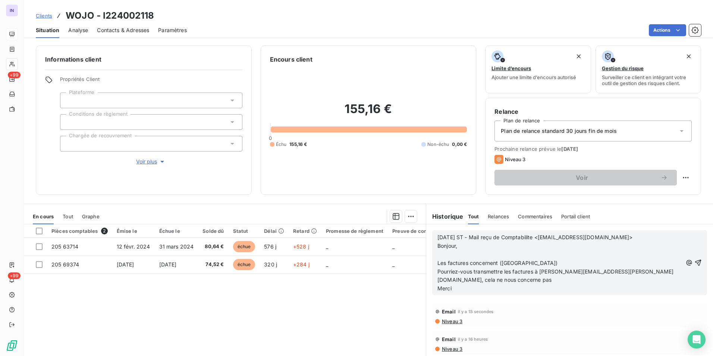
click at [447, 255] on p "﻿" at bounding box center [560, 254] width 245 height 9
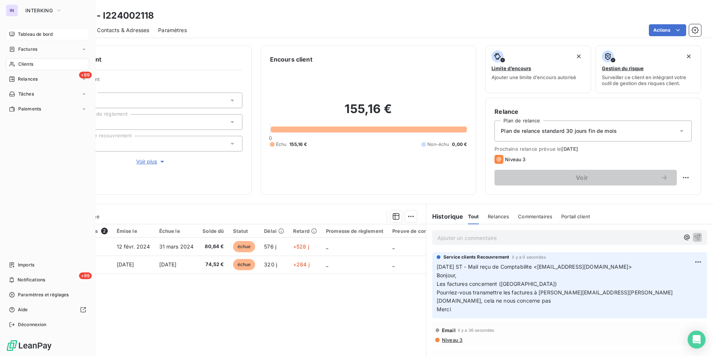
drag, startPoint x: 30, startPoint y: 63, endPoint x: 75, endPoint y: 65, distance: 45.2
click at [30, 63] on span "Clients" at bounding box center [25, 64] width 15 height 7
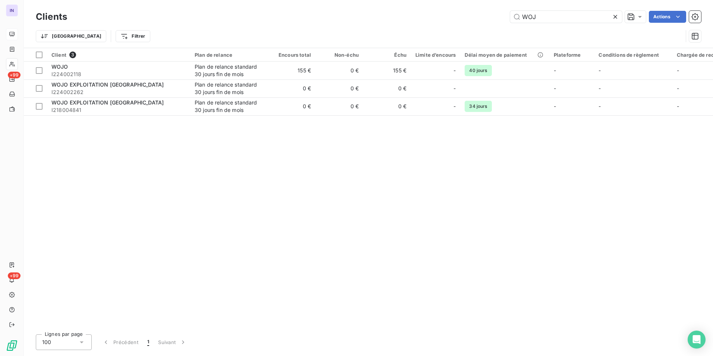
drag, startPoint x: 548, startPoint y: 13, endPoint x: 461, endPoint y: 13, distance: 86.9
click at [463, 13] on div "WOJ Actions" at bounding box center [388, 17] width 625 height 12
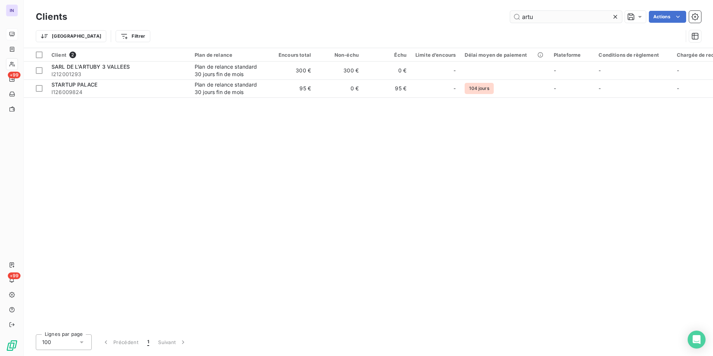
click at [529, 16] on input "artu" at bounding box center [566, 17] width 112 height 12
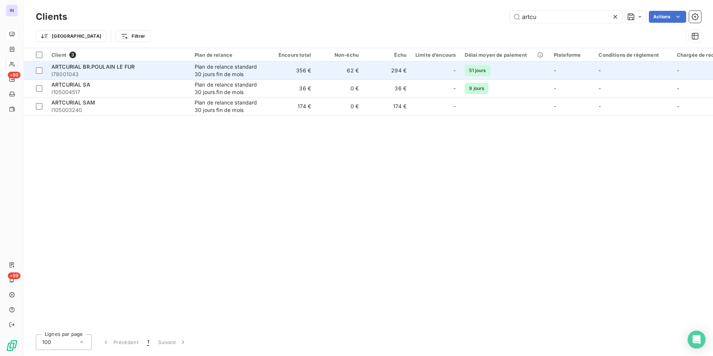
type input "artcu"
click at [121, 69] on span "ARTCURIAL BR.POULAIN LE FUR" at bounding box center [92, 66] width 83 height 6
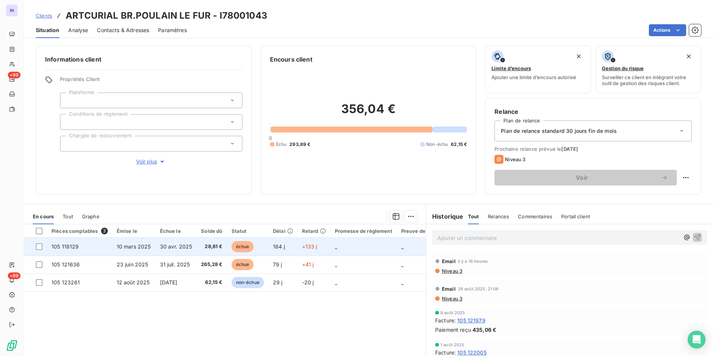
click at [105, 247] on td "105 118129" at bounding box center [79, 247] width 65 height 18
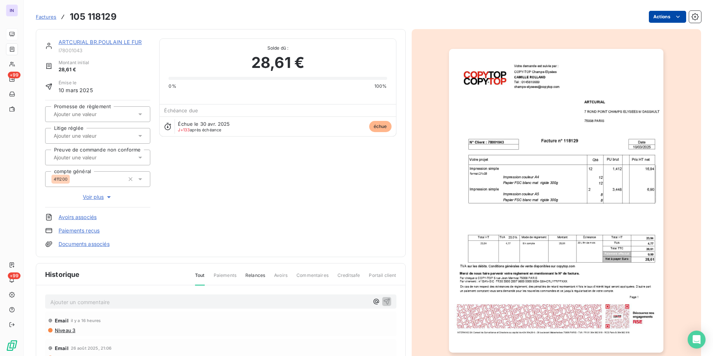
click at [657, 18] on html "IN +99 +99 Factures 105 118129 Actions ARTCURIAL BR.POULAIN LE FUR I78001043 Mo…" at bounding box center [356, 178] width 713 height 356
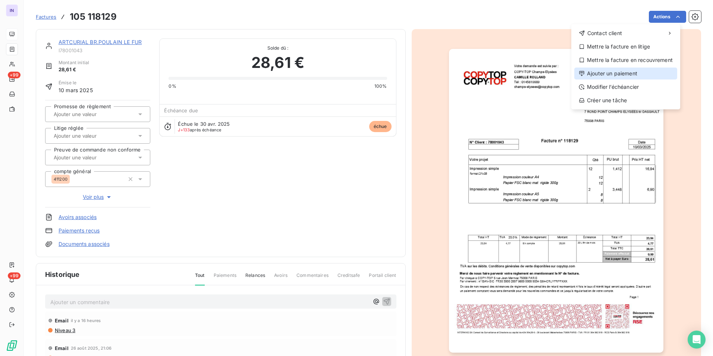
click at [616, 70] on div "Ajouter un paiement" at bounding box center [625, 74] width 103 height 12
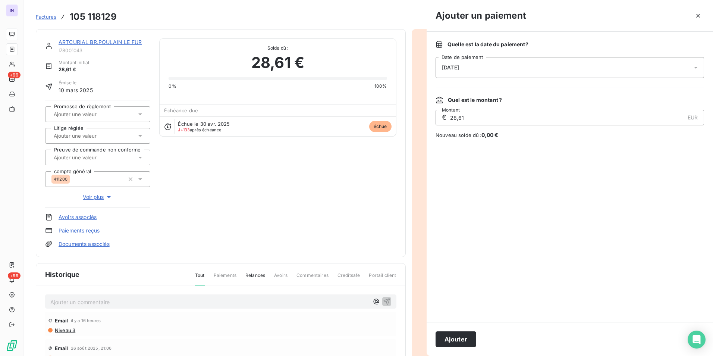
click at [509, 63] on div "[DATE]" at bounding box center [570, 67] width 269 height 21
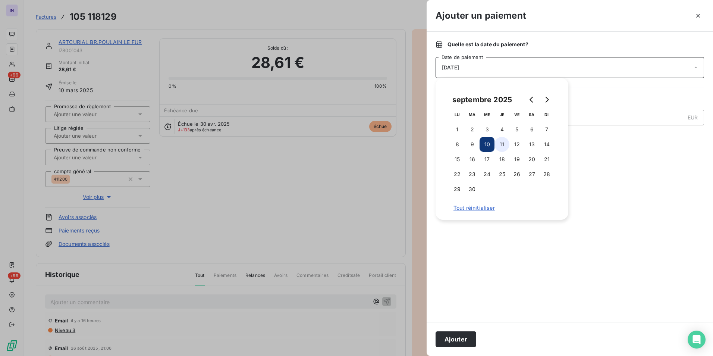
click at [502, 142] on button "11" at bounding box center [502, 144] width 15 height 15
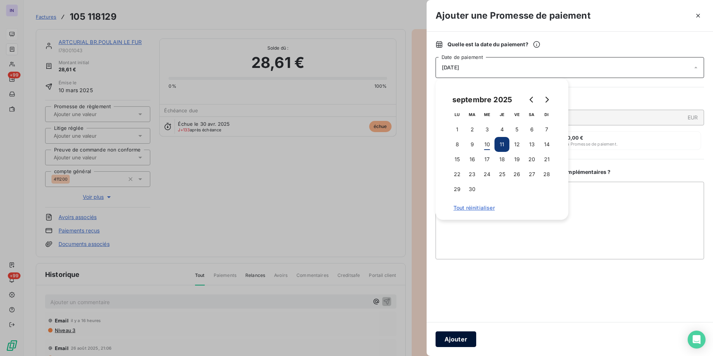
click at [459, 340] on button "Ajouter" at bounding box center [456, 339] width 41 height 16
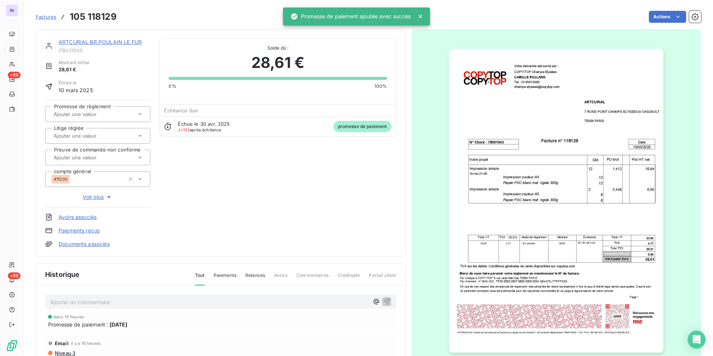
click at [119, 118] on div at bounding box center [93, 114] width 85 height 10
click at [114, 134] on div "Oui" at bounding box center [102, 134] width 84 height 12
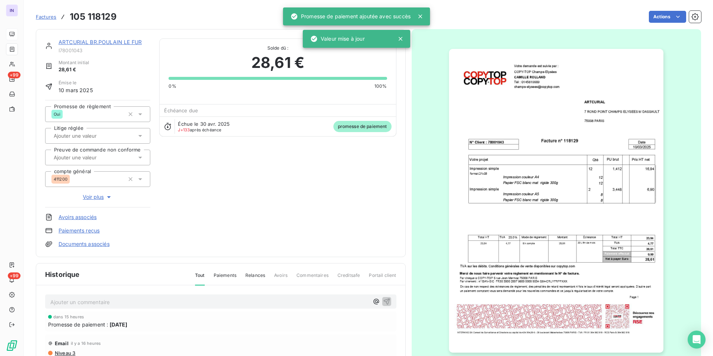
click at [101, 43] on link "ARTCURIAL BR.POULAIN LE FUR" at bounding box center [100, 42] width 83 height 6
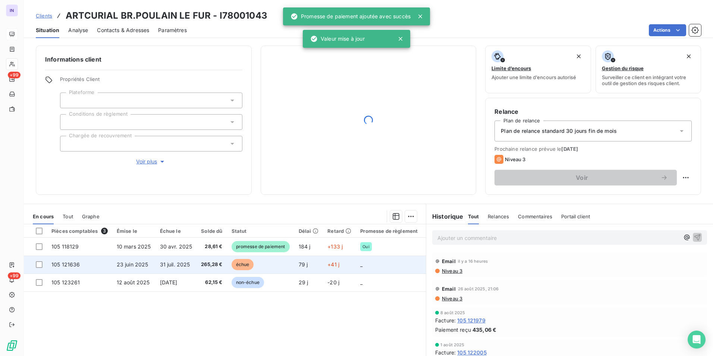
click at [164, 261] on span "31 juil. 2025" at bounding box center [175, 264] width 30 height 6
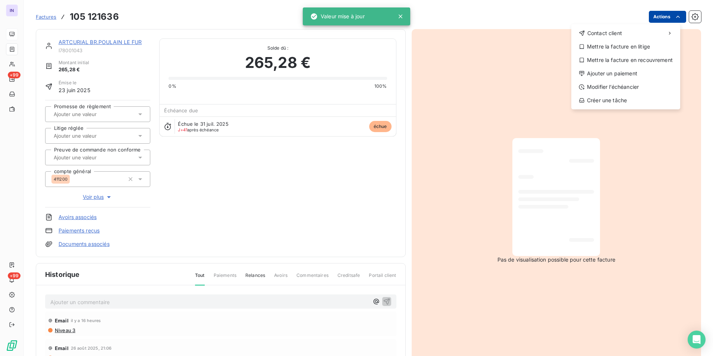
click at [654, 22] on html "IN +99 +99 Factures [PHONE_NUMBER] Actions Contact client Mettre la facture en …" at bounding box center [356, 178] width 713 height 356
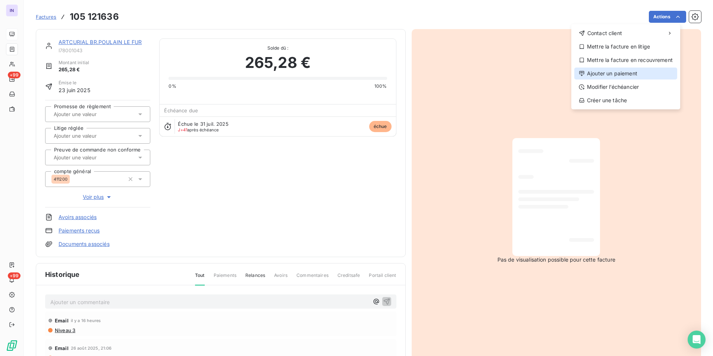
click at [603, 71] on div "Ajouter un paiement" at bounding box center [625, 74] width 103 height 12
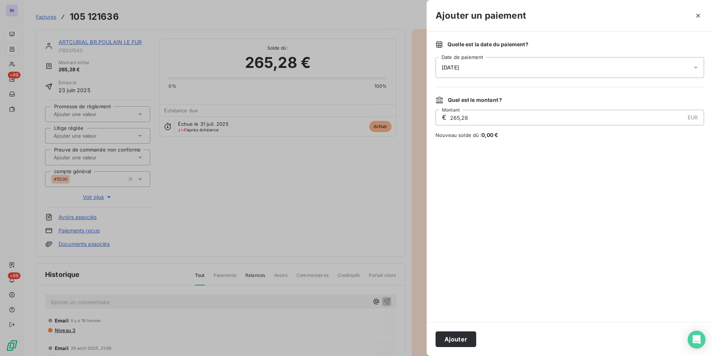
click at [506, 67] on div "[DATE]" at bounding box center [570, 67] width 269 height 21
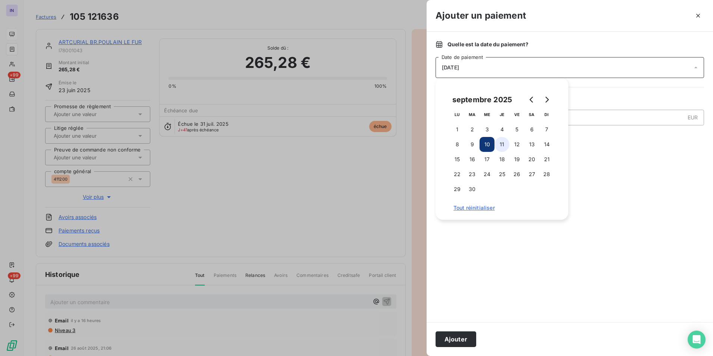
click at [501, 142] on button "11" at bounding box center [502, 144] width 15 height 15
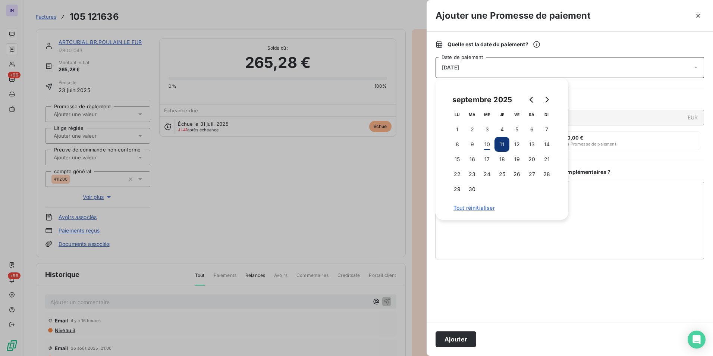
drag, startPoint x: 458, startPoint y: 340, endPoint x: 295, endPoint y: 256, distance: 184.3
click at [459, 340] on button "Ajouter" at bounding box center [456, 339] width 41 height 16
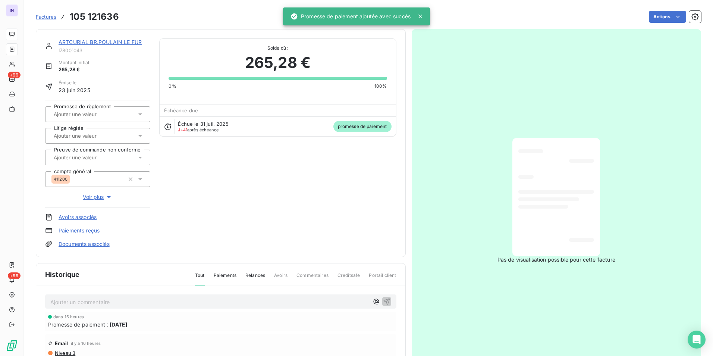
click at [122, 116] on div at bounding box center [93, 114] width 85 height 10
click at [125, 133] on div "Oui" at bounding box center [102, 134] width 84 height 12
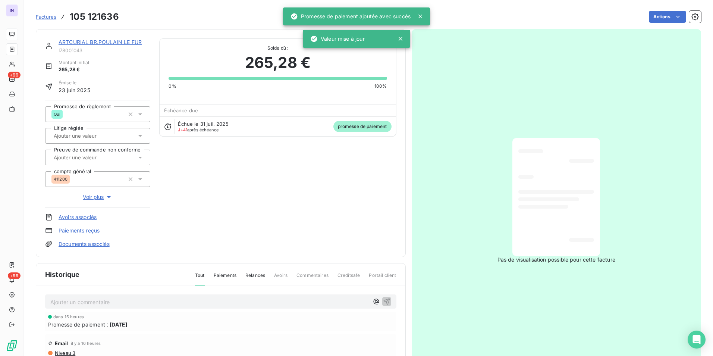
click at [112, 41] on link "ARTCURIAL BR.POULAIN LE FUR" at bounding box center [100, 42] width 83 height 6
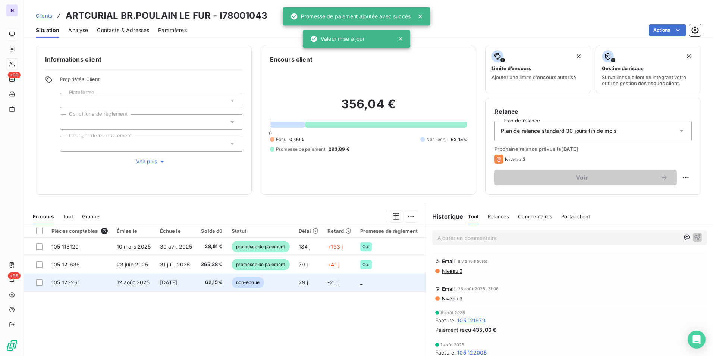
click at [178, 281] on span "[DATE]" at bounding box center [169, 282] width 18 height 6
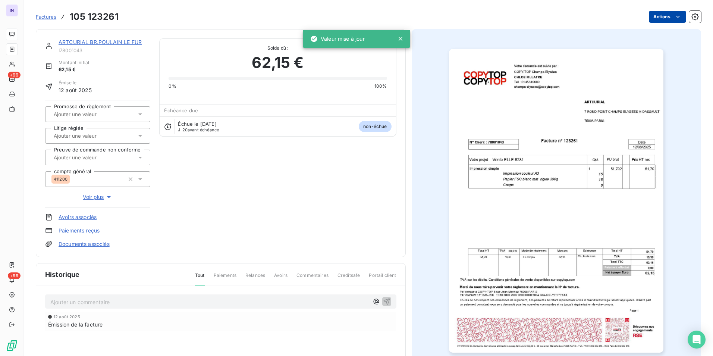
click at [659, 19] on html "IN +99 +99 Factures 105 123261 Actions ARTCURIAL BR.POULAIN LE FUR I78001043 Mo…" at bounding box center [356, 178] width 713 height 356
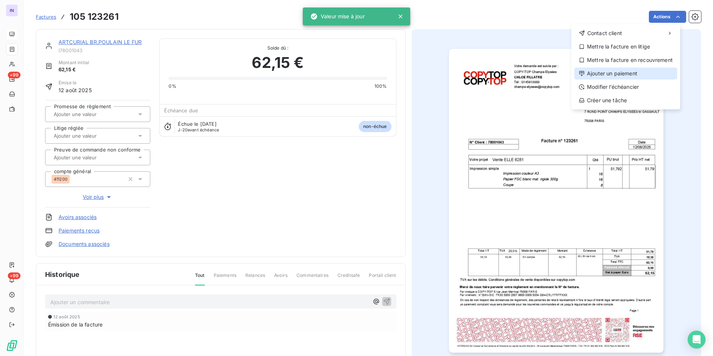
click at [621, 72] on div "Ajouter un paiement" at bounding box center [625, 74] width 103 height 12
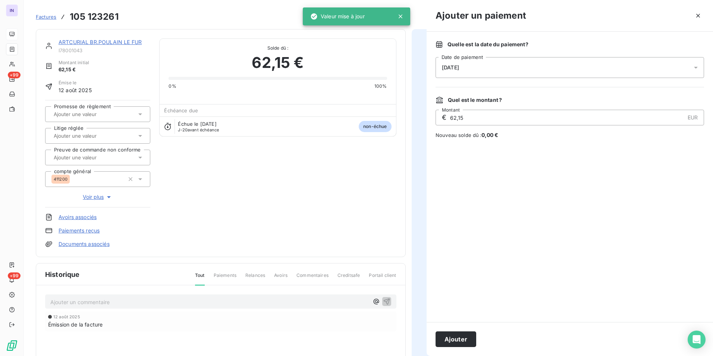
click at [515, 73] on div "[DATE]" at bounding box center [570, 67] width 269 height 21
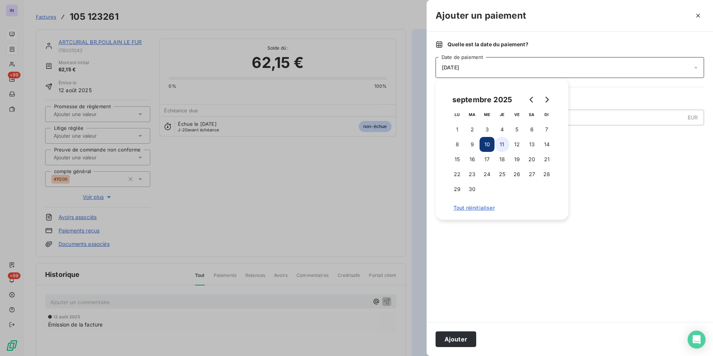
click at [497, 145] on button "11" at bounding box center [502, 144] width 15 height 15
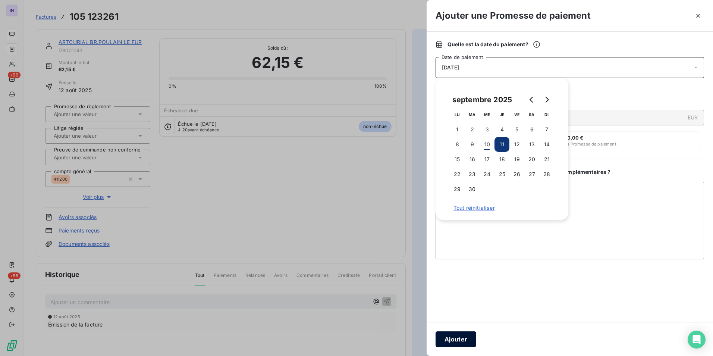
click at [463, 345] on button "Ajouter" at bounding box center [456, 339] width 41 height 16
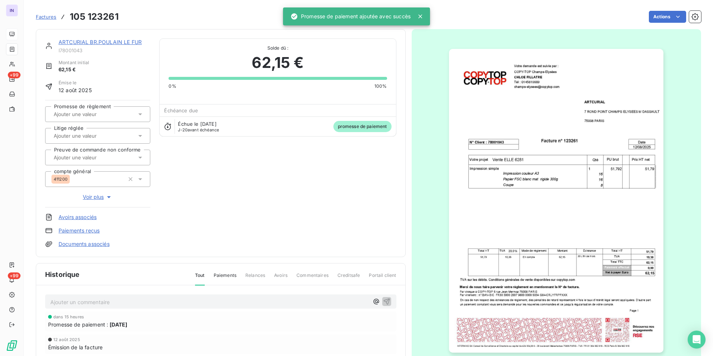
click at [131, 45] on link "ARTCURIAL BR.POULAIN LE FUR" at bounding box center [100, 42] width 83 height 6
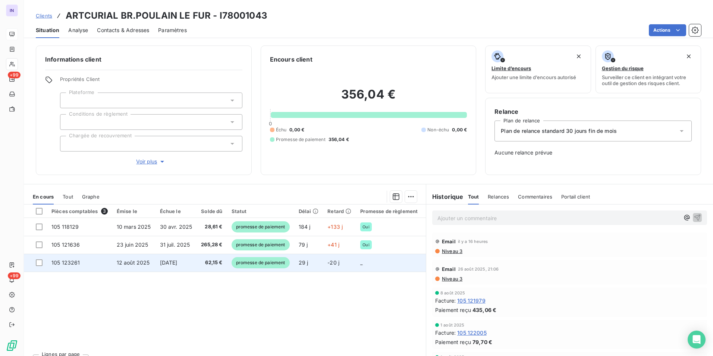
click at [141, 262] on span "12 août 2025" at bounding box center [133, 262] width 33 height 6
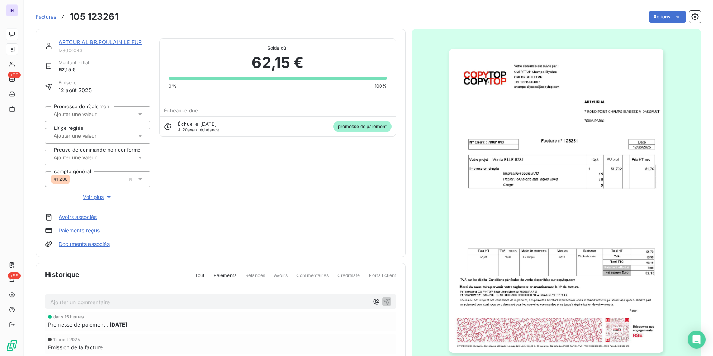
click at [97, 115] on input "text" at bounding box center [90, 114] width 75 height 7
click at [87, 137] on div "Oui" at bounding box center [102, 134] width 84 height 12
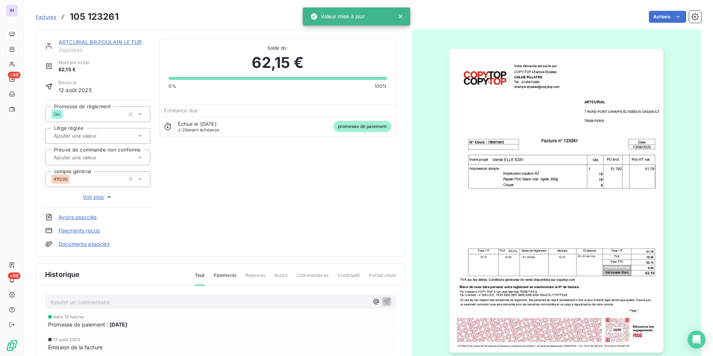
click at [101, 41] on link "ARTCURIAL BR.POULAIN LE FUR" at bounding box center [100, 42] width 83 height 6
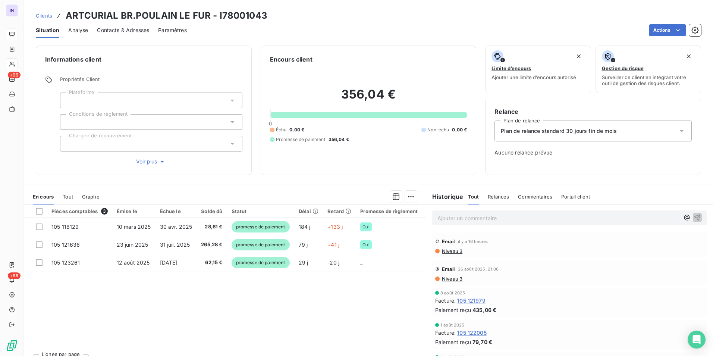
click at [475, 216] on p "Ajouter un commentaire ﻿" at bounding box center [559, 217] width 242 height 9
click at [526, 222] on p "[DATE] ST - Mail reçu de" at bounding box center [559, 217] width 242 height 9
click at [440, 222] on p "[DATE] ST - Mail reçu de Comptabilité Générale <[EMAIL_ADDRESS][DOMAIN_NAME]>" at bounding box center [559, 217] width 242 height 9
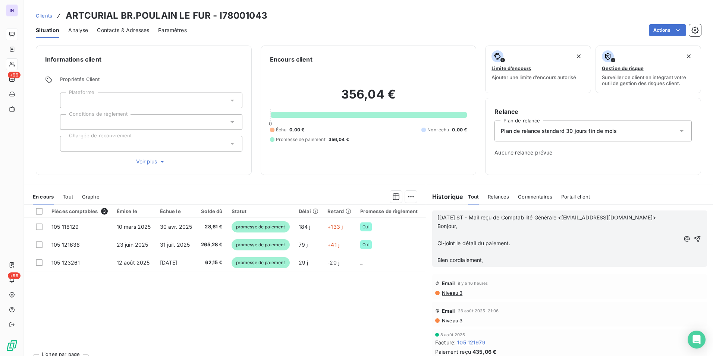
click at [438, 251] on p "﻿" at bounding box center [559, 252] width 242 height 9
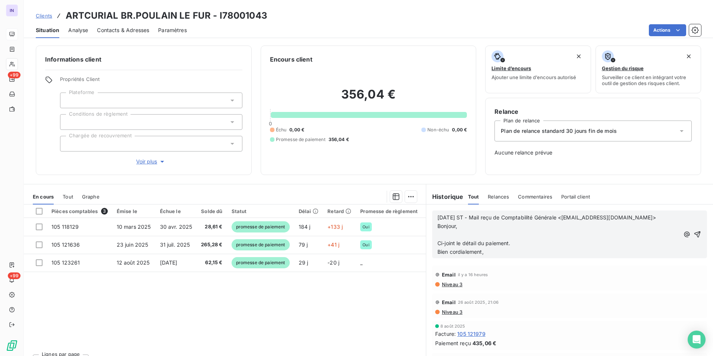
click at [439, 233] on p "﻿" at bounding box center [559, 235] width 242 height 9
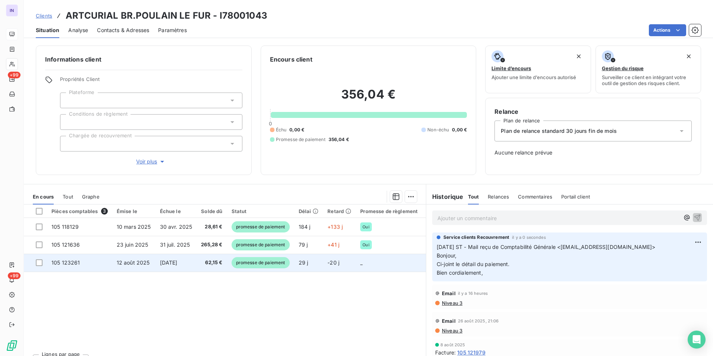
click at [342, 259] on td "-20 j" at bounding box center [339, 263] width 33 height 18
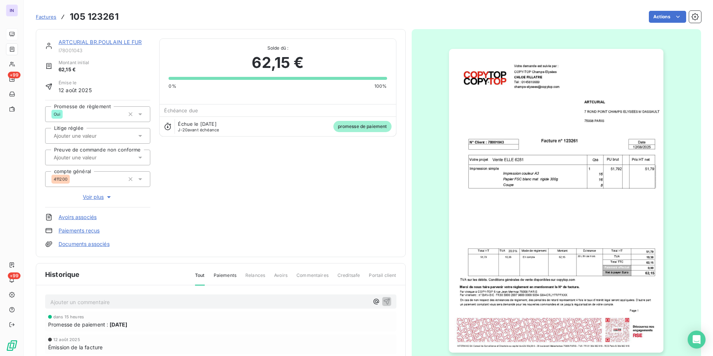
drag, startPoint x: 87, startPoint y: 38, endPoint x: 87, endPoint y: 43, distance: 4.9
click at [87, 38] on div "ARTCURIAL BR.POULAIN LE FUR I78001043 Montant initial 62,15 € Émise le [DATE] P…" at bounding box center [221, 143] width 370 height 228
click at [88, 43] on link "ARTCURIAL BR.POULAIN LE FUR" at bounding box center [100, 42] width 83 height 6
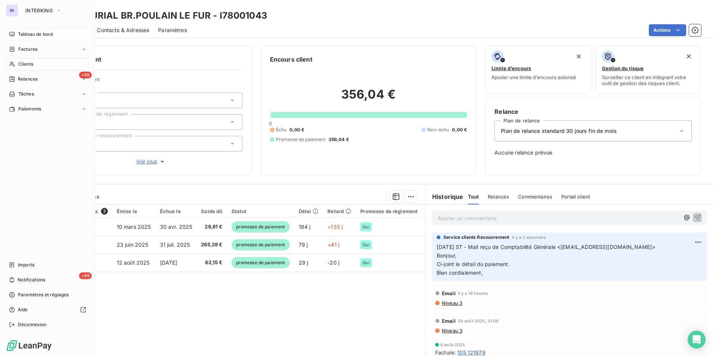
drag, startPoint x: 24, startPoint y: 69, endPoint x: 94, endPoint y: 56, distance: 71.0
click at [24, 69] on div "Clients" at bounding box center [47, 64] width 83 height 12
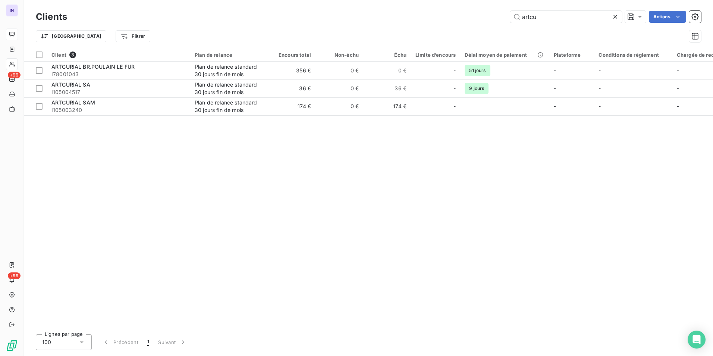
drag, startPoint x: 482, startPoint y: 11, endPoint x: 453, endPoint y: 10, distance: 28.7
click at [454, 10] on div "Clients artcu Actions" at bounding box center [368, 17] width 665 height 16
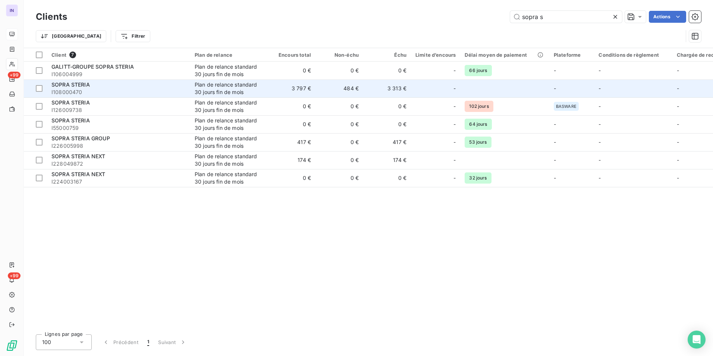
type input "sopra s"
click at [93, 84] on div "SOPRA STERIA" at bounding box center [118, 84] width 134 height 7
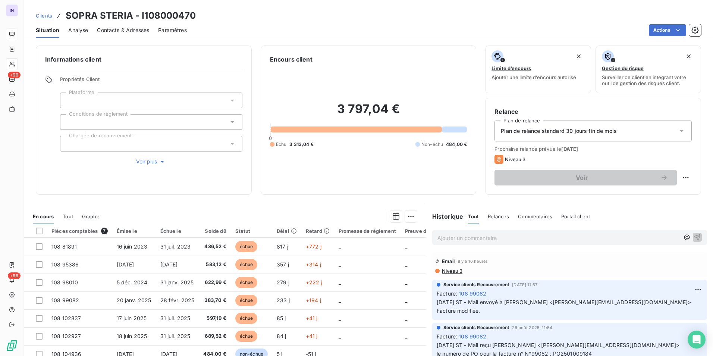
click at [90, 97] on div at bounding box center [151, 101] width 182 height 16
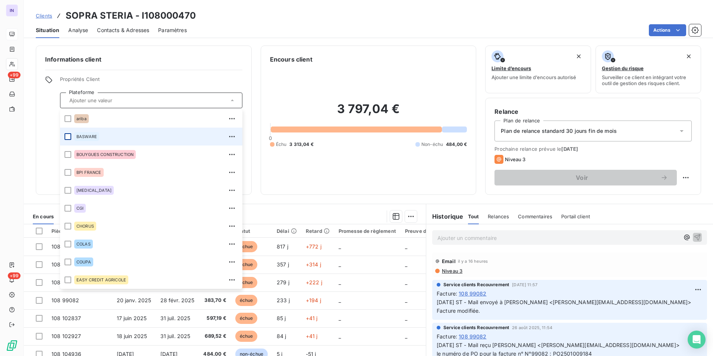
click at [70, 136] on div at bounding box center [68, 136] width 7 height 7
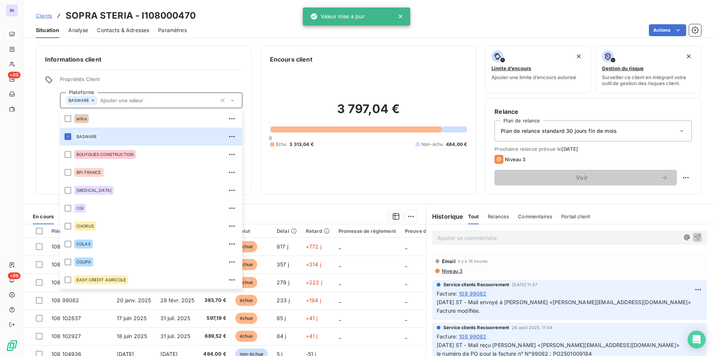
click at [305, 191] on div "Encours client 3 797,04 € 0 Échu 3 313,04 € Non-échu 484,00 €" at bounding box center [369, 120] width 216 height 149
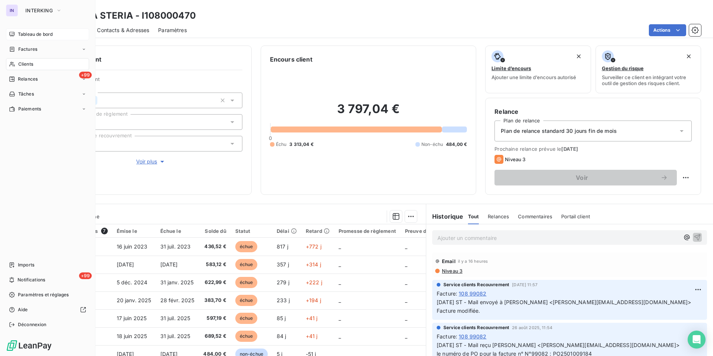
click at [22, 63] on span "Clients" at bounding box center [25, 64] width 15 height 7
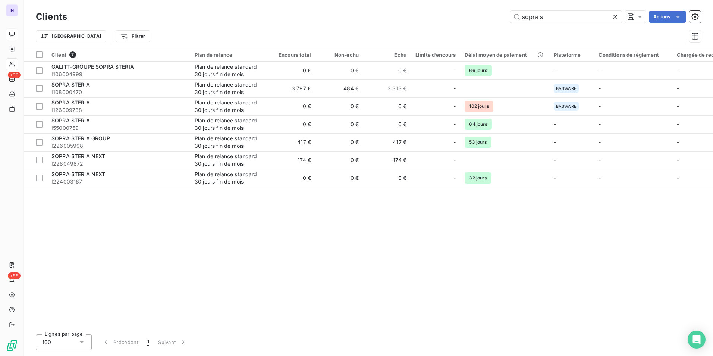
drag, startPoint x: 555, startPoint y: 19, endPoint x: 465, endPoint y: 16, distance: 90.3
click at [465, 16] on div "sopra s Actions" at bounding box center [388, 17] width 625 height 12
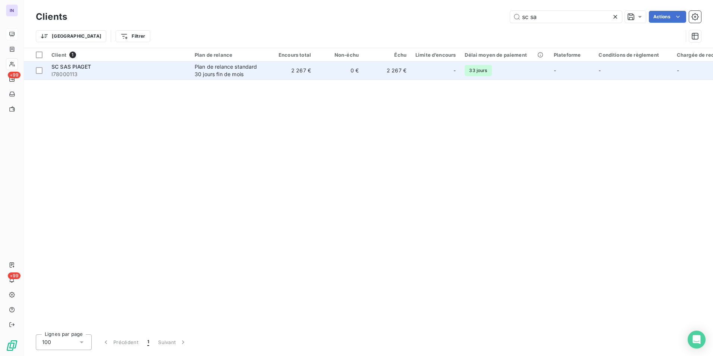
type input "sc sa"
click at [211, 73] on div "Plan de relance standard 30 jours fin de mois" at bounding box center [229, 70] width 69 height 15
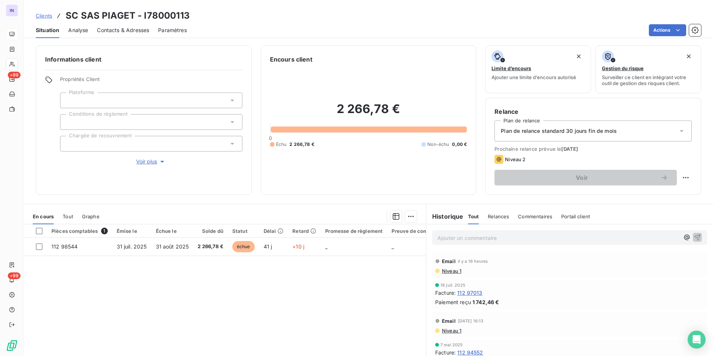
click at [143, 28] on span "Contacts & Adresses" at bounding box center [123, 29] width 52 height 7
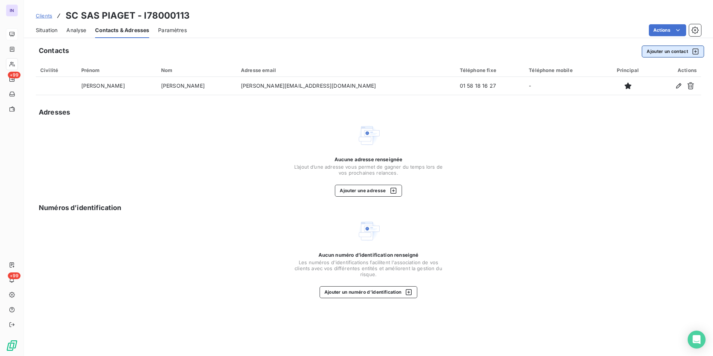
click at [653, 52] on button "Ajouter un contact" at bounding box center [673, 52] width 62 height 12
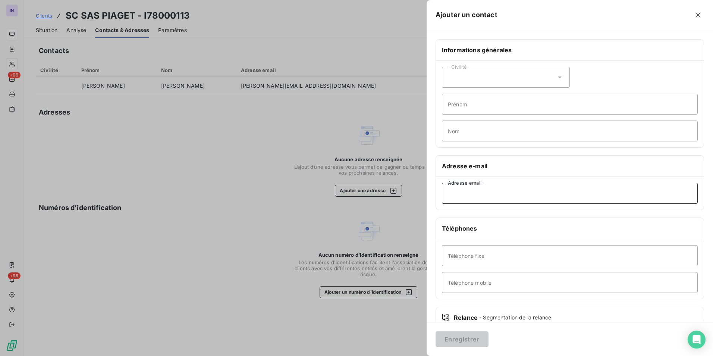
click at [490, 192] on input "Adresse email" at bounding box center [570, 193] width 256 height 21
paste input "[EMAIL_ADDRESS][DOMAIN_NAME]"
type input "[EMAIL_ADDRESS][DOMAIN_NAME]"
click at [460, 340] on button "Enregistrer" at bounding box center [462, 339] width 53 height 16
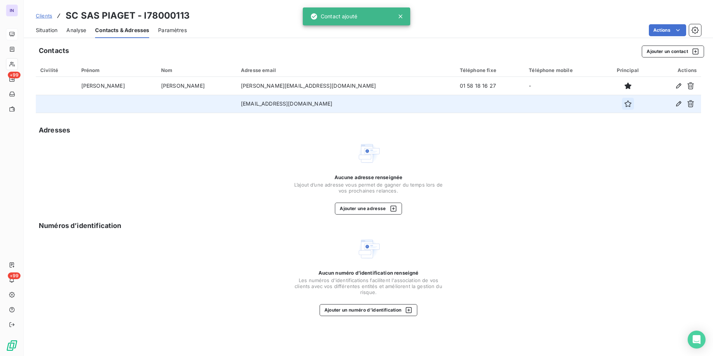
click at [624, 103] on icon "button" at bounding box center [627, 103] width 7 height 7
click at [50, 28] on span "Situation" at bounding box center [47, 29] width 22 height 7
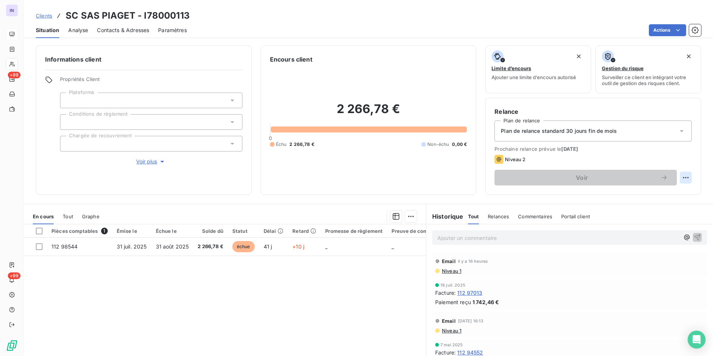
click at [676, 178] on html "IN +99 +99 Clients SC SAS PIAGET - I78000113 Situation Analyse Contacts & Adres…" at bounding box center [356, 178] width 713 height 356
click at [664, 195] on div "Replanifier cette action" at bounding box center [649, 194] width 67 height 12
select select "8"
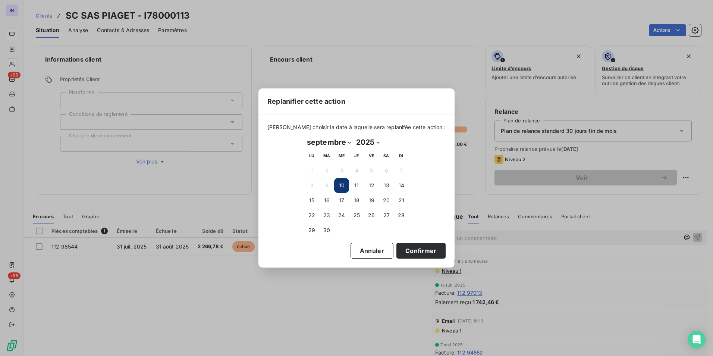
drag, startPoint x: 336, startPoint y: 182, endPoint x: 342, endPoint y: 185, distance: 6.2
click at [337, 183] on button "10" at bounding box center [341, 185] width 15 height 15
click at [342, 186] on button "10" at bounding box center [341, 185] width 15 height 15
drag, startPoint x: 413, startPoint y: 250, endPoint x: 484, endPoint y: 228, distance: 74.8
click at [412, 250] on button "Confirmer" at bounding box center [421, 251] width 49 height 16
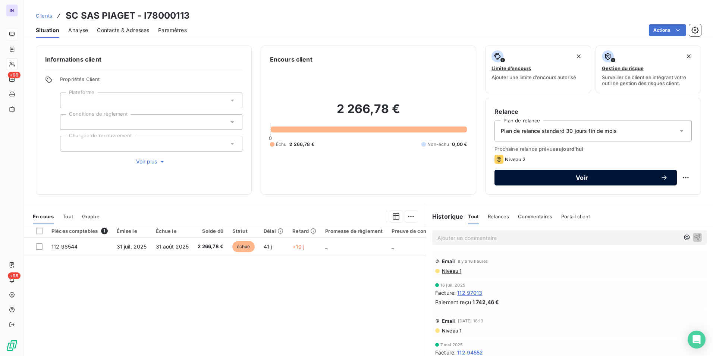
click at [566, 178] on span "Voir" at bounding box center [582, 178] width 157 height 6
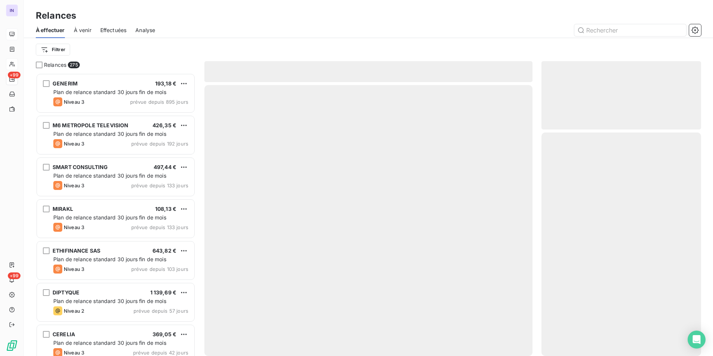
scroll to position [277, 154]
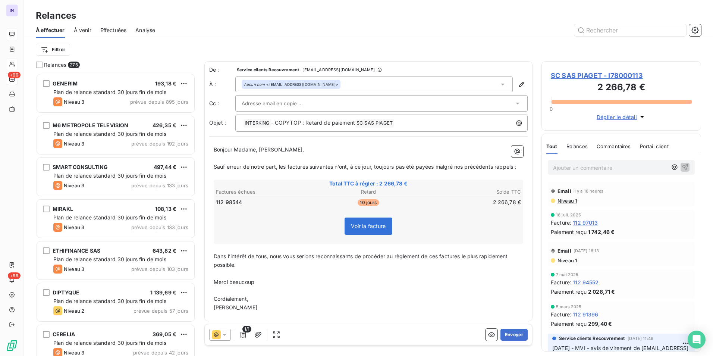
click at [223, 336] on icon at bounding box center [224, 334] width 7 height 7
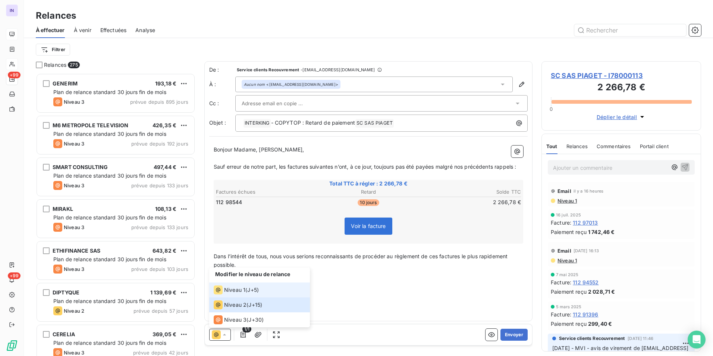
click at [235, 291] on span "Niveau 1" at bounding box center [234, 289] width 21 height 7
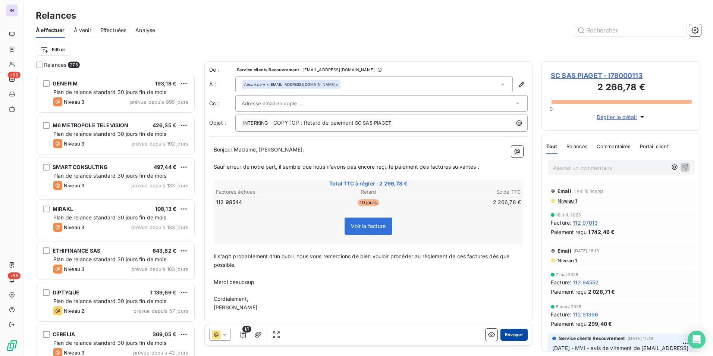
click at [508, 336] on button "Envoyer" at bounding box center [514, 335] width 27 height 12
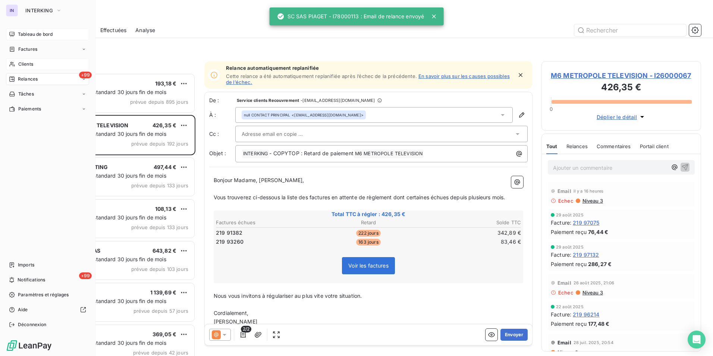
drag, startPoint x: 26, startPoint y: 60, endPoint x: 82, endPoint y: 60, distance: 56.3
click at [26, 60] on div "Clients" at bounding box center [47, 64] width 83 height 12
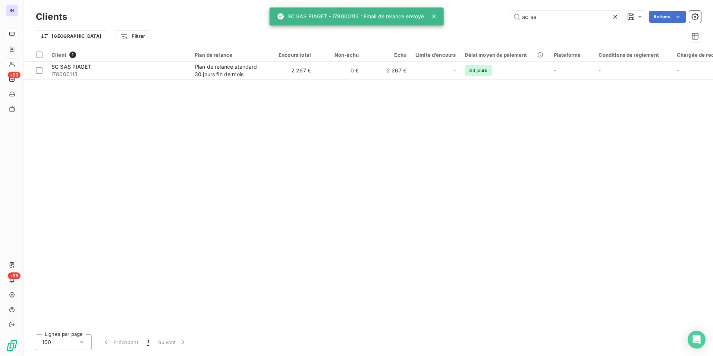
drag, startPoint x: 505, startPoint y: 19, endPoint x: 472, endPoint y: 16, distance: 33.7
click at [472, 16] on div "sc sa Actions" at bounding box center [388, 17] width 625 height 12
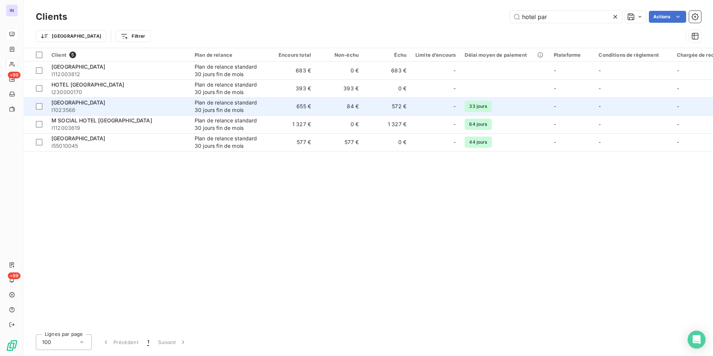
type input "hotel par"
click at [139, 103] on div "[GEOGRAPHIC_DATA]" at bounding box center [118, 102] width 134 height 7
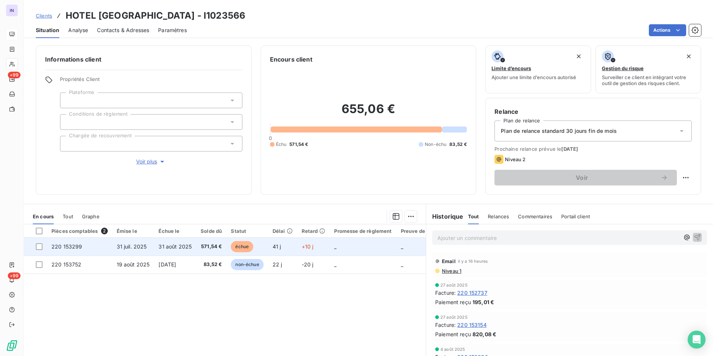
click at [92, 248] on td "220 153299" at bounding box center [79, 247] width 65 height 18
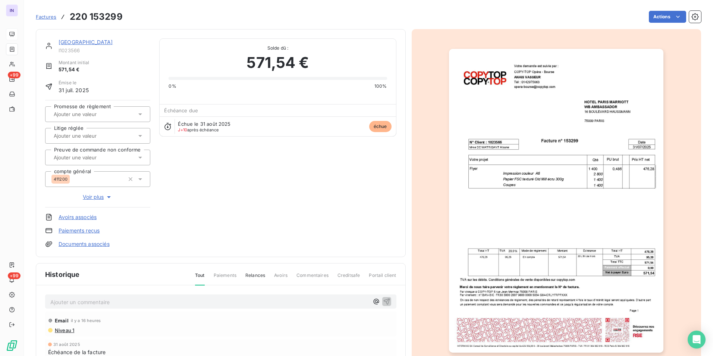
click at [85, 303] on p "Ajouter un commentaire ﻿" at bounding box center [209, 301] width 319 height 9
click at [153, 300] on p "[DATE] ST - Mail reçu de" at bounding box center [209, 301] width 319 height 9
click at [123, 306] on p "[DATE] ST - Mail reçu de [PERSON_NAME] Opera Ambassador <[EMAIL_ADDRESS][DOMAIN…" at bounding box center [209, 301] width 319 height 9
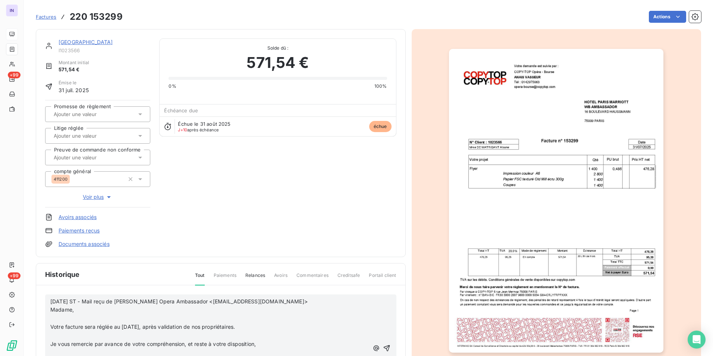
click at [56, 323] on p "﻿" at bounding box center [209, 318] width 319 height 9
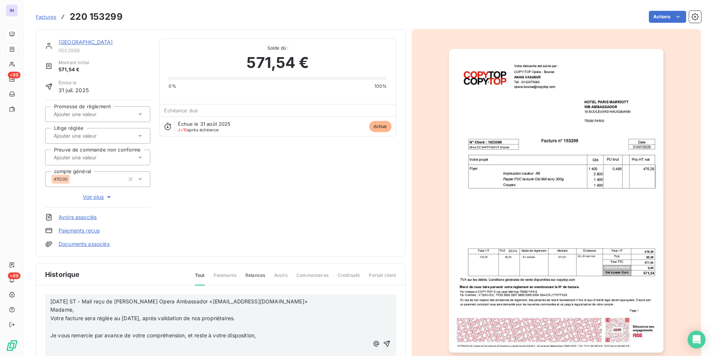
click at [74, 331] on p "﻿" at bounding box center [209, 327] width 319 height 9
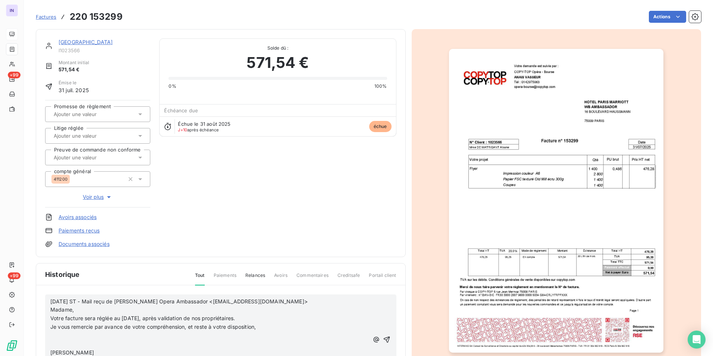
click at [60, 340] on p "﻿" at bounding box center [209, 335] width 319 height 9
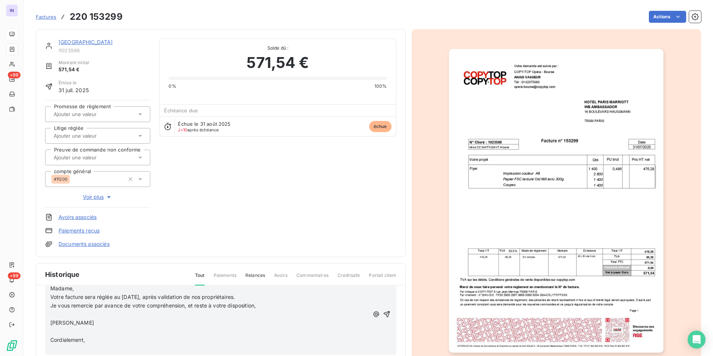
click at [59, 313] on p "﻿" at bounding box center [209, 314] width 319 height 9
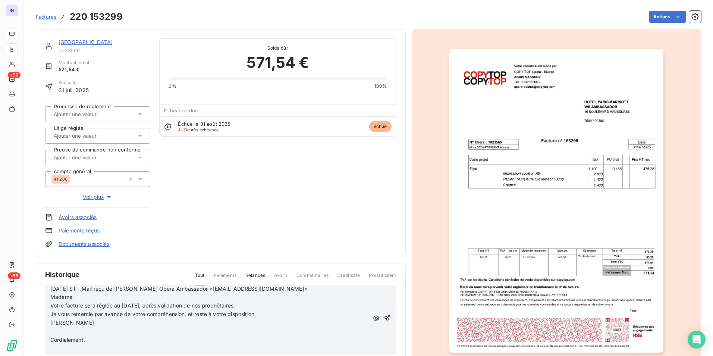
click at [56, 333] on p "﻿" at bounding box center [209, 331] width 319 height 9
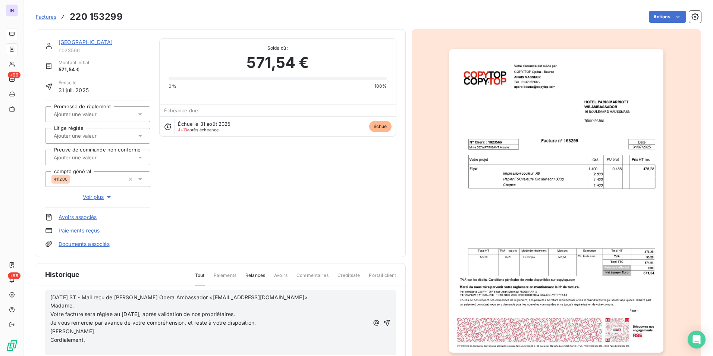
click at [59, 348] on p "﻿" at bounding box center [209, 348] width 319 height 9
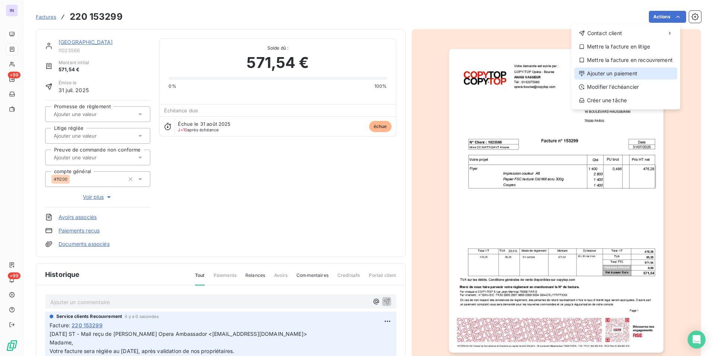
click at [619, 70] on div "Ajouter un paiement" at bounding box center [625, 74] width 103 height 12
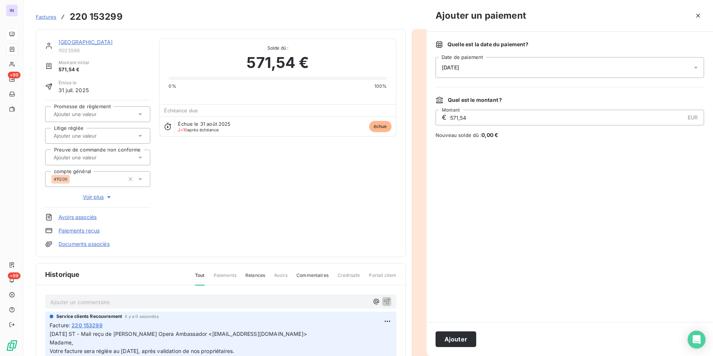
click at [558, 66] on div "[DATE]" at bounding box center [570, 67] width 269 height 21
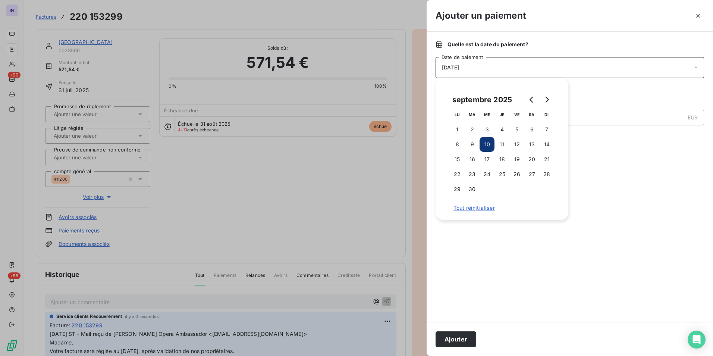
click at [476, 192] on button "30" at bounding box center [472, 189] width 15 height 15
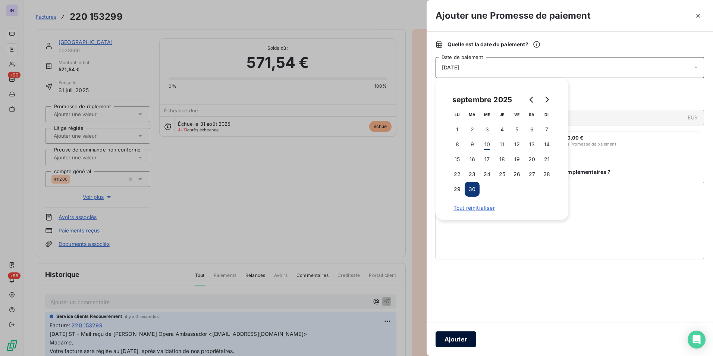
click at [465, 339] on button "Ajouter" at bounding box center [456, 339] width 41 height 16
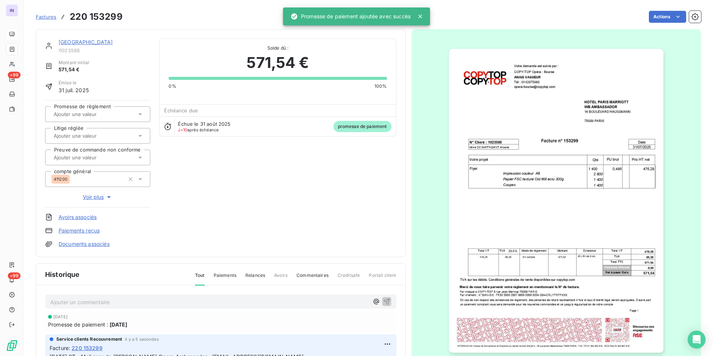
click at [95, 115] on input "text" at bounding box center [90, 114] width 75 height 7
click at [88, 132] on div "Oui" at bounding box center [102, 134] width 84 height 12
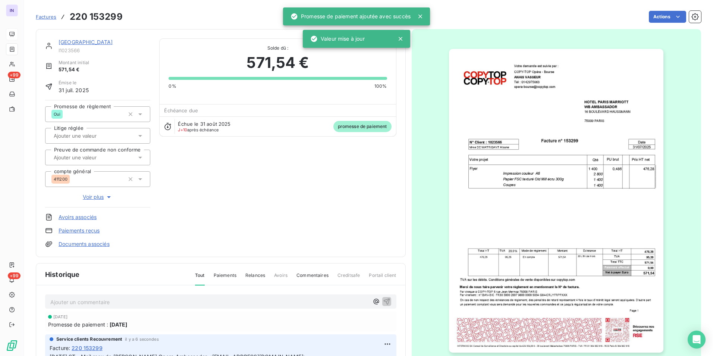
click at [101, 40] on link "[GEOGRAPHIC_DATA]" at bounding box center [86, 42] width 54 height 6
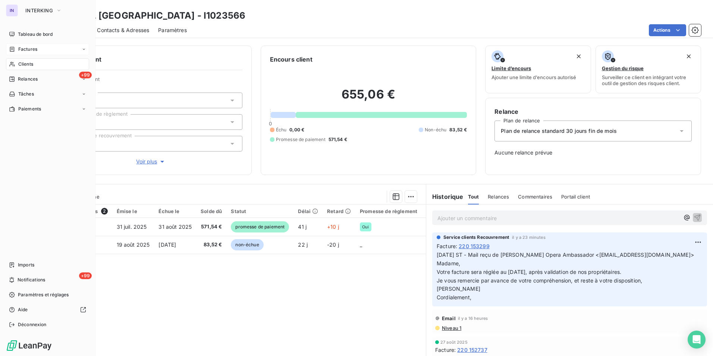
drag, startPoint x: 39, startPoint y: 36, endPoint x: 73, endPoint y: 48, distance: 36.3
click at [39, 36] on span "Tableau de bord" at bounding box center [35, 34] width 35 height 7
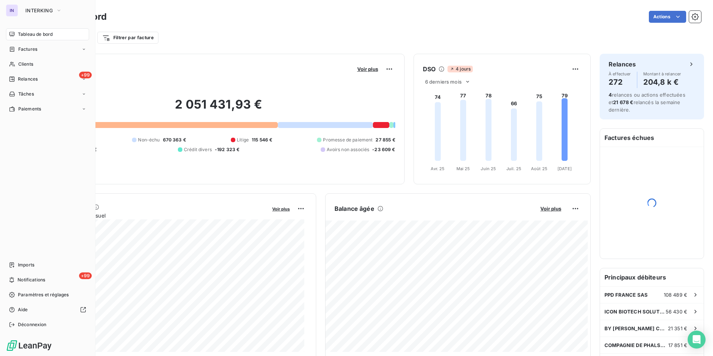
drag, startPoint x: 26, startPoint y: 60, endPoint x: 42, endPoint y: 55, distance: 16.9
click at [26, 60] on div "Clients" at bounding box center [47, 64] width 83 height 12
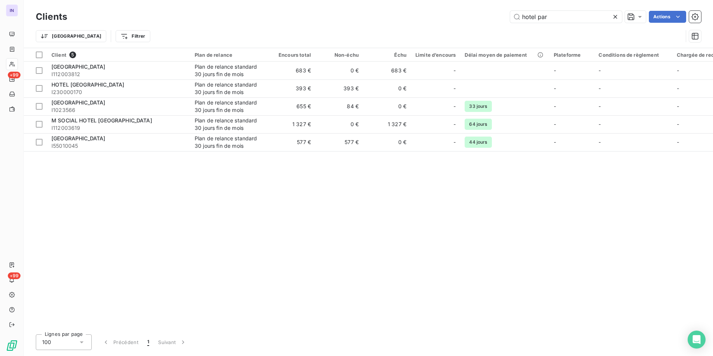
drag, startPoint x: 551, startPoint y: 19, endPoint x: 459, endPoint y: 14, distance: 92.6
click at [459, 14] on div "hotel par Actions" at bounding box center [388, 17] width 625 height 12
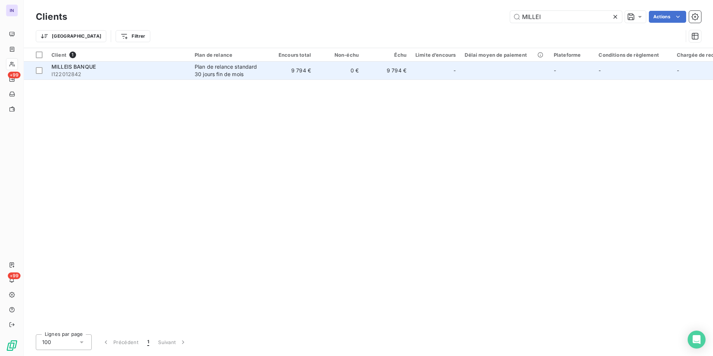
type input "MILLEI"
click at [206, 69] on div "Plan de relance standard 30 jours fin de mois" at bounding box center [229, 70] width 69 height 15
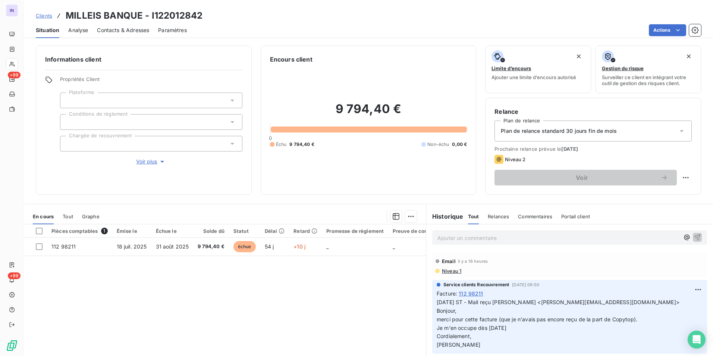
click at [457, 239] on p "Ajouter un commentaire ﻿" at bounding box center [559, 237] width 242 height 9
click at [520, 238] on p "[DATE] ST - Mail reçu de" at bounding box center [559, 237] width 242 height 9
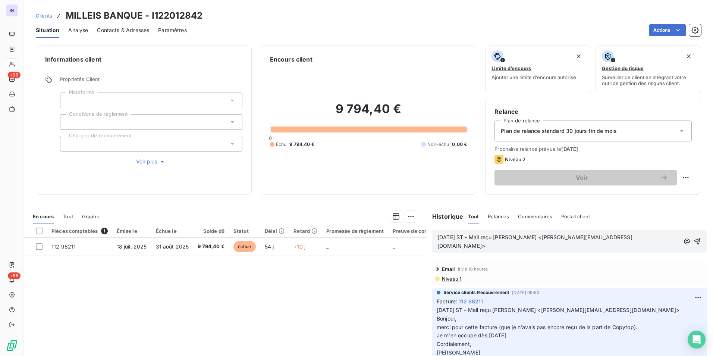
click at [440, 248] on p "[DATE] ST - Mail reçu [PERSON_NAME] <[PERSON_NAME][EMAIL_ADDRESS][DOMAIN_NAME]>" at bounding box center [559, 241] width 242 height 17
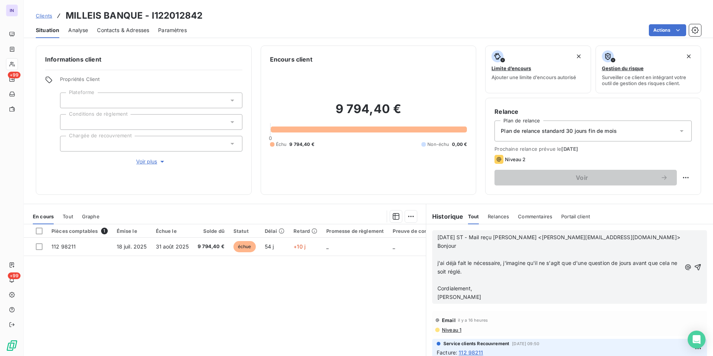
click at [445, 280] on p "﻿" at bounding box center [560, 280] width 244 height 9
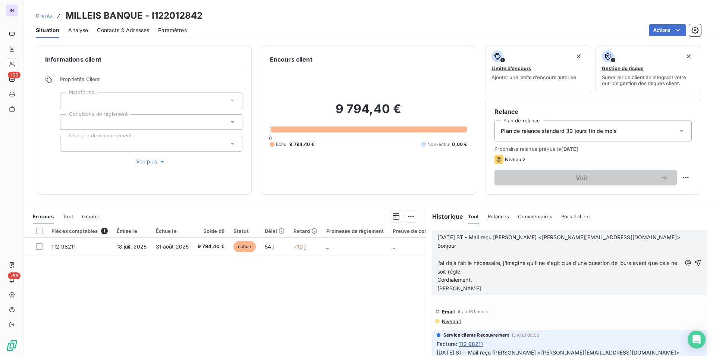
click at [441, 257] on p "﻿" at bounding box center [560, 254] width 244 height 9
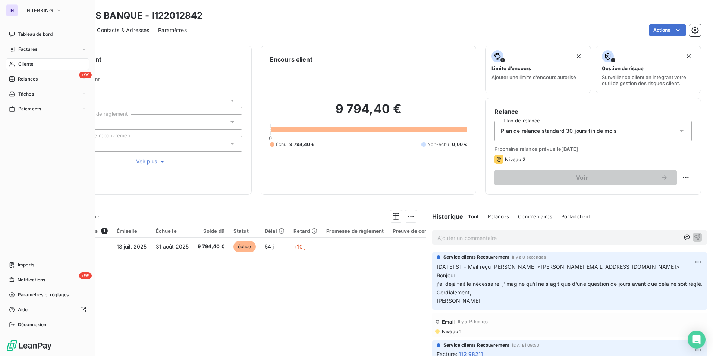
drag, startPoint x: 31, startPoint y: 63, endPoint x: 94, endPoint y: 64, distance: 62.7
click at [31, 63] on span "Clients" at bounding box center [25, 64] width 15 height 7
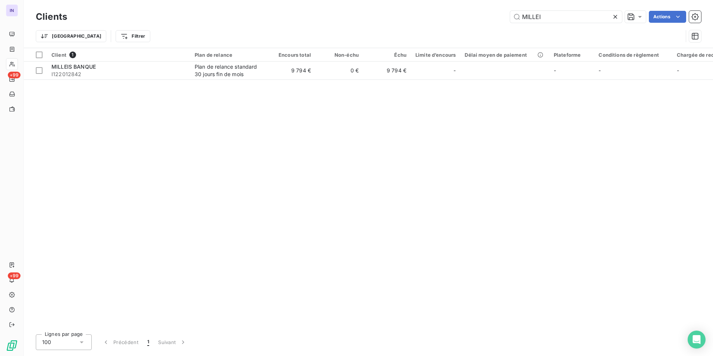
drag, startPoint x: 462, startPoint y: 14, endPoint x: 427, endPoint y: 8, distance: 35.5
click at [427, 8] on div "Clients MILLEI Actions Trier Filtrer" at bounding box center [368, 24] width 689 height 48
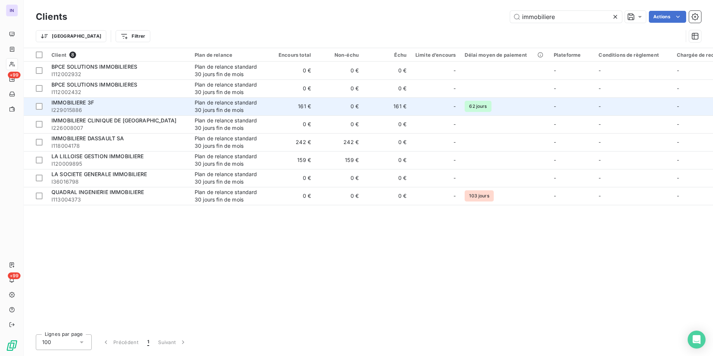
type input "immobiliere"
click at [280, 104] on td "161 €" at bounding box center [292, 106] width 48 height 18
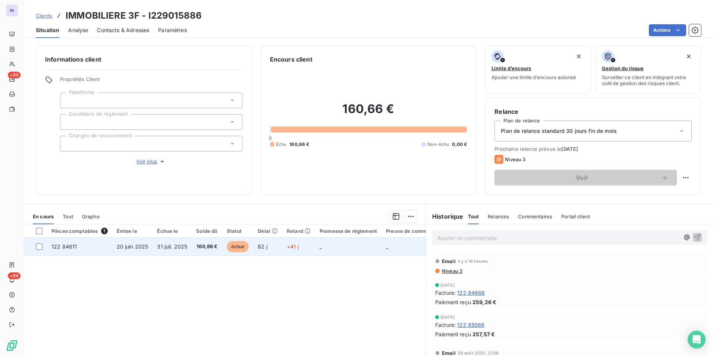
click at [156, 247] on td "31 juil. 2025" at bounding box center [172, 247] width 39 height 18
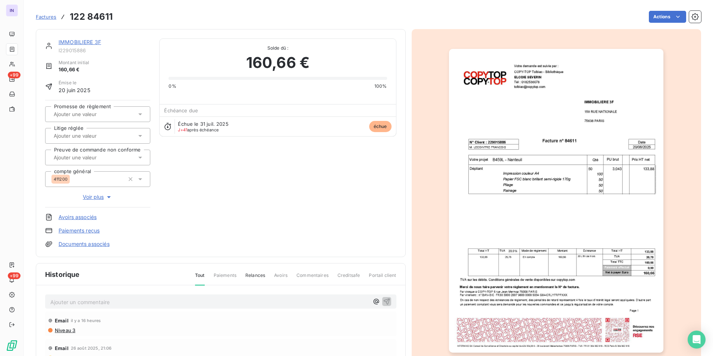
click at [95, 245] on link "Documents associés" at bounding box center [84, 243] width 51 height 7
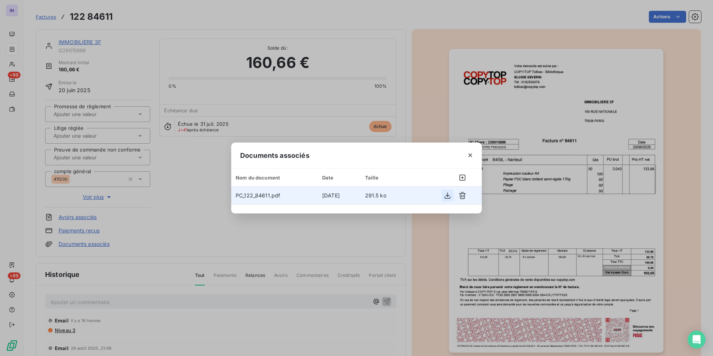
click at [447, 195] on icon "button" at bounding box center [448, 195] width 6 height 6
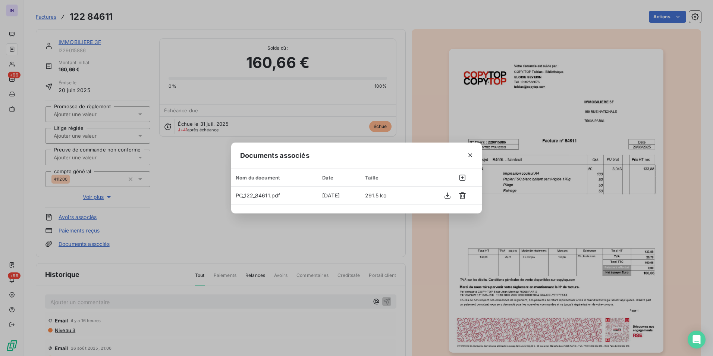
click at [469, 154] on icon "button" at bounding box center [470, 155] width 4 height 4
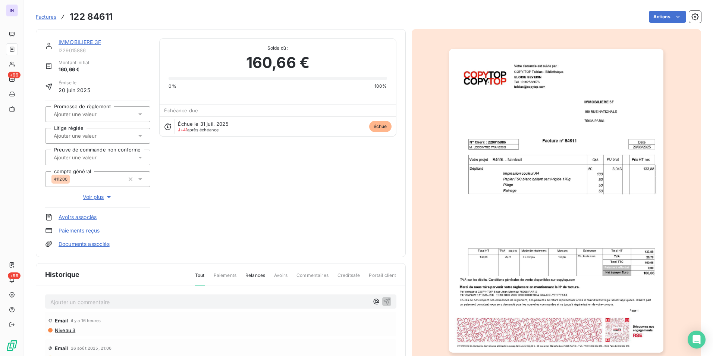
click at [95, 41] on link "IMMOBILIERE 3F" at bounding box center [80, 42] width 43 height 6
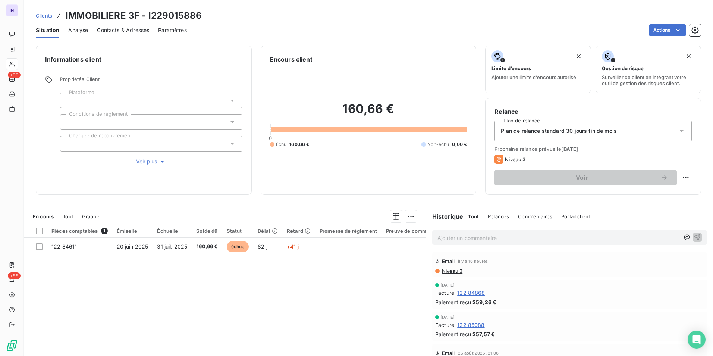
click at [116, 30] on span "Contacts & Adresses" at bounding box center [123, 29] width 52 height 7
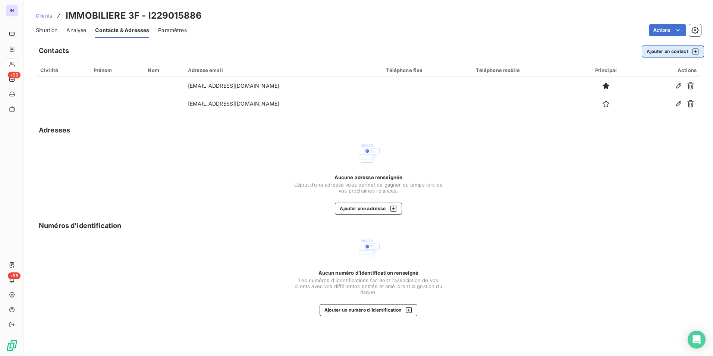
click at [644, 50] on button "Ajouter un contact" at bounding box center [673, 52] width 62 height 12
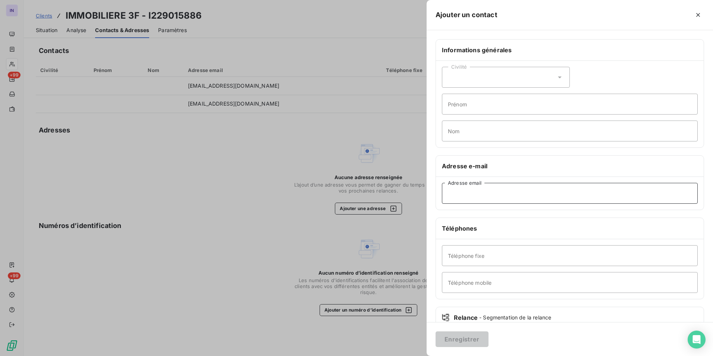
click at [468, 197] on input "Adresse email" at bounding box center [570, 193] width 256 height 21
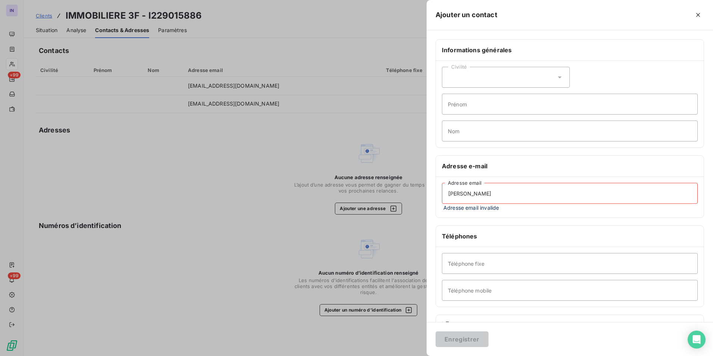
click at [486, 198] on input "[PERSON_NAME]" at bounding box center [570, 193] width 256 height 21
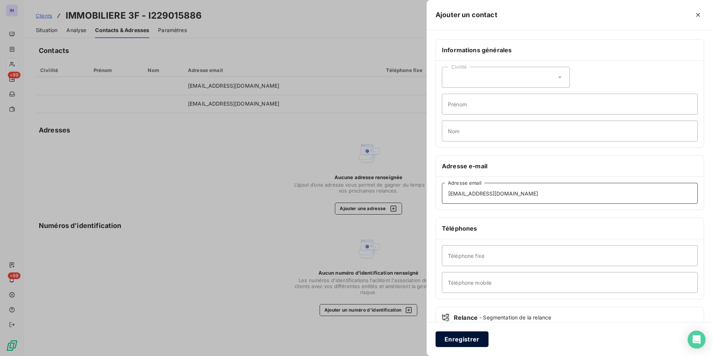
type input "[EMAIL_ADDRESS][DOMAIN_NAME]"
click at [467, 340] on button "Enregistrer" at bounding box center [462, 339] width 53 height 16
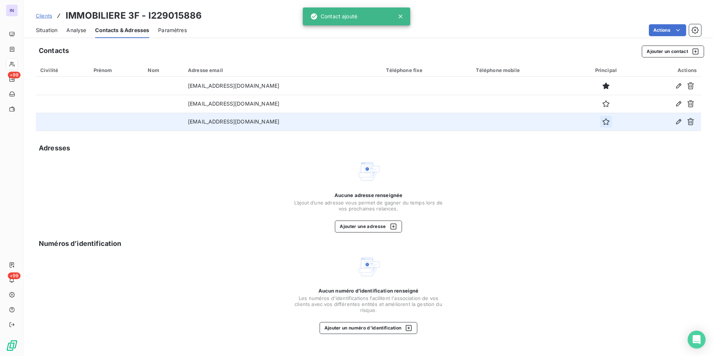
click at [602, 125] on icon "button" at bounding box center [605, 121] width 7 height 7
click at [46, 28] on span "Situation" at bounding box center [47, 29] width 22 height 7
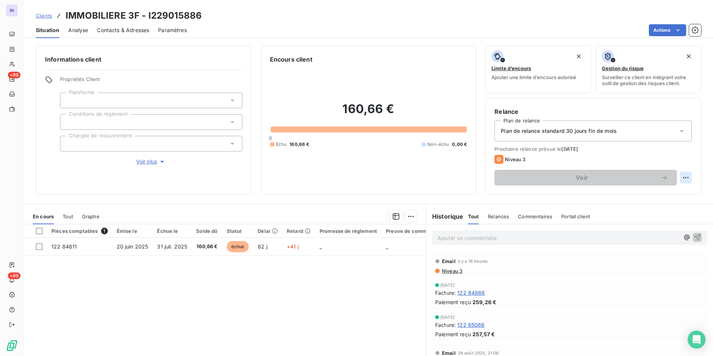
click at [679, 176] on html "IN +99 +99 Clients IMMOBILIERE 3F - I229015886 Situation Analyse Contacts & Adr…" at bounding box center [356, 178] width 713 height 356
click at [630, 195] on div "Replanifier cette action" at bounding box center [649, 194] width 67 height 12
select select "8"
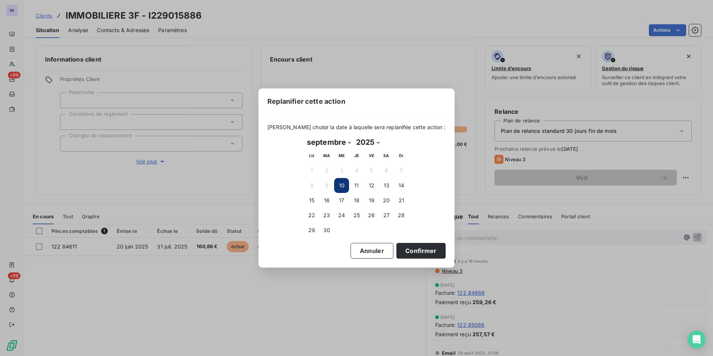
click at [342, 185] on button "10" at bounding box center [341, 185] width 15 height 15
click at [343, 185] on button "10" at bounding box center [341, 185] width 15 height 15
click at [414, 250] on button "Confirmer" at bounding box center [421, 251] width 49 height 16
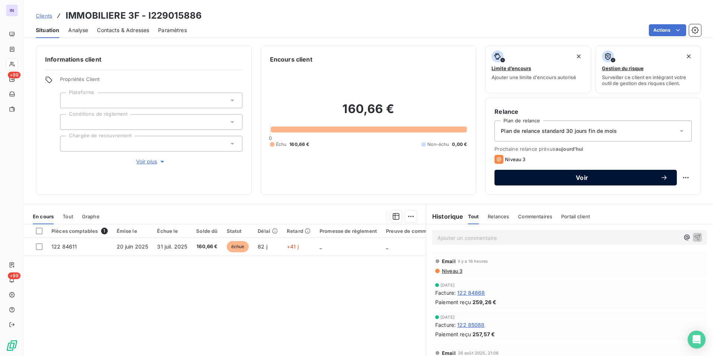
drag, startPoint x: 576, startPoint y: 179, endPoint x: 474, endPoint y: 203, distance: 104.9
click at [576, 179] on span "Voir" at bounding box center [582, 178] width 157 height 6
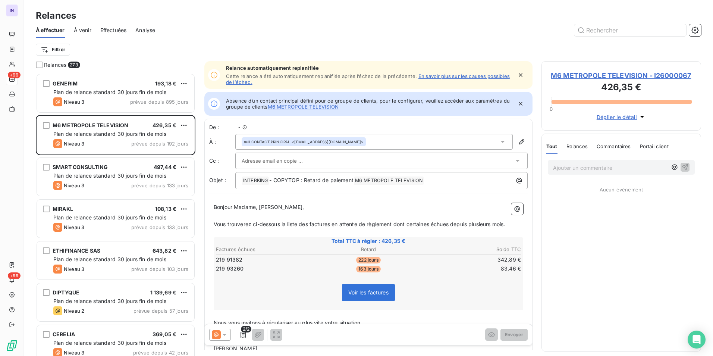
scroll to position [6, 6]
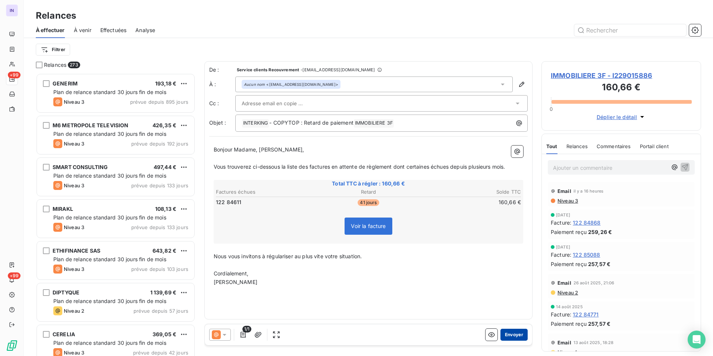
click at [515, 332] on button "Envoyer" at bounding box center [514, 335] width 27 height 12
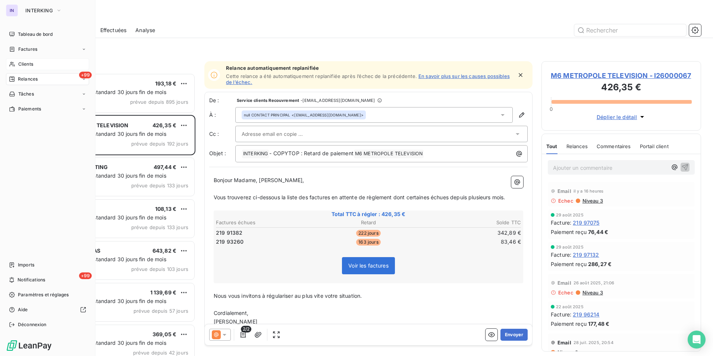
click at [33, 62] on span "Clients" at bounding box center [25, 64] width 15 height 7
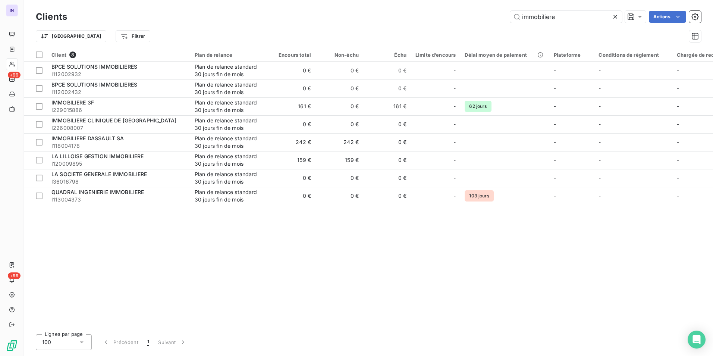
drag, startPoint x: 529, startPoint y: 18, endPoint x: 427, endPoint y: 14, distance: 101.5
click at [429, 14] on div "immobiliere Actions" at bounding box center [388, 17] width 625 height 12
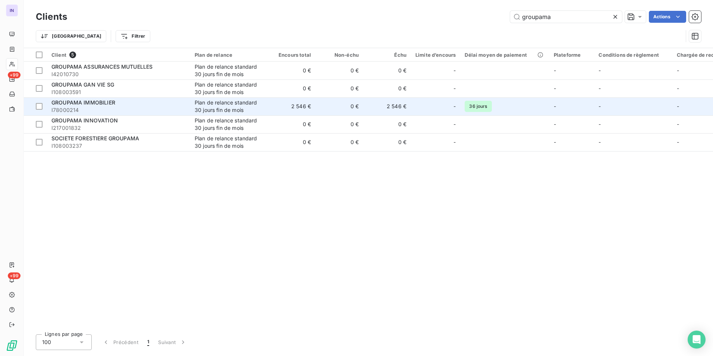
type input "groupama"
click at [161, 113] on span "I78000214" at bounding box center [118, 109] width 134 height 7
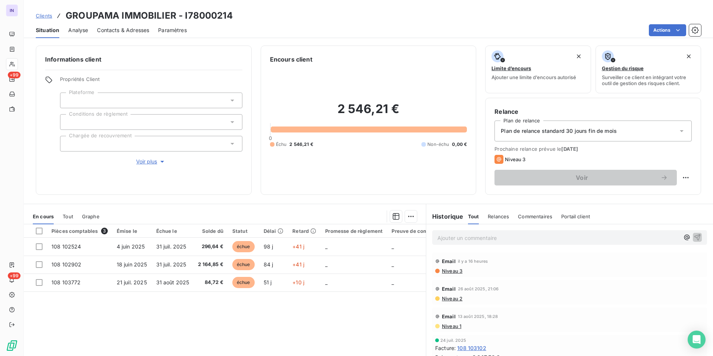
drag, startPoint x: 440, startPoint y: 238, endPoint x: 433, endPoint y: 240, distance: 7.6
click at [440, 238] on p "Ajouter un commentaire ﻿" at bounding box center [559, 237] width 242 height 9
click at [539, 239] on p "[DATE] ST - Mail reçu de" at bounding box center [559, 237] width 242 height 9
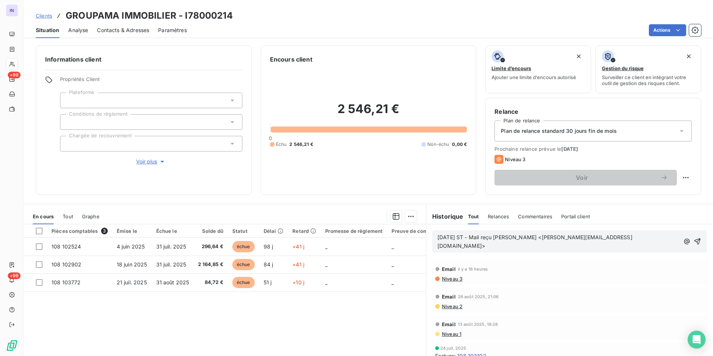
click at [462, 249] on p "[DATE] ST - Mail reçu [PERSON_NAME] <[PERSON_NAME][EMAIL_ADDRESS][DOMAIN_NAME]>" at bounding box center [559, 241] width 242 height 17
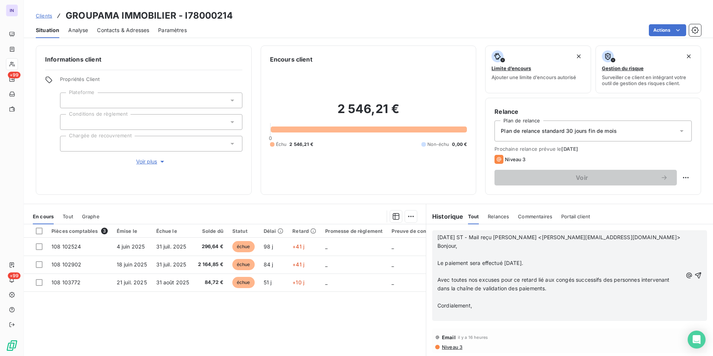
click at [433, 253] on div "[DATE] ST - Mail reçu [PERSON_NAME] <[PERSON_NAME][EMAIL_ADDRESS][DOMAIN_NAME]>…" at bounding box center [569, 275] width 275 height 91
click at [439, 255] on p "﻿" at bounding box center [560, 254] width 245 height 9
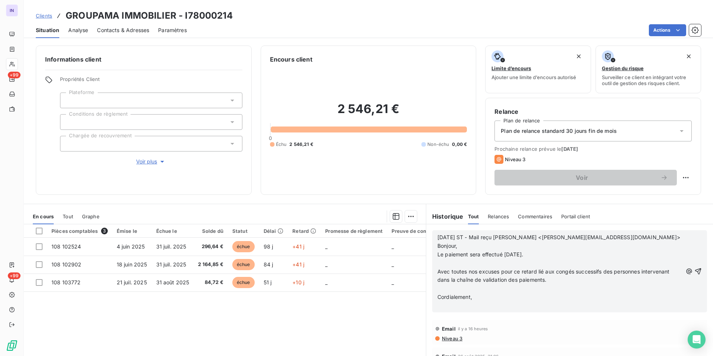
click at [448, 262] on p "﻿" at bounding box center [560, 263] width 245 height 9
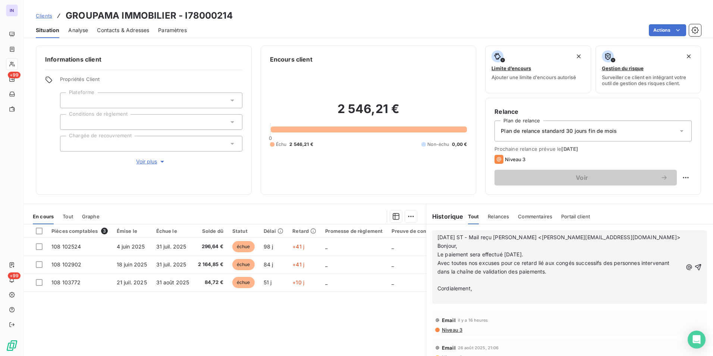
click at [438, 280] on p "﻿" at bounding box center [560, 280] width 245 height 9
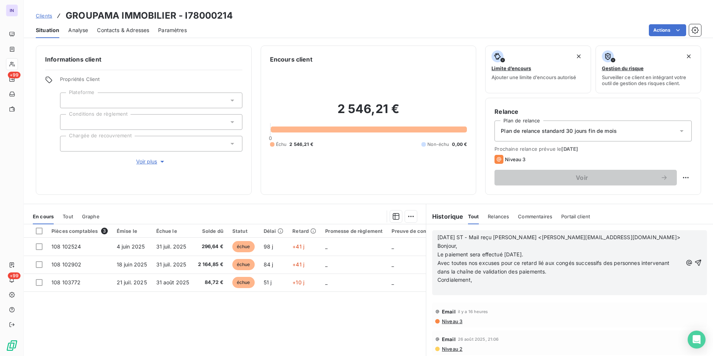
click at [439, 288] on p "﻿" at bounding box center [560, 288] width 245 height 9
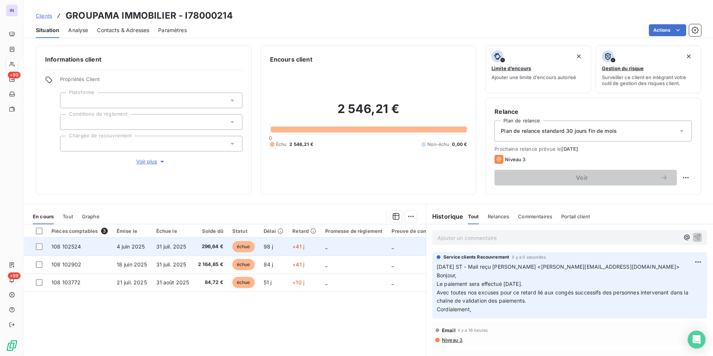
click at [171, 247] on span "31 juil. 2025" at bounding box center [171, 246] width 30 height 6
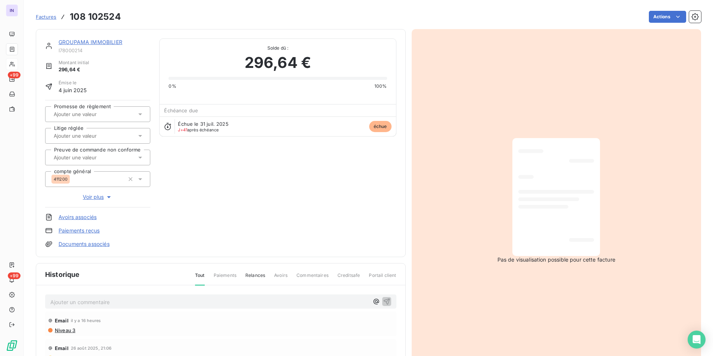
click at [651, 18] on html "IN +99 +99 Factures 108 102524 Actions GROUPAMA IMMOBILIER I78000214 Montant in…" at bounding box center [356, 178] width 713 height 356
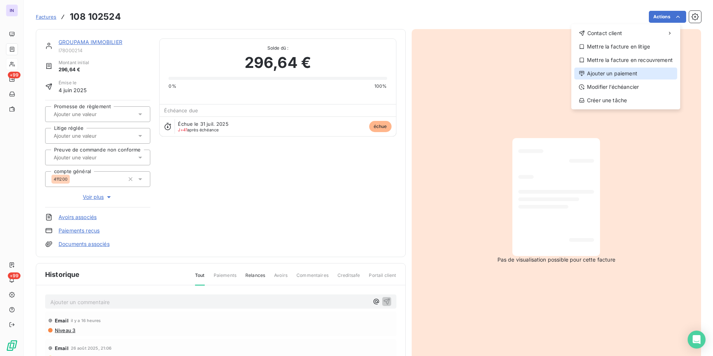
click at [601, 71] on div "Ajouter un paiement" at bounding box center [625, 74] width 103 height 12
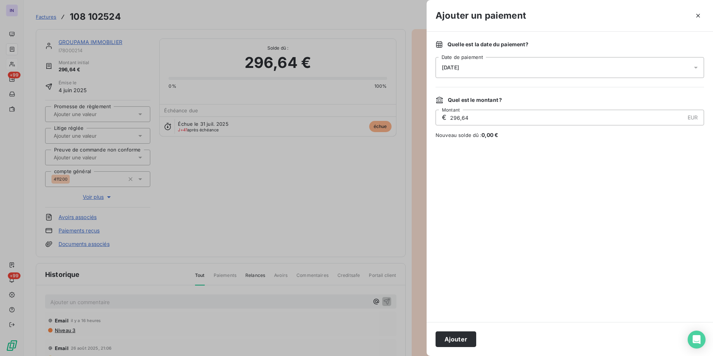
click at [547, 73] on div "[DATE]" at bounding box center [570, 67] width 269 height 21
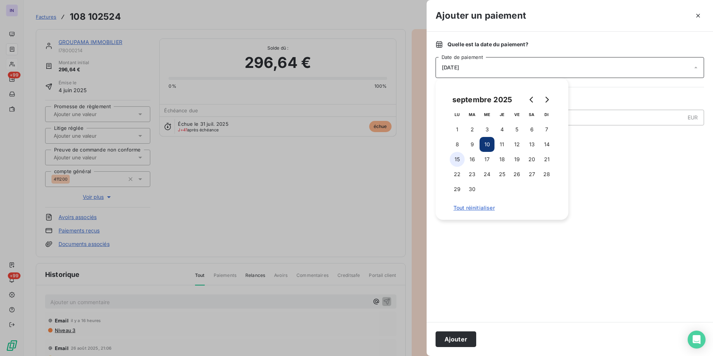
click at [456, 158] on button "15" at bounding box center [457, 159] width 15 height 15
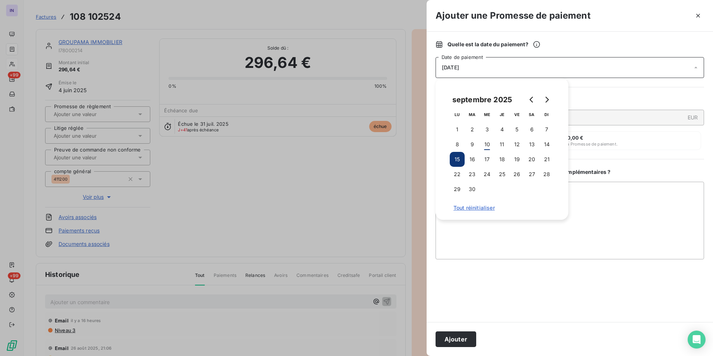
click at [460, 342] on button "Ajouter" at bounding box center [456, 339] width 41 height 16
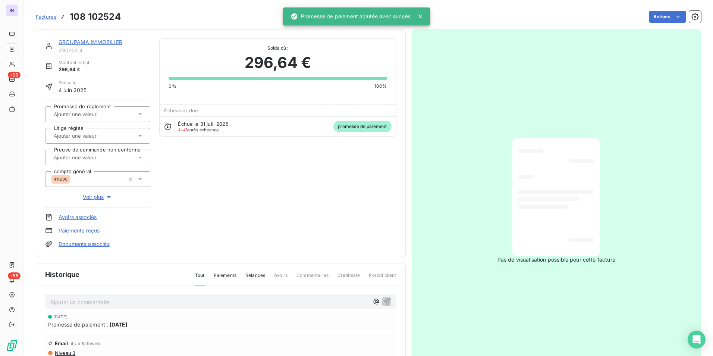
click at [99, 111] on input "text" at bounding box center [90, 114] width 75 height 7
click at [98, 131] on div "Oui" at bounding box center [102, 134] width 84 height 12
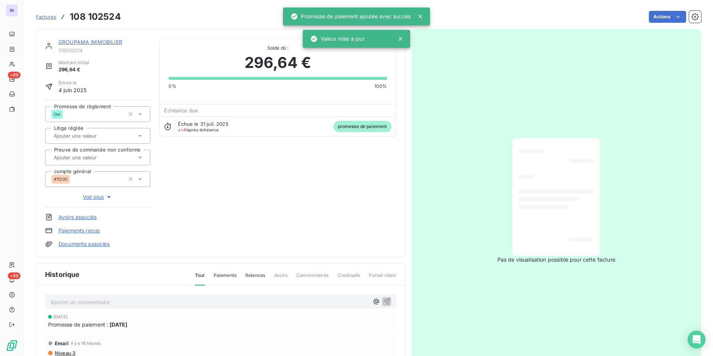
click at [103, 43] on link "GROUPAMA IMMOBILIER" at bounding box center [91, 42] width 64 height 6
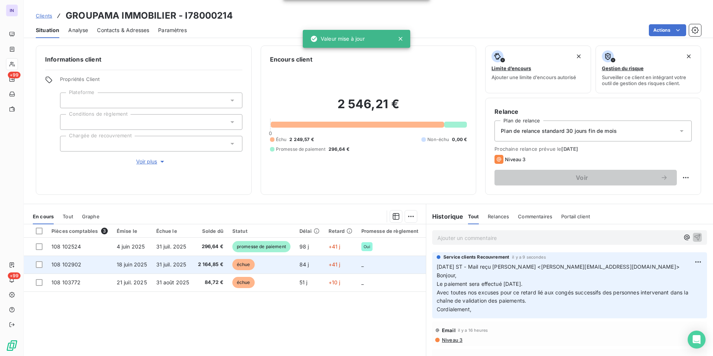
click at [182, 263] on span "31 juil. 2025" at bounding box center [171, 264] width 30 height 6
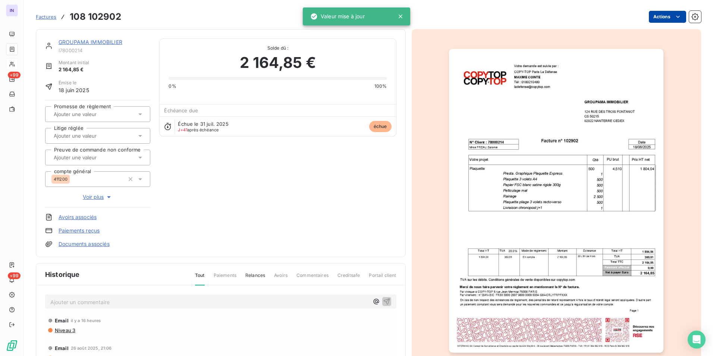
click at [663, 15] on html "IN +99 +99 Factures 108 102902 Actions GROUPAMA IMMOBILIER I78000214 Montant in…" at bounding box center [356, 178] width 713 height 356
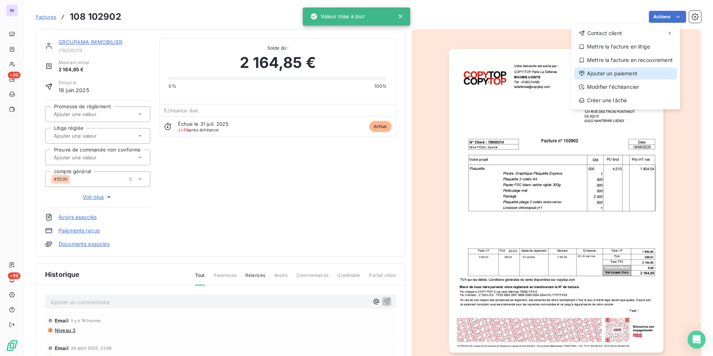
click at [621, 72] on div "Ajouter un paiement" at bounding box center [625, 74] width 103 height 12
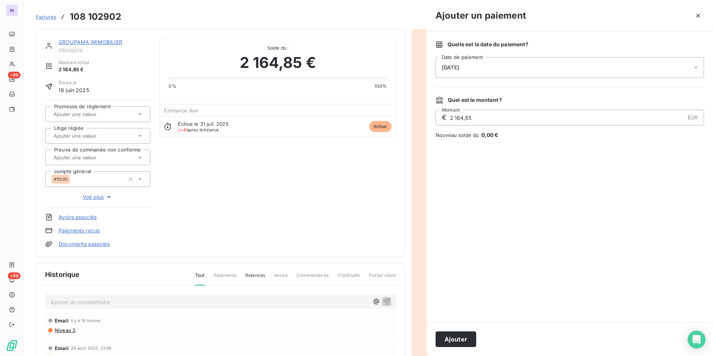
click at [539, 69] on div "[DATE]" at bounding box center [570, 67] width 269 height 21
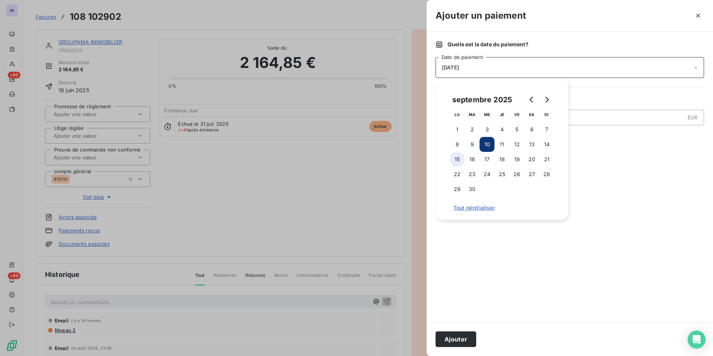
click at [459, 156] on button "15" at bounding box center [457, 159] width 15 height 15
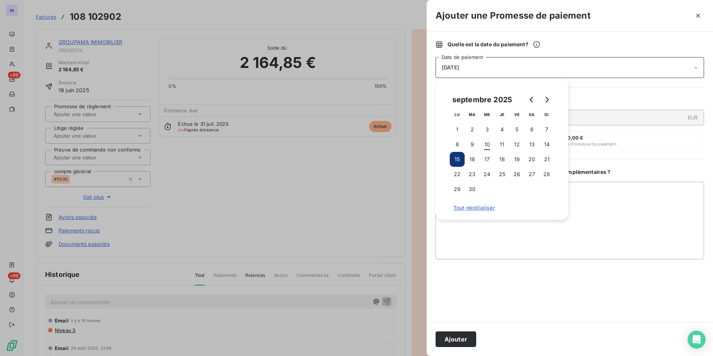
drag, startPoint x: 458, startPoint y: 339, endPoint x: 436, endPoint y: 320, distance: 28.8
click at [458, 337] on button "Ajouter" at bounding box center [456, 339] width 41 height 16
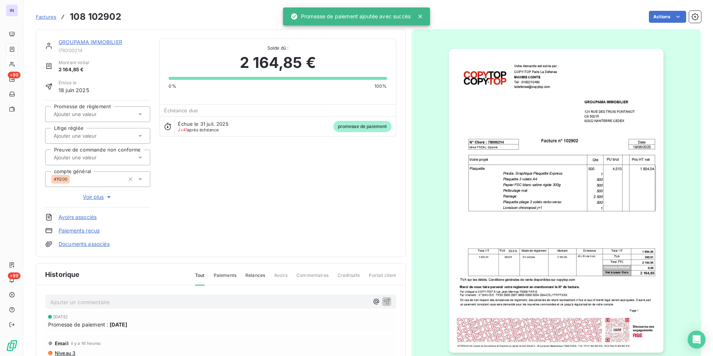
drag, startPoint x: 95, startPoint y: 111, endPoint x: 96, endPoint y: 120, distance: 9.0
click at [95, 111] on input "text" at bounding box center [90, 114] width 75 height 7
click at [99, 133] on div "Oui" at bounding box center [102, 134] width 84 height 12
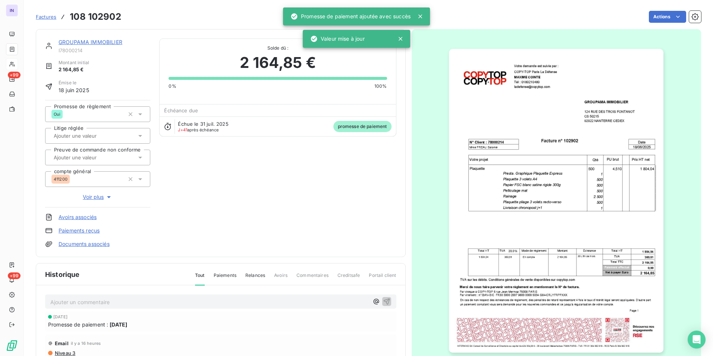
click at [100, 41] on link "GROUPAMA IMMOBILIER" at bounding box center [91, 42] width 64 height 6
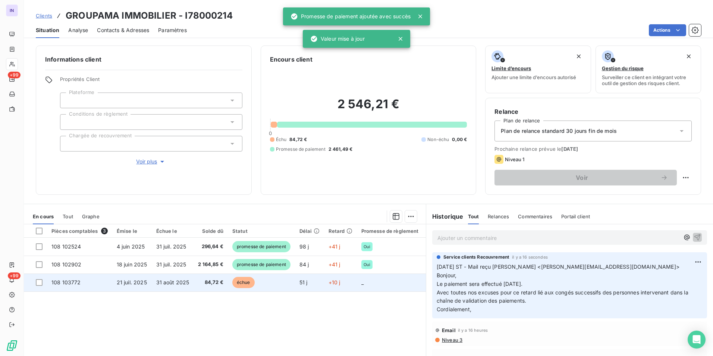
click at [173, 285] on span "31 août 2025" at bounding box center [172, 282] width 33 height 6
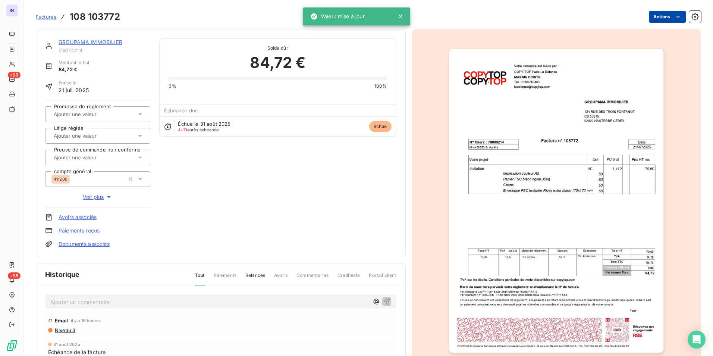
click at [652, 16] on html "IN +99 +99 Factures 108 103772 Actions GROUPAMA IMMOBILIER I78000214 Montant in…" at bounding box center [356, 178] width 713 height 356
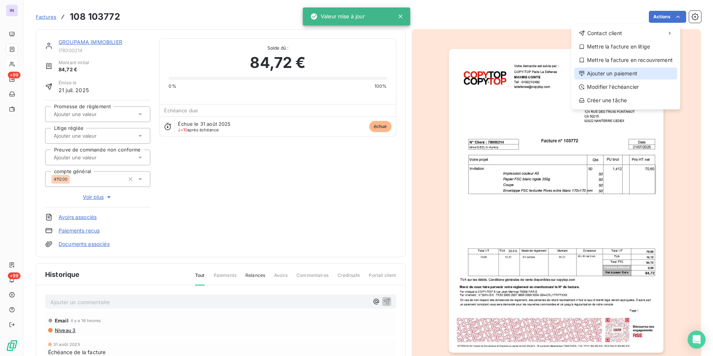
click at [611, 75] on div "Ajouter un paiement" at bounding box center [625, 74] width 103 height 12
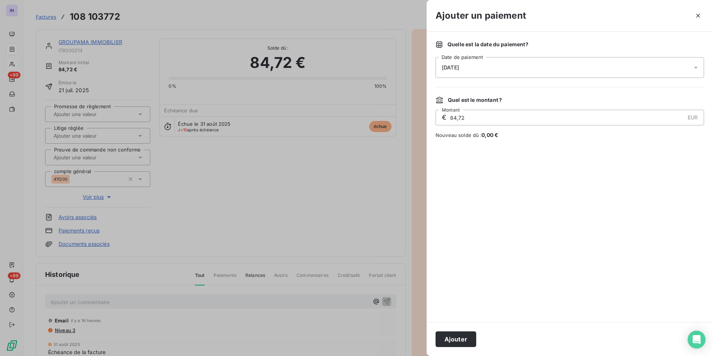
click at [549, 66] on div "[DATE]" at bounding box center [570, 67] width 269 height 21
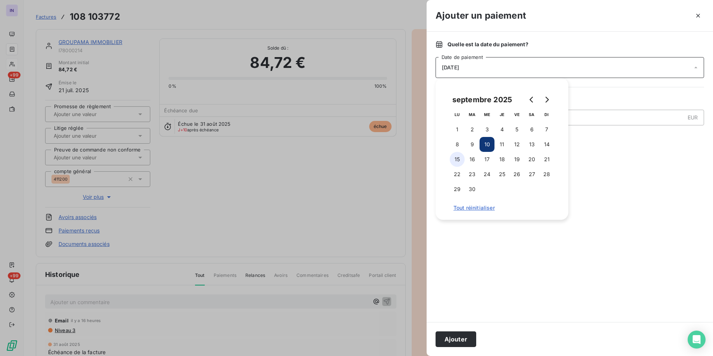
click at [461, 159] on button "15" at bounding box center [457, 159] width 15 height 15
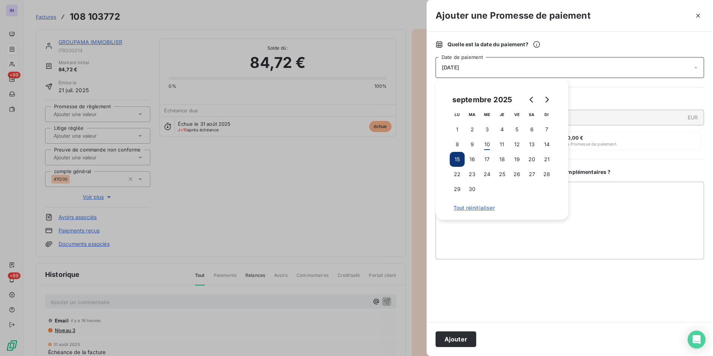
drag, startPoint x: 463, startPoint y: 340, endPoint x: 457, endPoint y: 332, distance: 9.3
click at [463, 339] on button "Ajouter" at bounding box center [456, 339] width 41 height 16
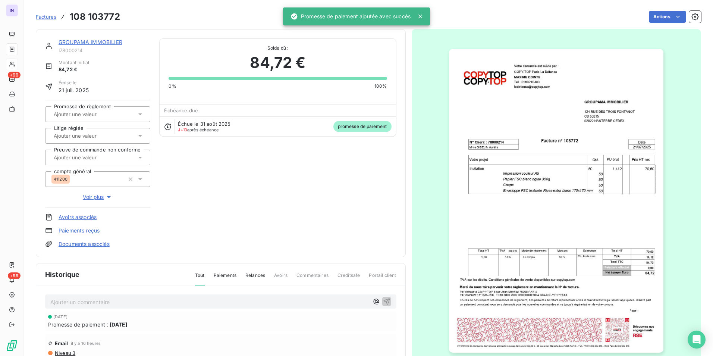
click at [100, 117] on input "text" at bounding box center [90, 114] width 75 height 7
click at [100, 129] on div "Oui" at bounding box center [102, 134] width 84 height 12
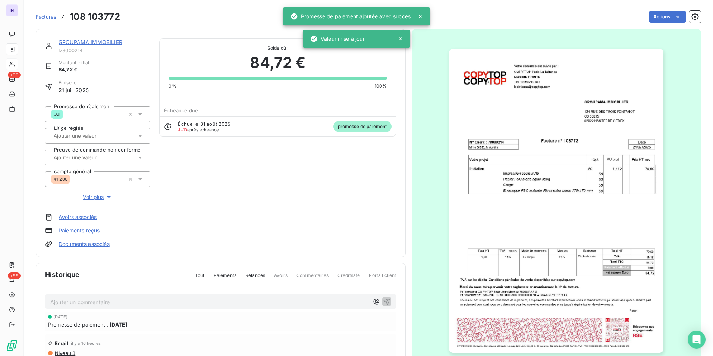
click at [97, 43] on link "GROUPAMA IMMOBILIER" at bounding box center [91, 42] width 64 height 6
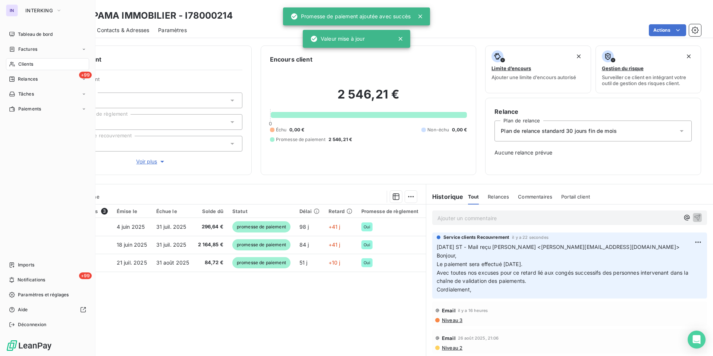
click at [28, 62] on span "Clients" at bounding box center [25, 64] width 15 height 7
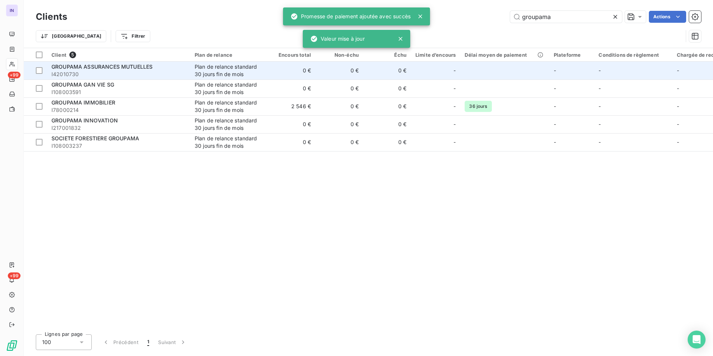
drag, startPoint x: 559, startPoint y: 19, endPoint x: 366, endPoint y: 73, distance: 200.2
click at [451, 20] on div "groupama Actions" at bounding box center [388, 17] width 625 height 12
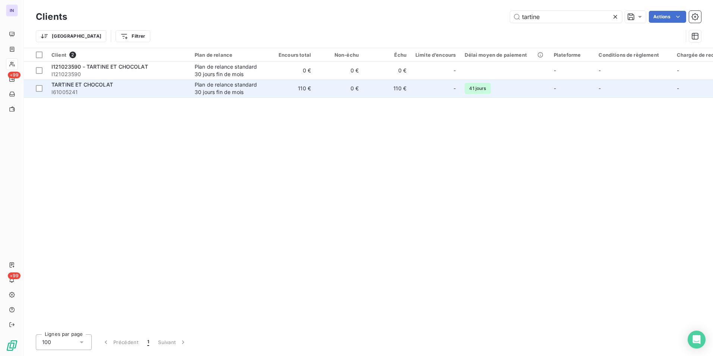
type input "tartine"
click at [142, 86] on div "TARTINE ET CHOCOLAT" at bounding box center [118, 84] width 134 height 7
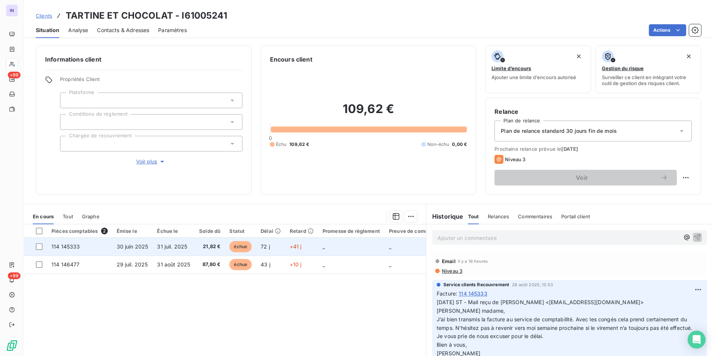
click at [202, 248] on span "21,82 €" at bounding box center [209, 246] width 21 height 7
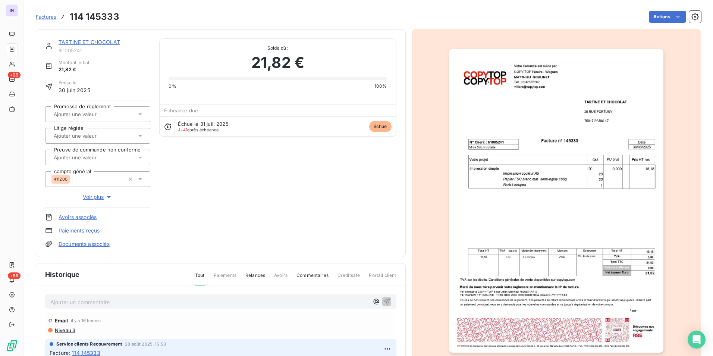
drag, startPoint x: 87, startPoint y: 300, endPoint x: 84, endPoint y: 303, distance: 4.0
click at [87, 301] on p "Ajouter un commentaire ﻿" at bounding box center [209, 301] width 319 height 9
click at [145, 301] on p "[DATE] ST - Mail reçu de" at bounding box center [209, 301] width 319 height 9
click at [115, 306] on p "[DATE] ST - Mail reçu de [PERSON_NAME] <[EMAIL_ADDRESS][DOMAIN_NAME]>" at bounding box center [209, 301] width 319 height 9
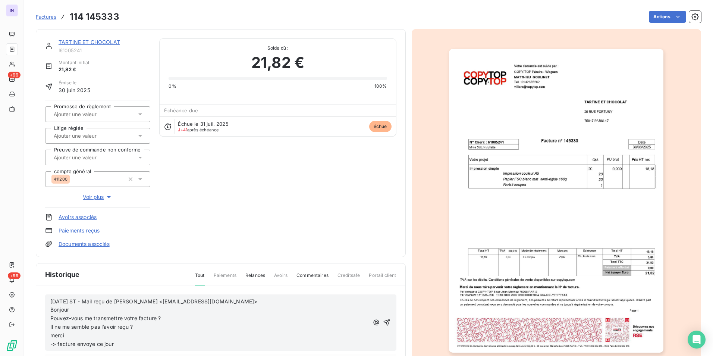
click at [95, 346] on span "-> facture envoye ce jour" at bounding box center [81, 344] width 63 height 6
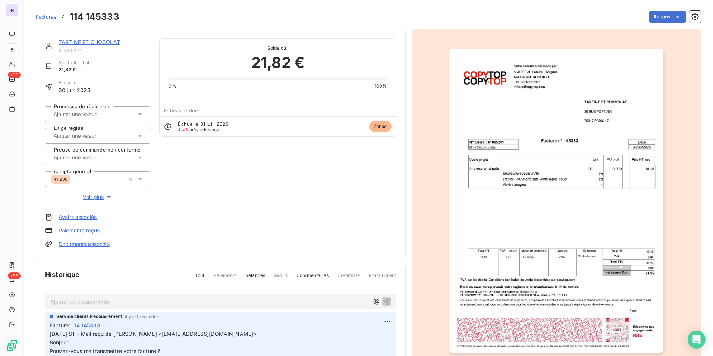
click at [105, 42] on link "TARTINE ET CHOCOLAT" at bounding box center [90, 42] width 62 height 6
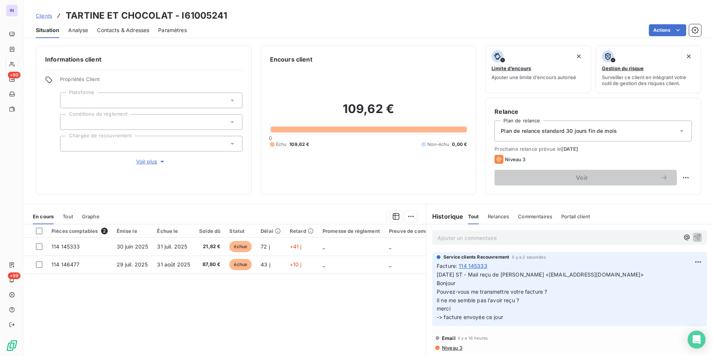
click at [137, 28] on span "Contacts & Adresses" at bounding box center [123, 29] width 52 height 7
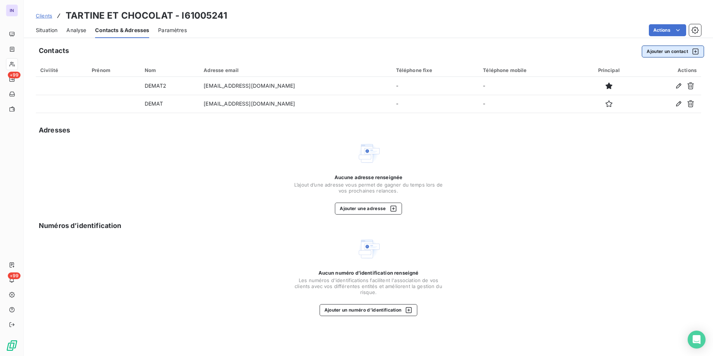
click at [663, 54] on button "Ajouter un contact" at bounding box center [673, 52] width 62 height 12
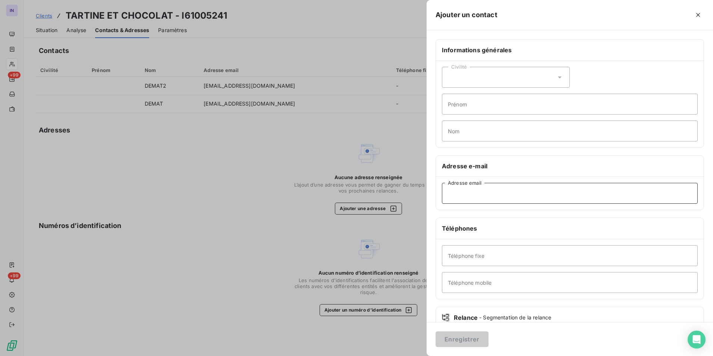
click at [482, 194] on input "Adresse email" at bounding box center [570, 193] width 256 height 21
paste input "Bonjour Pouvez-vous me transmettre votre facture ? Il ne me semble pas l’avoir …"
type input "Bonjour Pouvez-vous me transmettre votre facture ? Il ne me semble pas l’avoir …"
drag, startPoint x: 655, startPoint y: 192, endPoint x: 345, endPoint y: 186, distance: 310.0
click at [345, 355] on div "Ajouter un contact Informations générales Civilité Prénom Nom Adresse e-mail Bo…" at bounding box center [356, 356] width 713 height 0
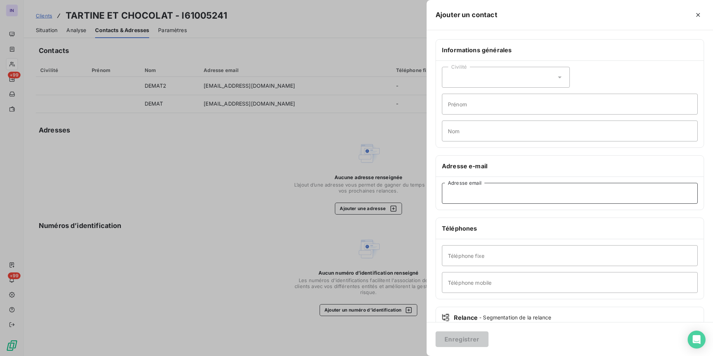
click at [471, 189] on input "Adresse email" at bounding box center [570, 193] width 256 height 21
paste input "[PERSON_NAME] <[EMAIL_ADDRESS][DOMAIN_NAME]>"
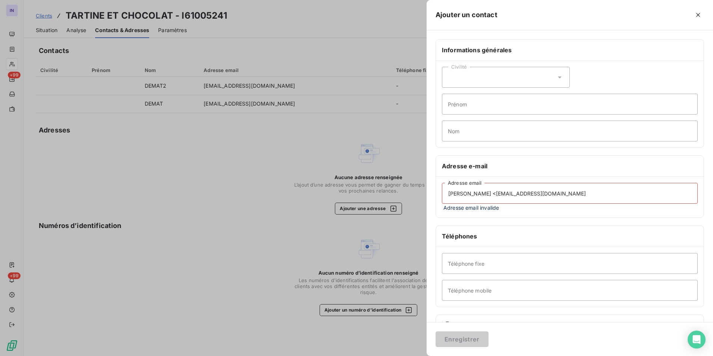
click at [495, 194] on input "[PERSON_NAME] <[EMAIL_ADDRESS][DOMAIN_NAME]" at bounding box center [570, 193] width 256 height 21
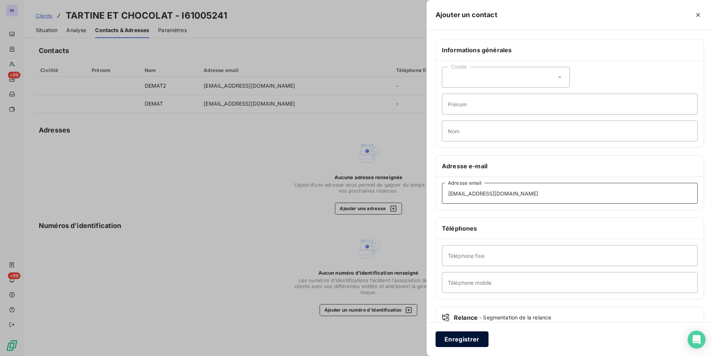
type input "[EMAIL_ADDRESS][DOMAIN_NAME]"
click at [475, 338] on button "Enregistrer" at bounding box center [462, 339] width 53 height 16
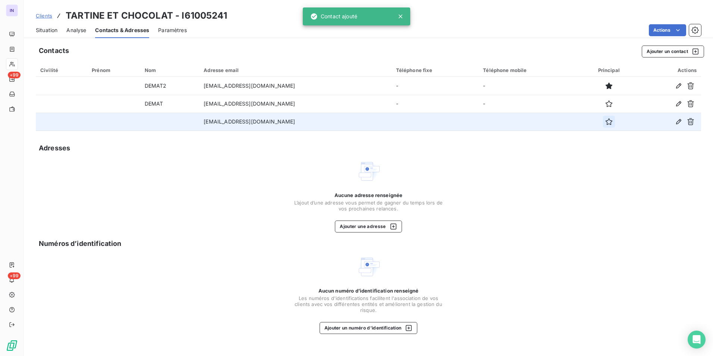
click at [608, 122] on icon "button" at bounding box center [609, 121] width 7 height 7
click at [44, 31] on span "Situation" at bounding box center [47, 29] width 22 height 7
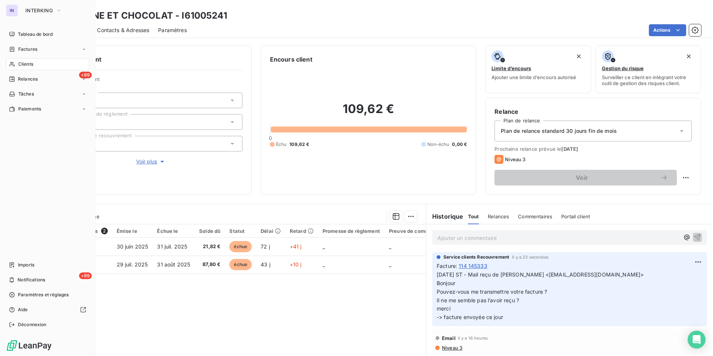
drag, startPoint x: 35, startPoint y: 63, endPoint x: 83, endPoint y: 57, distance: 47.7
click at [35, 63] on div "Clients" at bounding box center [47, 64] width 83 height 12
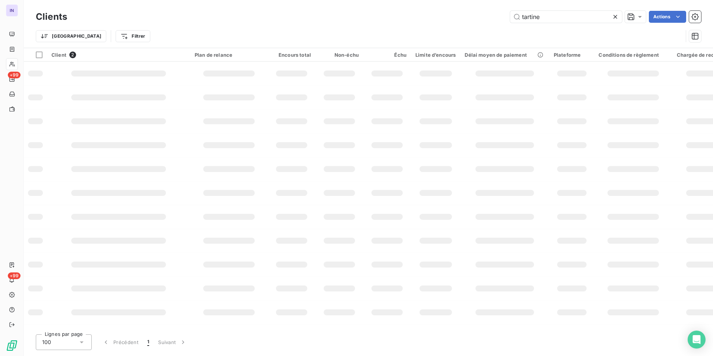
drag, startPoint x: 546, startPoint y: 18, endPoint x: 482, endPoint y: 16, distance: 64.2
click at [482, 16] on div "tartine Actions" at bounding box center [388, 17] width 625 height 12
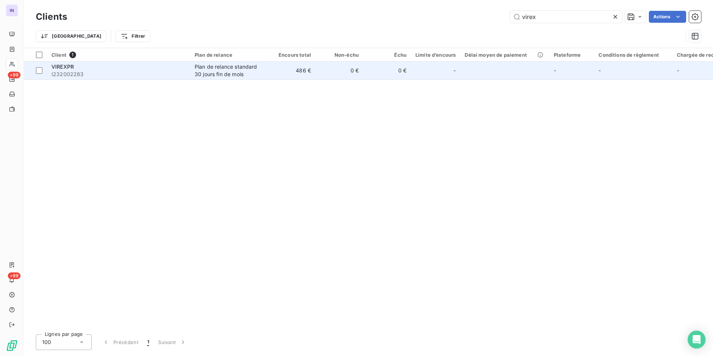
type input "virex"
click at [131, 69] on div "VIREXPR" at bounding box center [118, 66] width 134 height 7
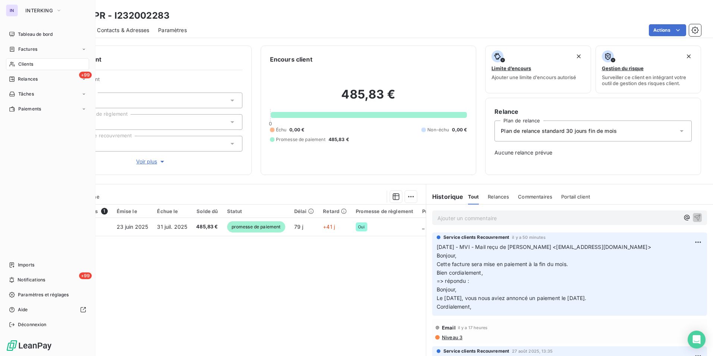
click at [26, 62] on span "Clients" at bounding box center [25, 64] width 15 height 7
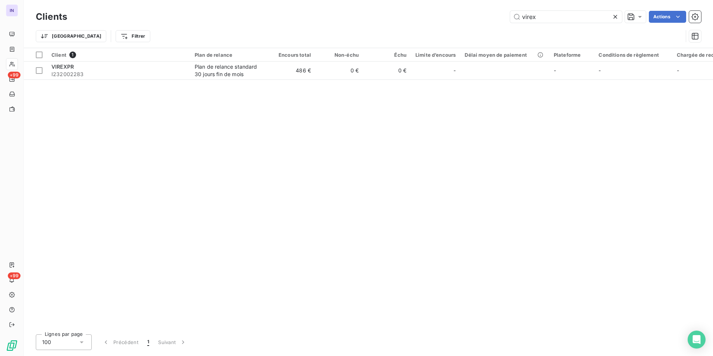
drag, startPoint x: 519, startPoint y: 16, endPoint x: 492, endPoint y: 16, distance: 27.6
click at [492, 16] on div "virex Actions" at bounding box center [388, 17] width 625 height 12
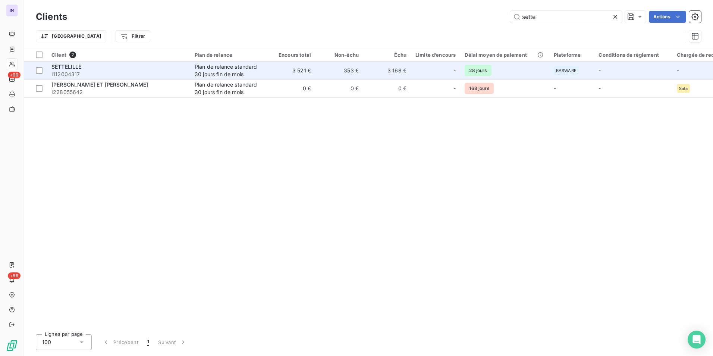
type input "sette"
click at [122, 70] on div "SETTELILLE" at bounding box center [118, 66] width 134 height 7
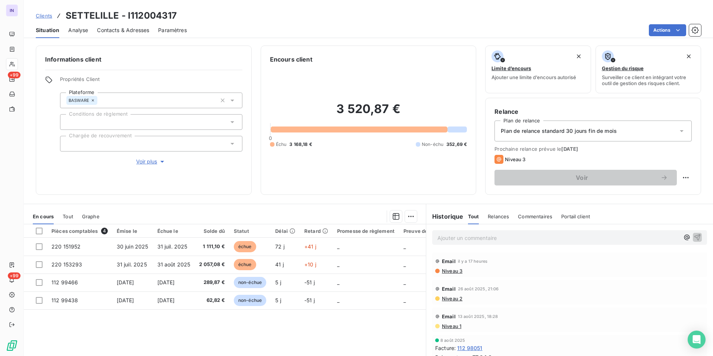
click at [115, 31] on span "Contacts & Adresses" at bounding box center [123, 29] width 52 height 7
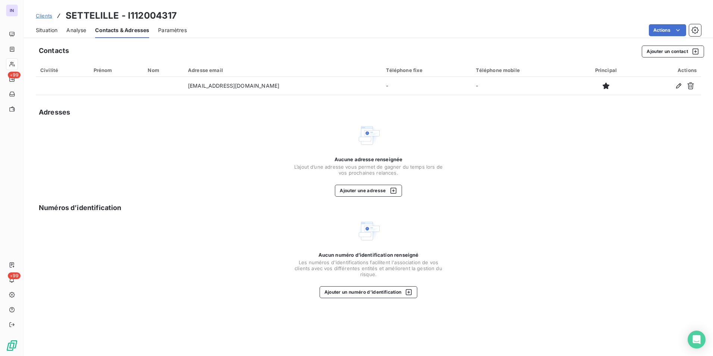
click at [48, 31] on span "Situation" at bounding box center [47, 29] width 22 height 7
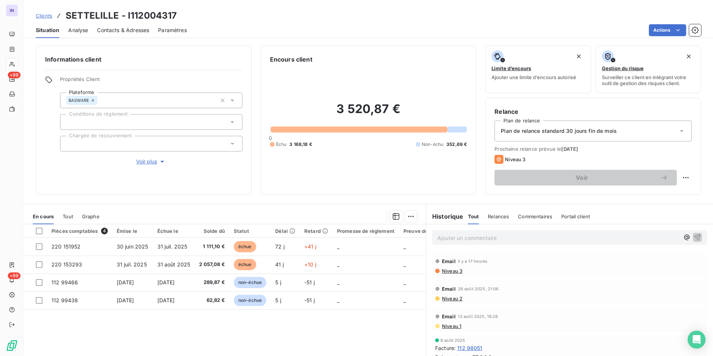
click at [567, 128] on span "Plan de relance standard 30 jours fin de mois" at bounding box center [559, 130] width 116 height 7
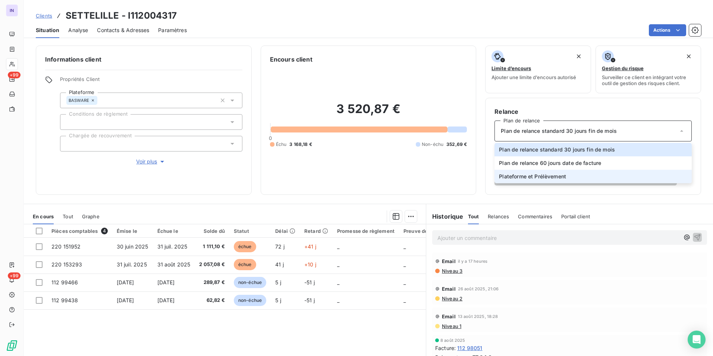
click at [524, 179] on span "Plateforme et Prélèvement" at bounding box center [532, 176] width 67 height 7
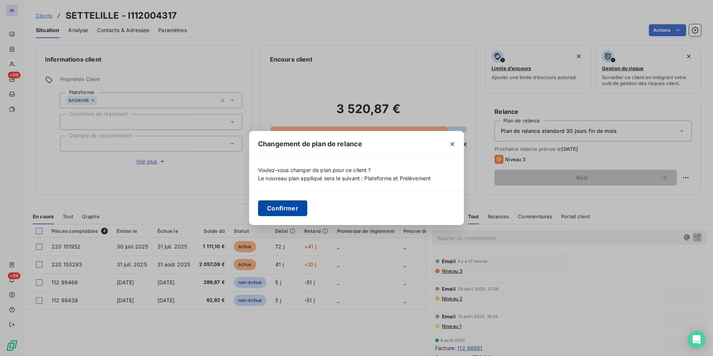
click at [286, 209] on button "Confirmer" at bounding box center [282, 208] width 49 height 16
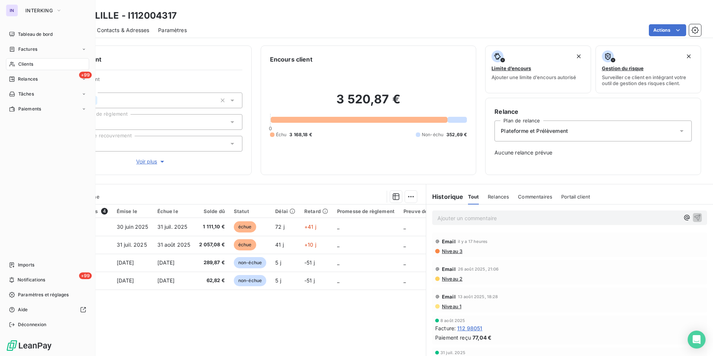
drag, startPoint x: 31, startPoint y: 60, endPoint x: 85, endPoint y: 60, distance: 54.1
click at [31, 60] on div "Clients" at bounding box center [47, 64] width 83 height 12
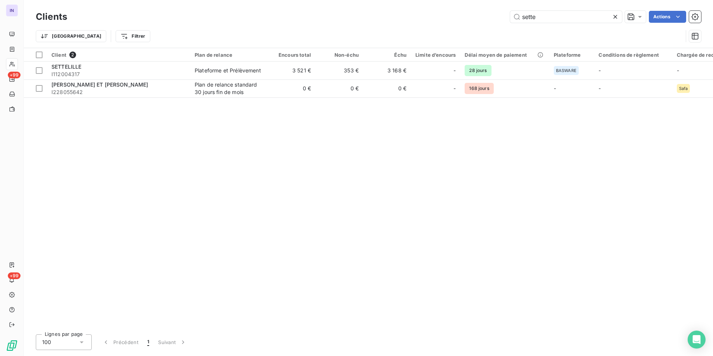
drag, startPoint x: 558, startPoint y: 16, endPoint x: 493, endPoint y: 16, distance: 64.9
click at [493, 16] on div "sette Actions" at bounding box center [388, 17] width 625 height 12
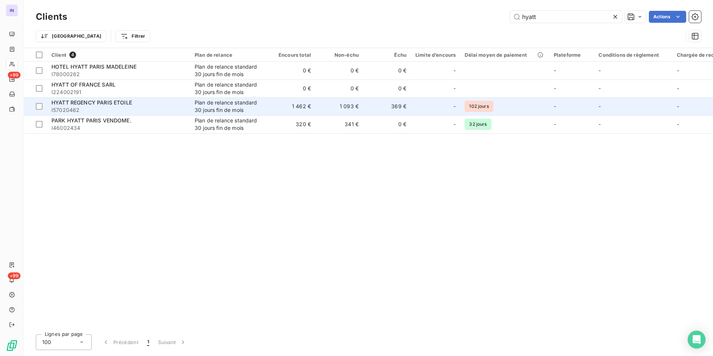
type input "hyatt"
click at [141, 108] on span "I57020462" at bounding box center [118, 109] width 134 height 7
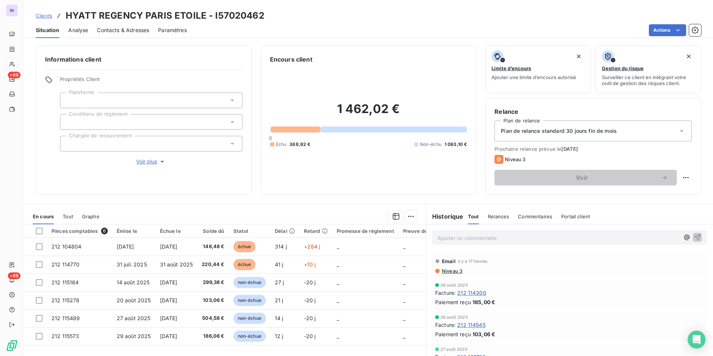
click at [440, 239] on p "Ajouter un commentaire ﻿" at bounding box center [559, 237] width 242 height 9
click at [536, 241] on p "[DATE] ST - Mail reçu de" at bounding box center [559, 237] width 242 height 9
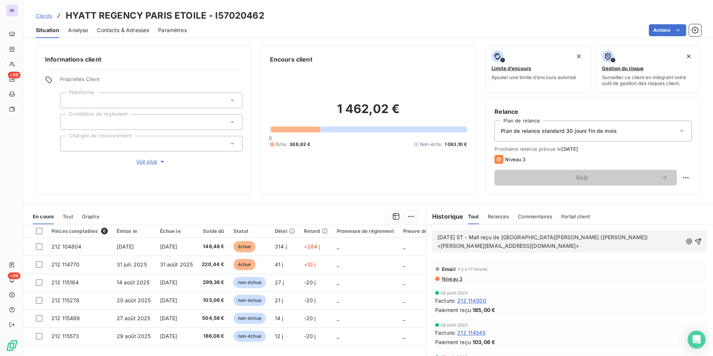
click at [448, 250] on p "[DATE] ST - Mail reçu de [GEOGRAPHIC_DATA][PERSON_NAME] ([PERSON_NAME]) <[PERSO…" at bounding box center [560, 241] width 245 height 17
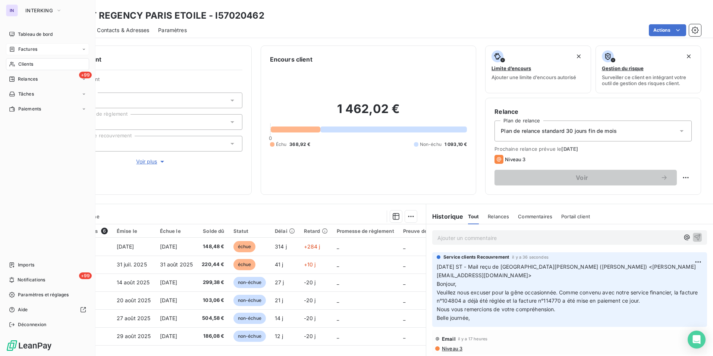
drag, startPoint x: 32, startPoint y: 32, endPoint x: 86, endPoint y: 50, distance: 56.7
click at [32, 32] on span "Tableau de bord" at bounding box center [35, 34] width 35 height 7
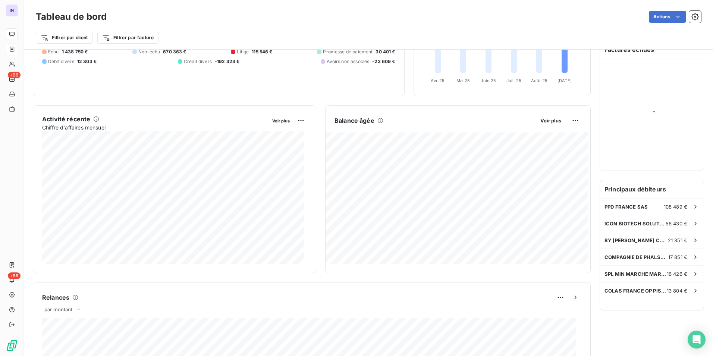
scroll to position [112, 0]
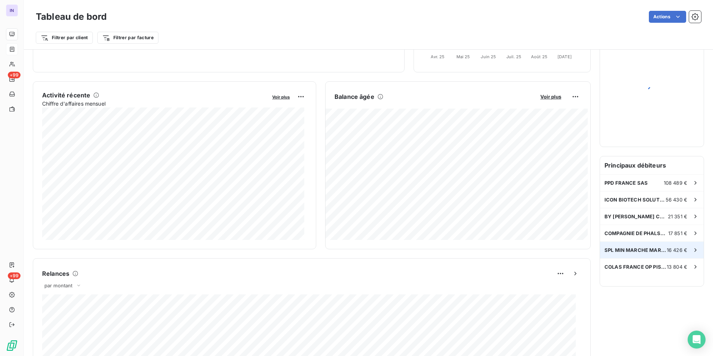
click at [628, 250] on span "SPL MIN MARCHE MARSEILLE MEDITERRAN" at bounding box center [636, 250] width 62 height 6
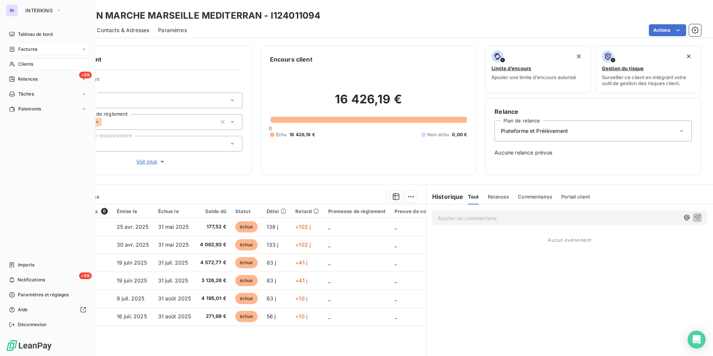
drag, startPoint x: 19, startPoint y: 32, endPoint x: 49, endPoint y: 50, distance: 35.1
click at [19, 32] on span "Tableau de bord" at bounding box center [35, 34] width 35 height 7
